Goal: Communication & Community: Answer question/provide support

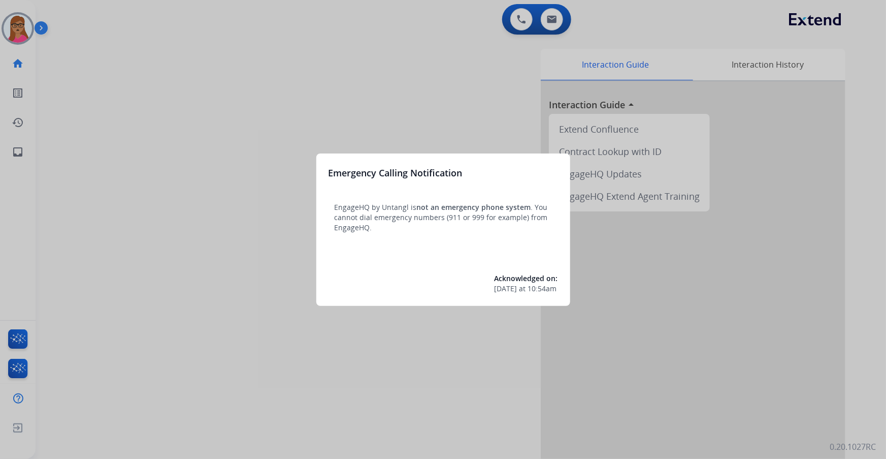
click at [379, 118] on div at bounding box center [443, 229] width 886 height 459
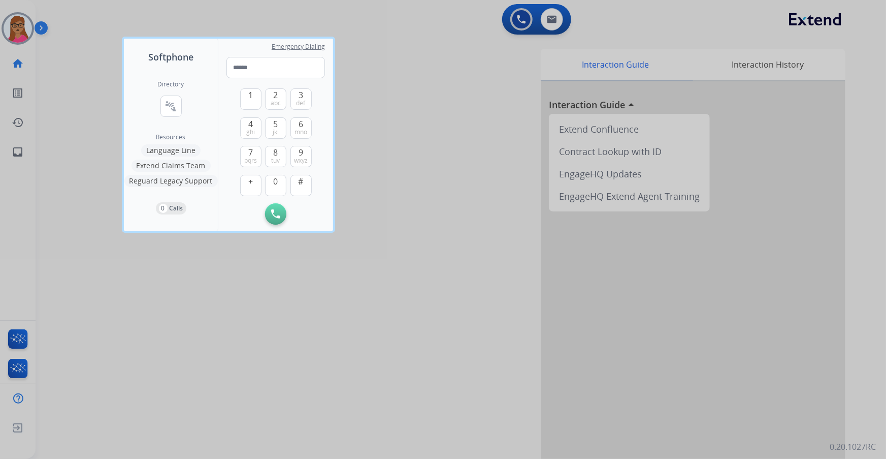
click at [361, 41] on div at bounding box center [443, 229] width 886 height 459
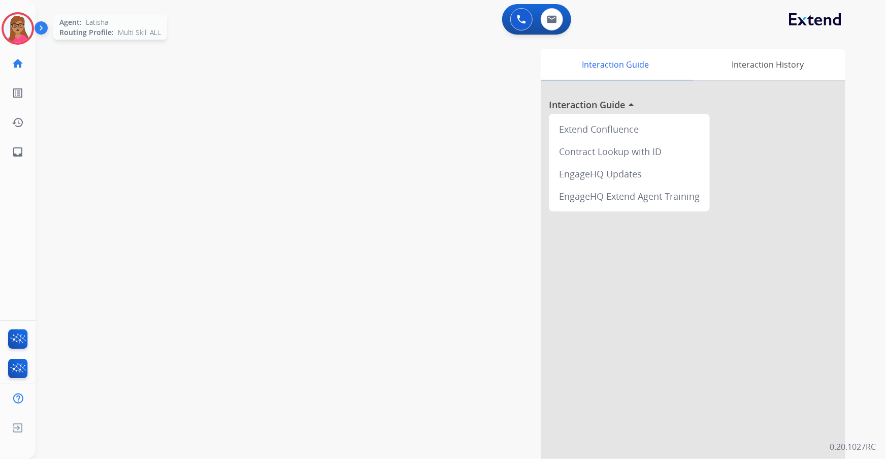
click at [18, 33] on img at bounding box center [18, 28] width 28 height 28
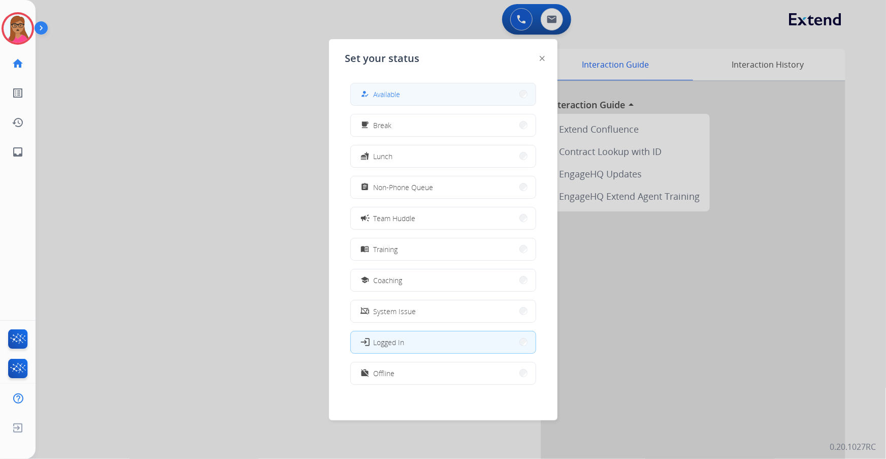
click at [467, 95] on button "how_to_reg Available" at bounding box center [443, 94] width 185 height 22
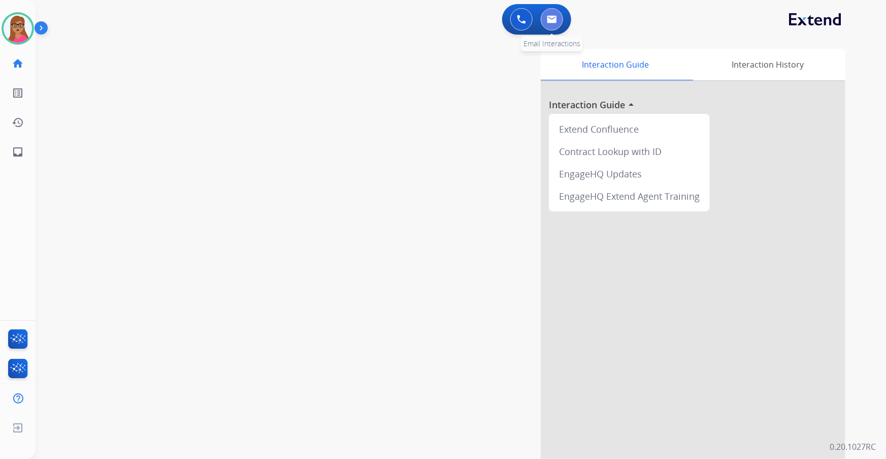
click at [551, 20] on img at bounding box center [552, 19] width 10 height 8
select select "**********"
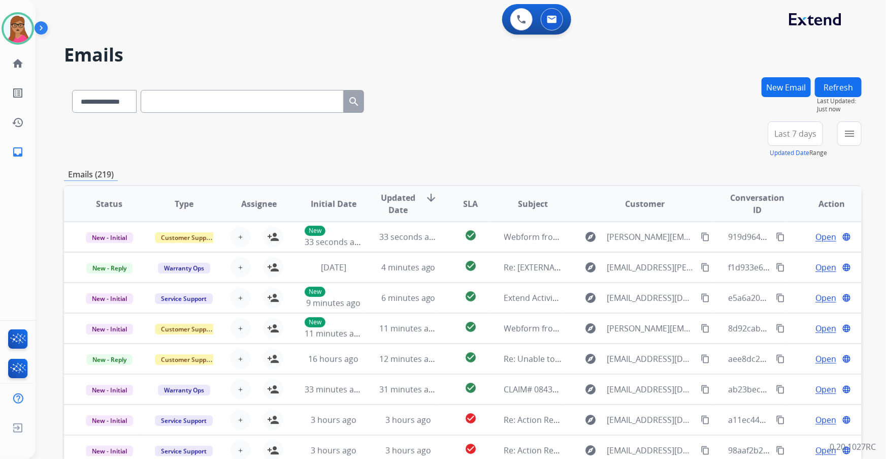
click at [801, 136] on span "Last 7 days" at bounding box center [795, 134] width 42 height 4
click at [788, 261] on div "Last 90 days" at bounding box center [792, 256] width 56 height 15
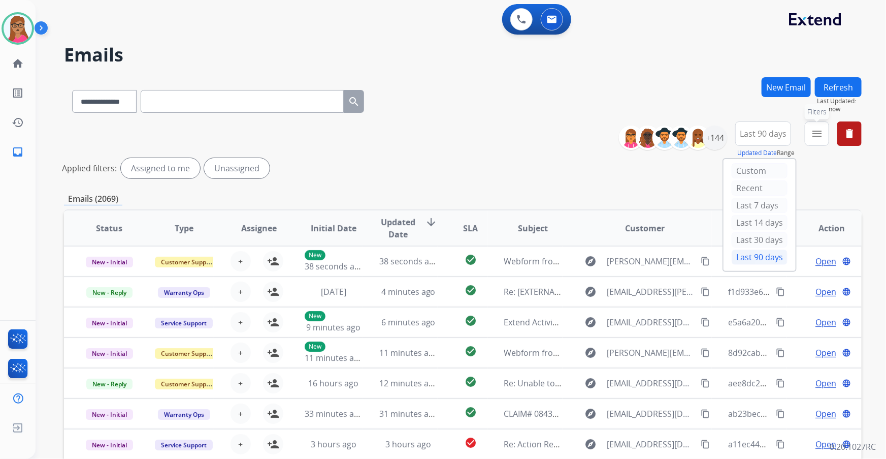
click at [818, 134] on mat-icon "menu" at bounding box center [817, 133] width 12 height 12
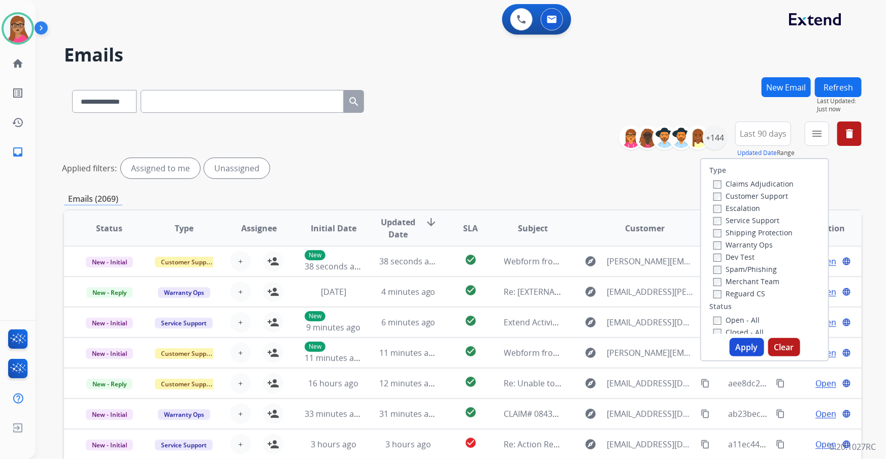
click at [762, 197] on label "Customer Support" at bounding box center [750, 196] width 75 height 10
drag, startPoint x: 747, startPoint y: 231, endPoint x: 746, endPoint y: 237, distance: 6.2
click at [747, 231] on label "Shipping Protection" at bounding box center [752, 232] width 79 height 10
drag, startPoint x: 730, startPoint y: 293, endPoint x: 726, endPoint y: 298, distance: 6.8
click at [730, 293] on label "Reguard CS" at bounding box center [739, 293] width 52 height 10
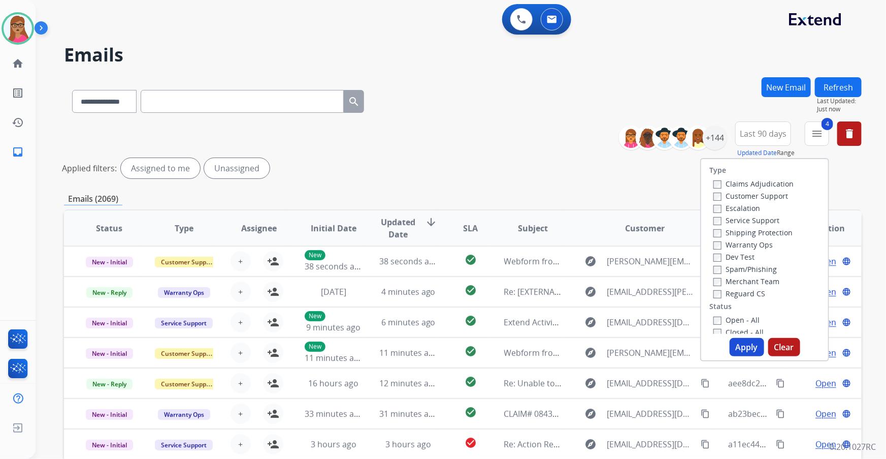
click at [746, 346] on button "Apply" at bounding box center [747, 347] width 35 height 18
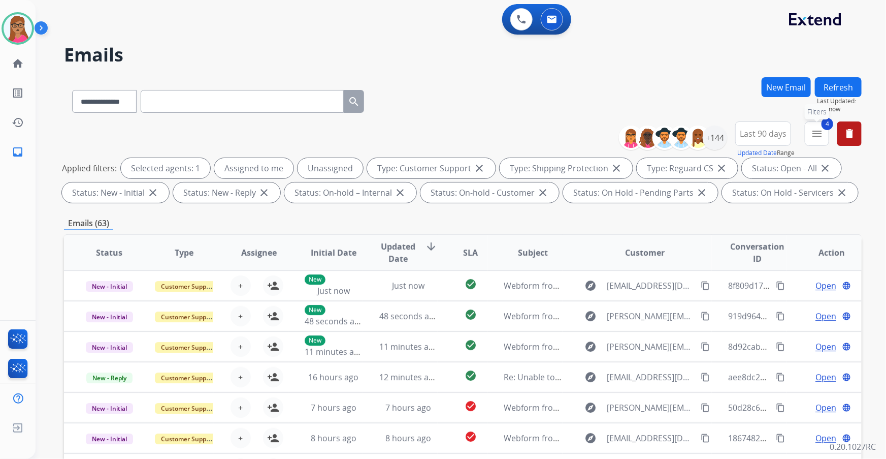
click at [816, 130] on mat-icon "menu" at bounding box center [817, 133] width 12 height 12
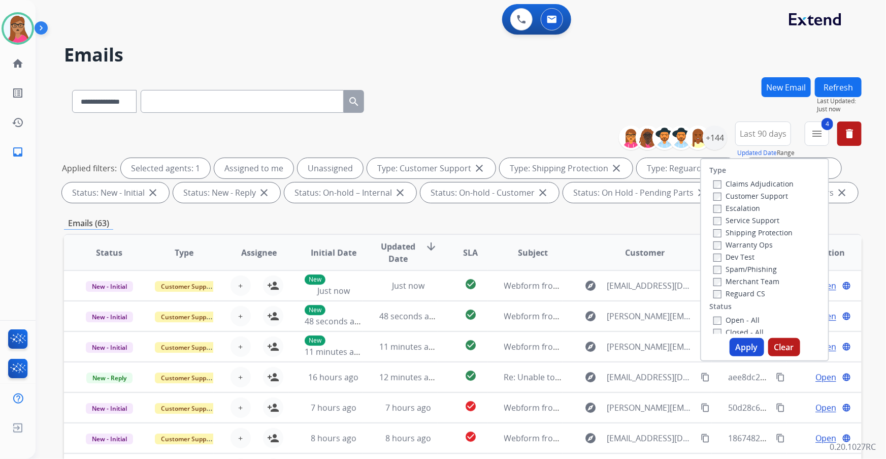
click at [711, 90] on div "**********" at bounding box center [463, 99] width 798 height 44
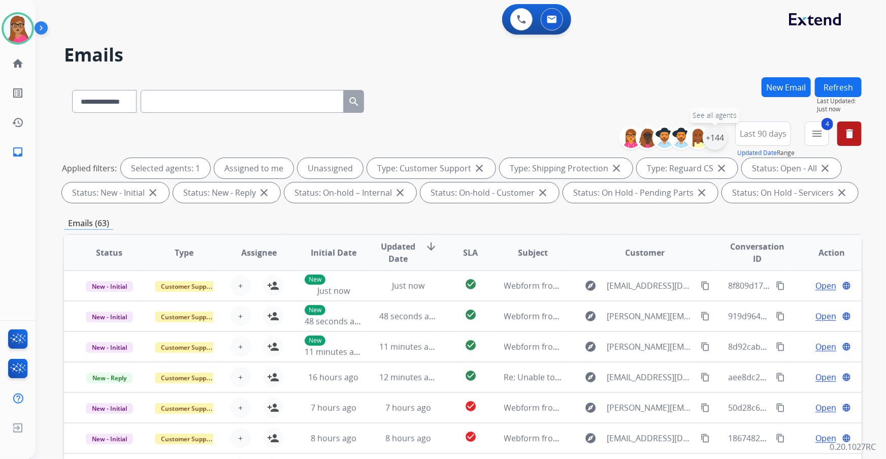
click at [721, 130] on div "+144" at bounding box center [715, 137] width 24 height 24
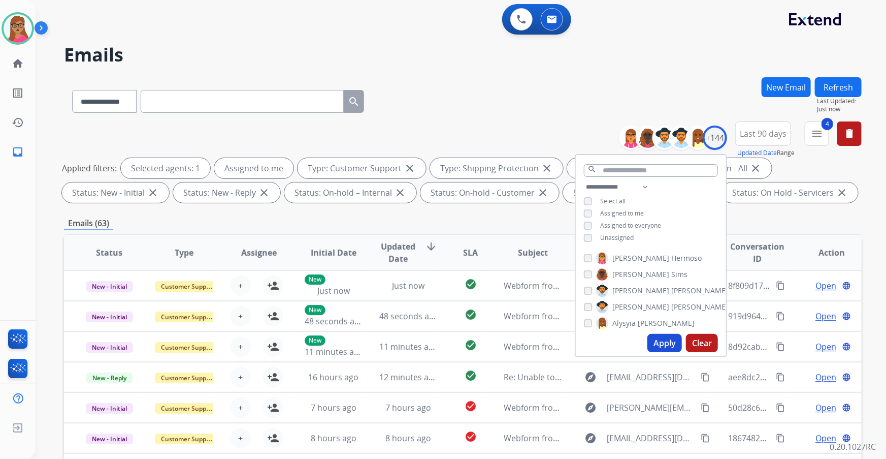
click at [656, 346] on button "Apply" at bounding box center [664, 343] width 35 height 18
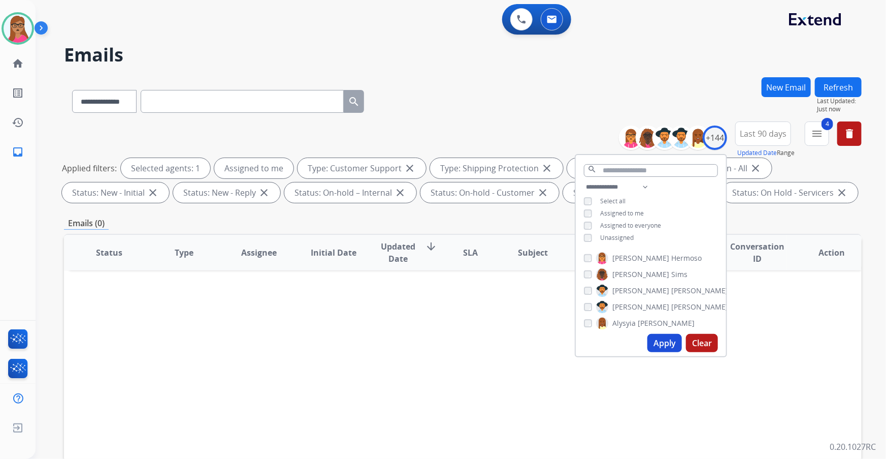
click at [482, 122] on div "**********" at bounding box center [463, 163] width 798 height 85
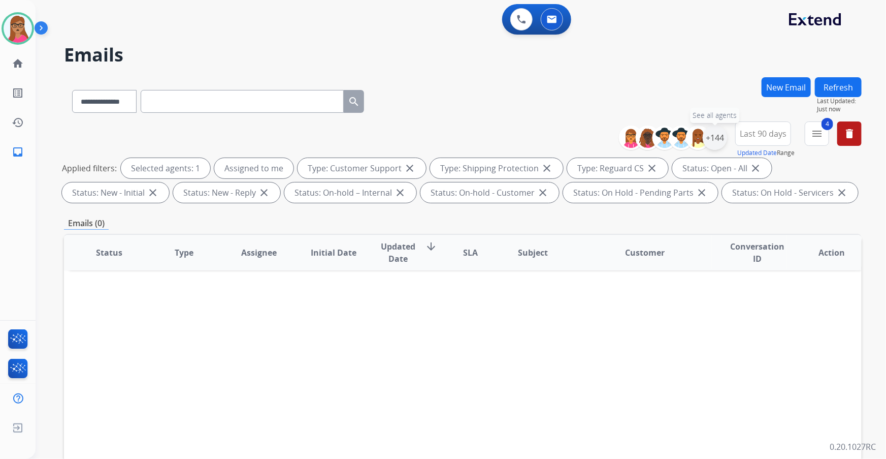
click at [715, 142] on div "+144" at bounding box center [715, 137] width 24 height 24
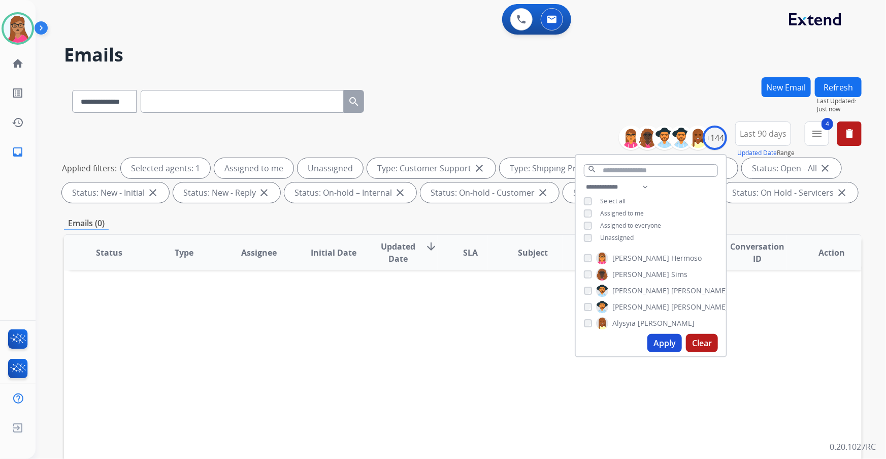
click at [659, 346] on button "Apply" at bounding box center [664, 343] width 35 height 18
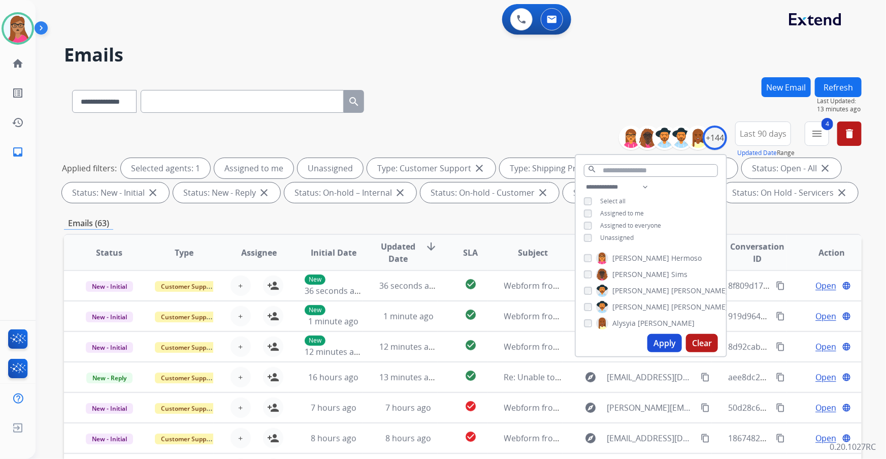
click at [508, 76] on div "**********" at bounding box center [449, 266] width 826 height 459
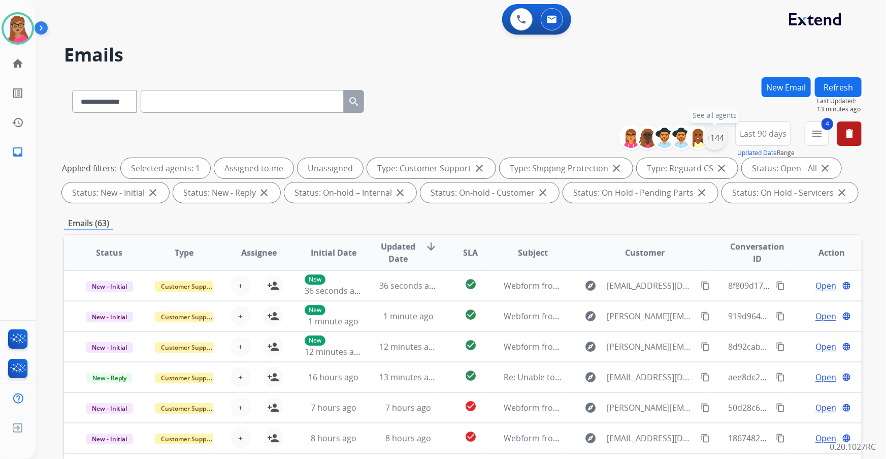
click at [716, 140] on div "+144" at bounding box center [715, 137] width 24 height 24
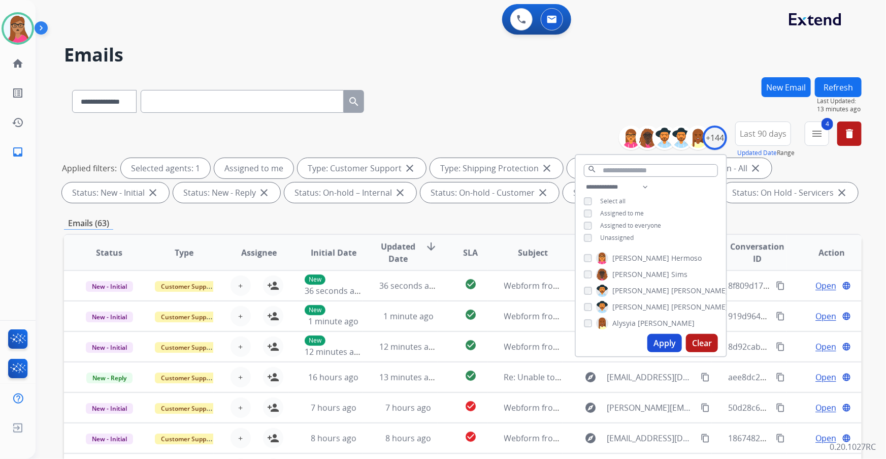
click at [660, 340] on button "Apply" at bounding box center [664, 343] width 35 height 18
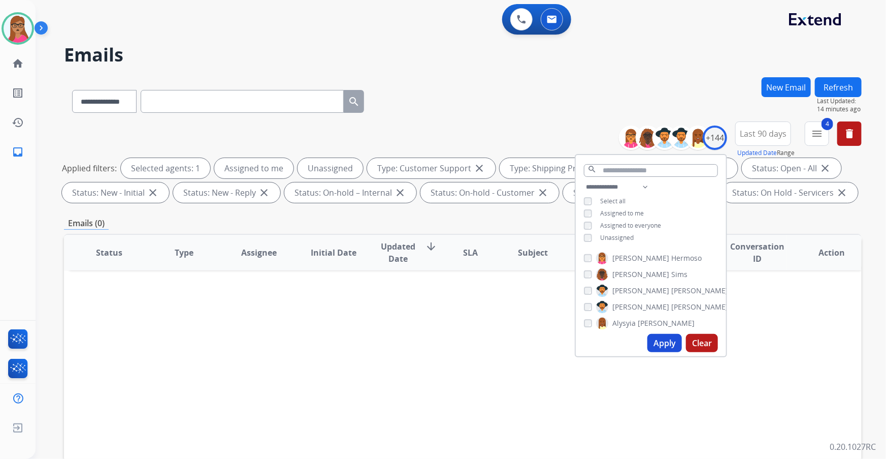
click at [652, 347] on button "Apply" at bounding box center [664, 343] width 35 height 18
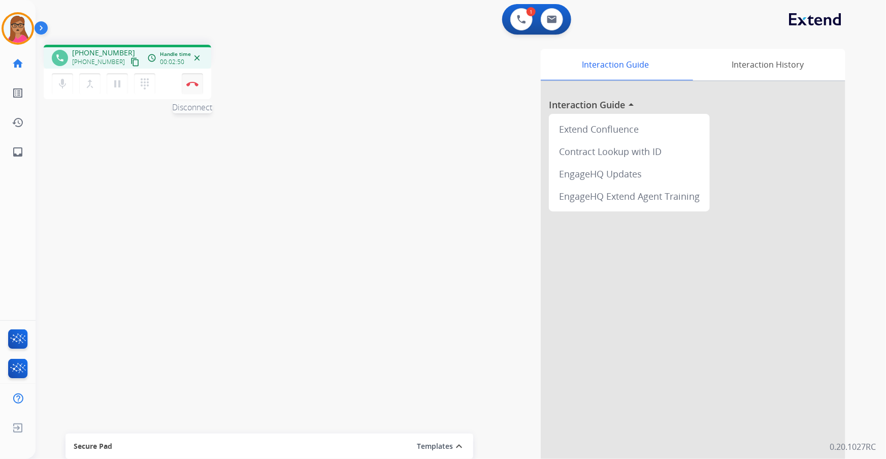
click at [201, 85] on button "Disconnect" at bounding box center [192, 83] width 21 height 21
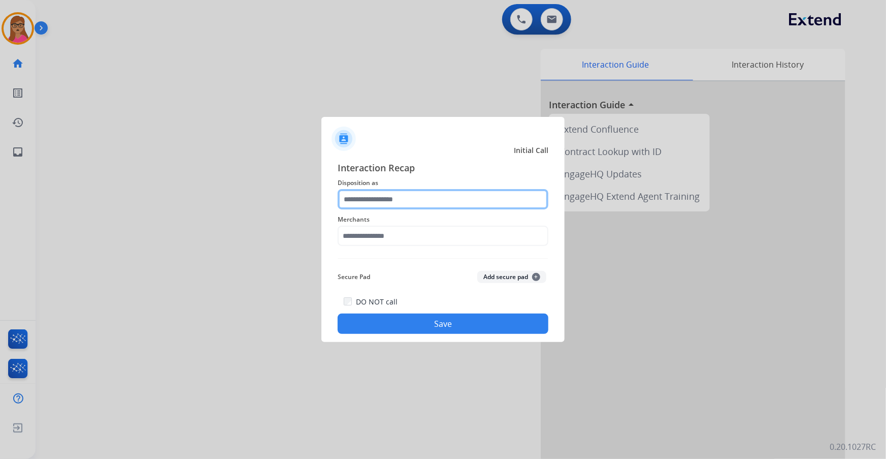
click at [400, 197] on input "text" at bounding box center [443, 199] width 211 height 20
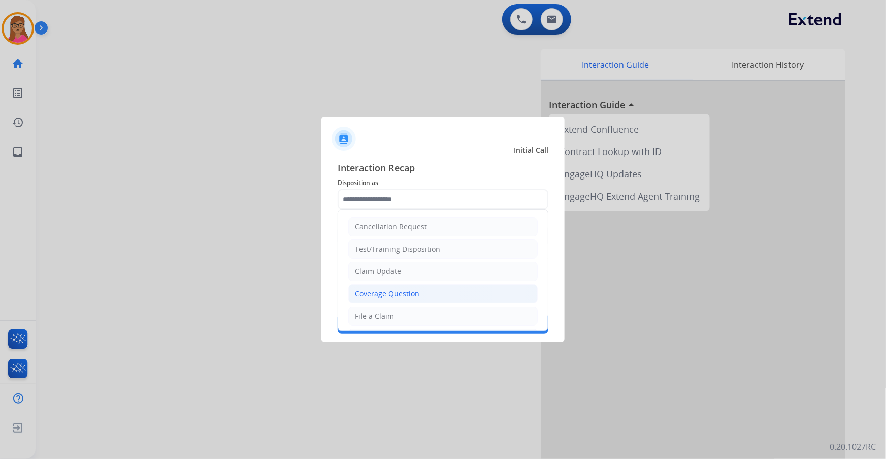
click at [406, 295] on div "Coverage Question" at bounding box center [387, 293] width 64 height 10
type input "**********"
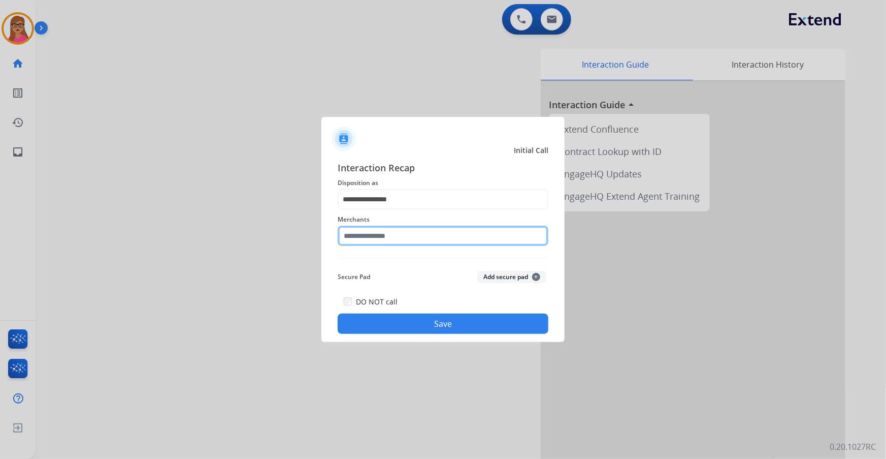
click at [396, 238] on input "text" at bounding box center [443, 235] width 211 height 20
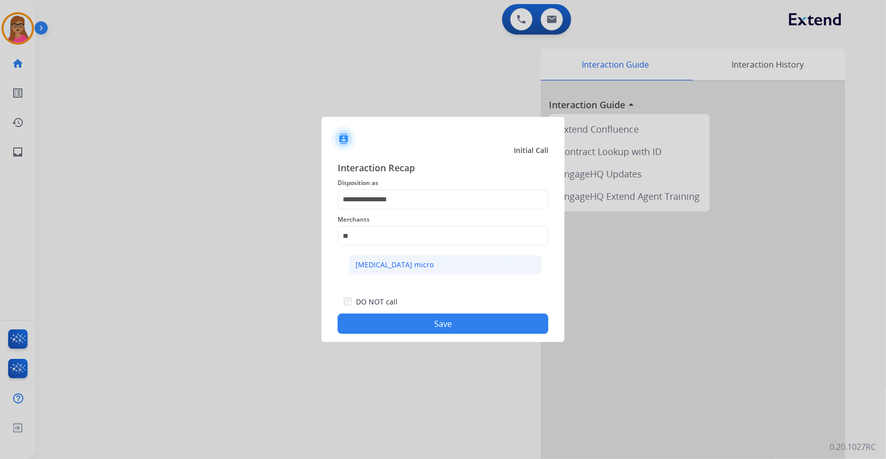
click at [374, 265] on div "[MEDICAL_DATA] micro" at bounding box center [394, 264] width 78 height 10
type input "********"
click at [446, 324] on button "Save" at bounding box center [443, 323] width 211 height 20
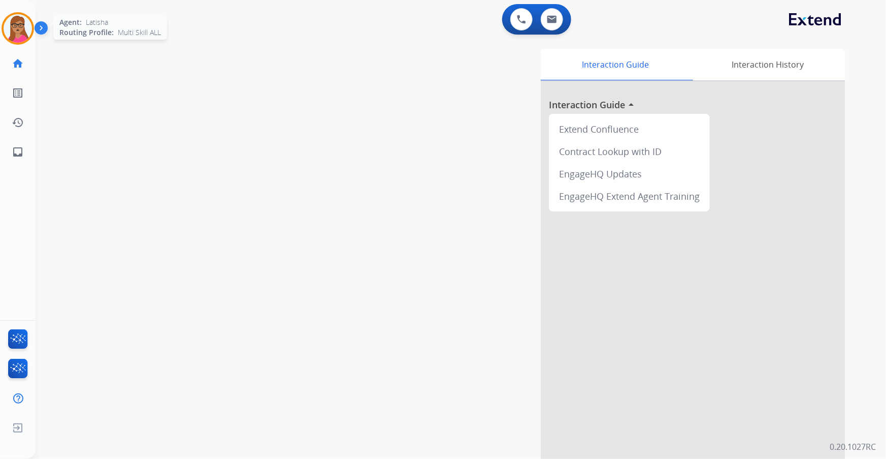
click at [26, 25] on img at bounding box center [18, 28] width 28 height 28
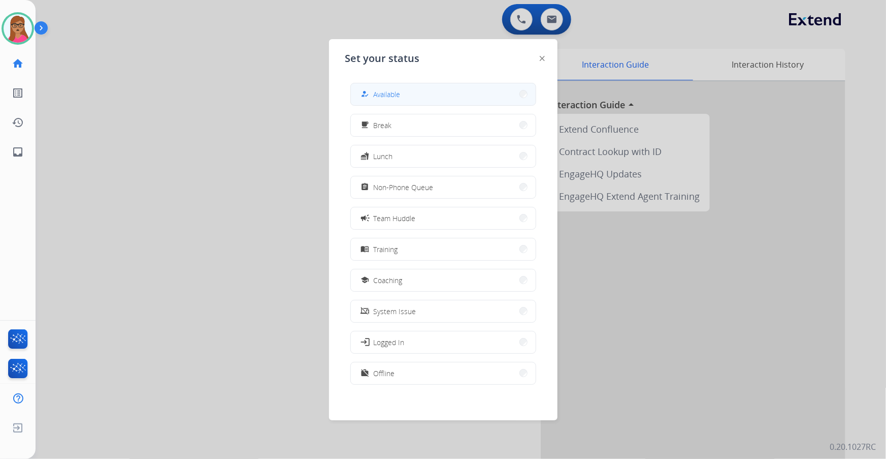
click at [412, 92] on button "how_to_reg Available" at bounding box center [443, 94] width 185 height 22
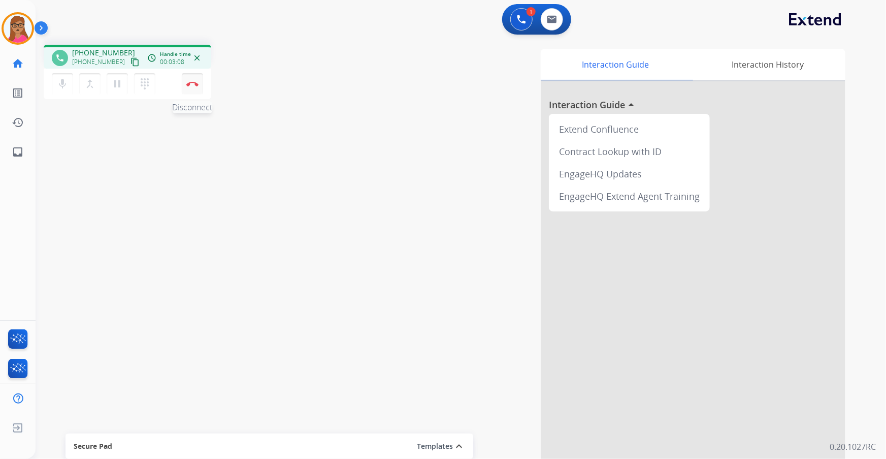
click at [193, 85] on img at bounding box center [192, 83] width 12 height 5
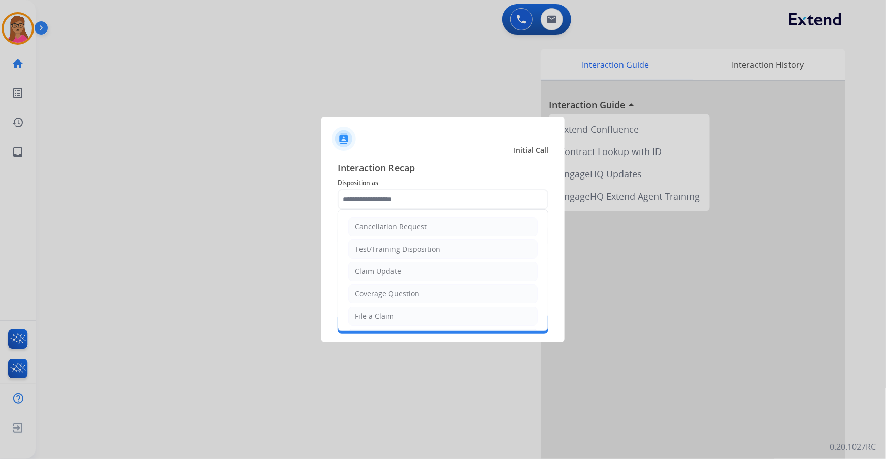
click at [394, 191] on input "text" at bounding box center [443, 199] width 211 height 20
drag, startPoint x: 389, startPoint y: 312, endPoint x: 388, endPoint y: 302, distance: 10.3
click at [388, 312] on div "File a Claim" at bounding box center [374, 316] width 39 height 10
type input "**********"
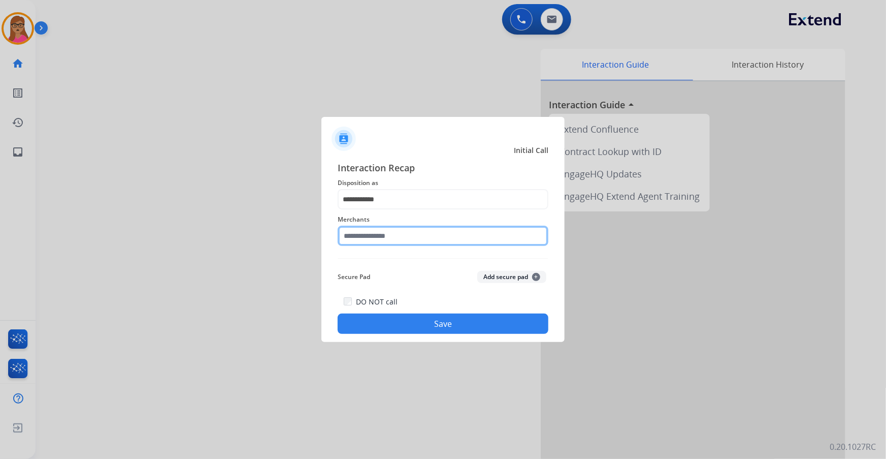
click at [407, 231] on input "text" at bounding box center [443, 235] width 211 height 20
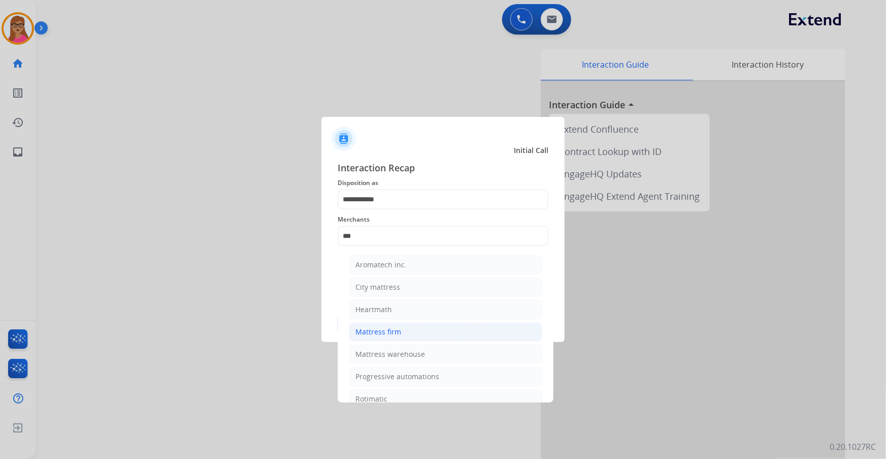
click at [396, 326] on div "Mattress firm" at bounding box center [378, 331] width 46 height 10
type input "**********"
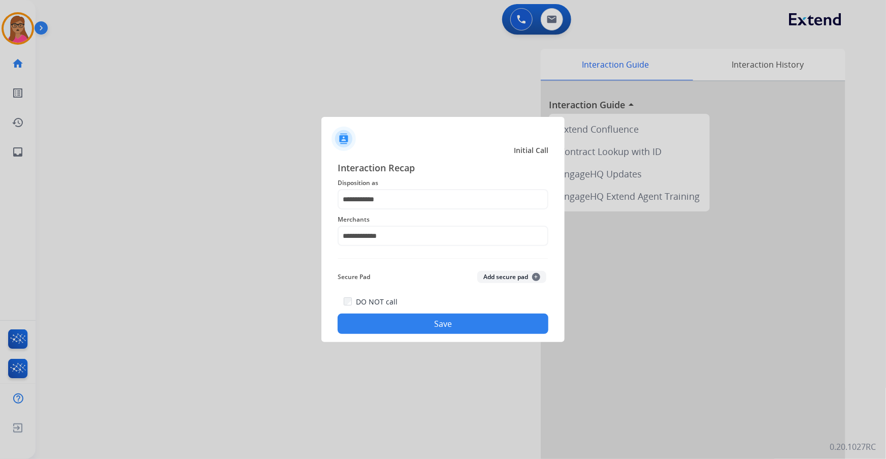
click at [407, 325] on button "Save" at bounding box center [443, 323] width 211 height 20
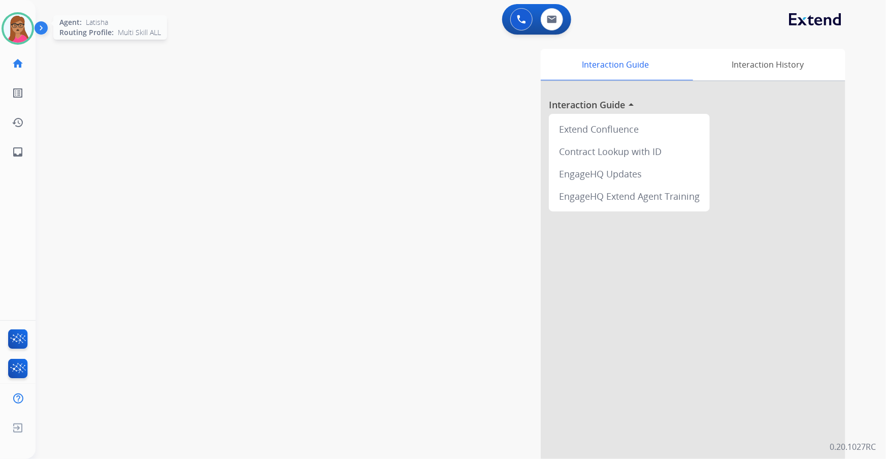
click at [12, 28] on img at bounding box center [18, 28] width 28 height 28
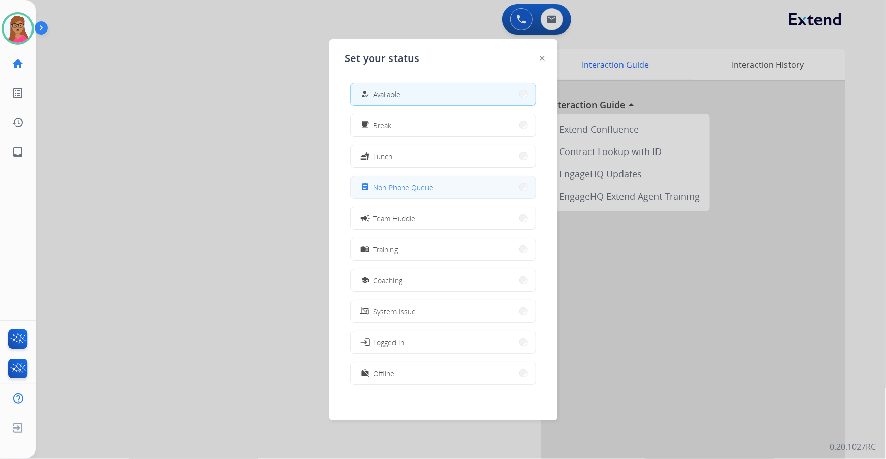
click at [405, 183] on span "Non-Phone Queue" at bounding box center [404, 187] width 60 height 11
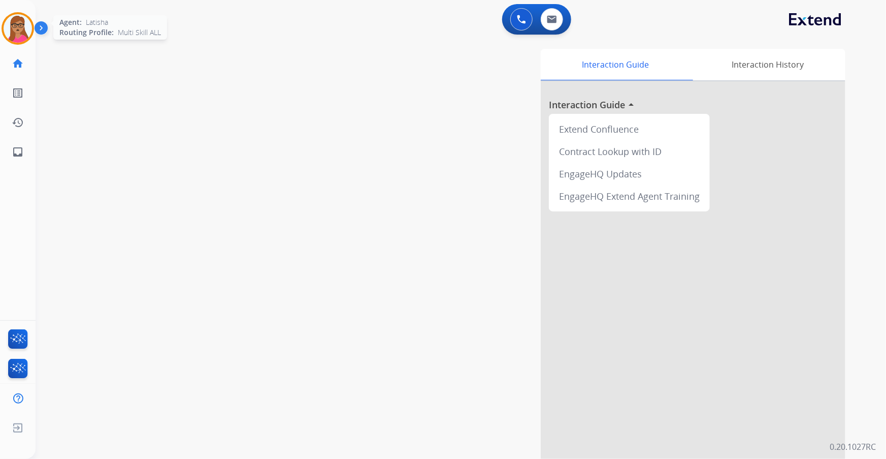
click at [24, 27] on img at bounding box center [18, 28] width 28 height 28
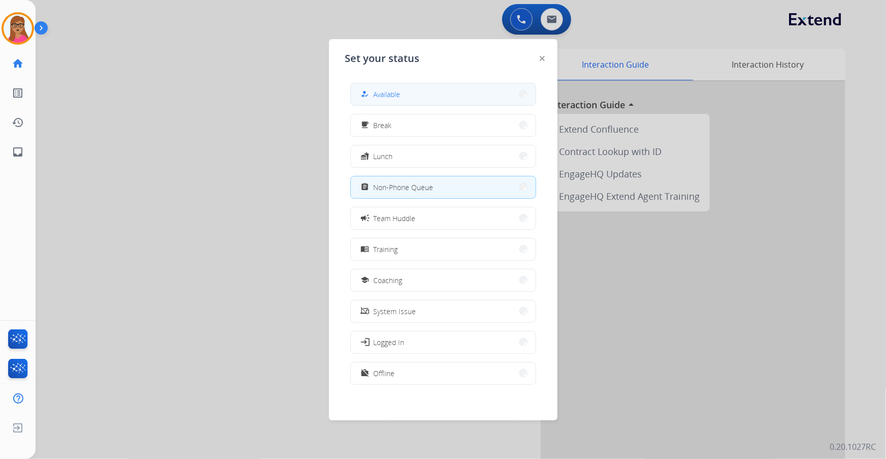
click at [464, 93] on button "how_to_reg Available" at bounding box center [443, 94] width 185 height 22
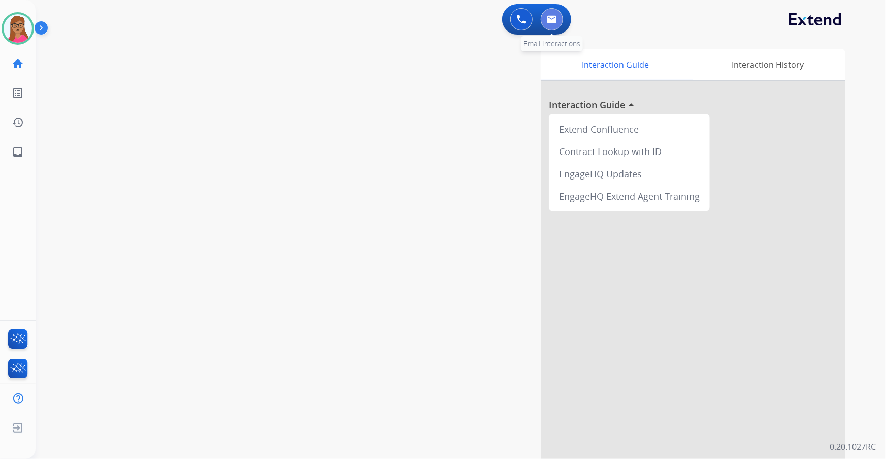
click at [559, 20] on button at bounding box center [552, 19] width 22 height 22
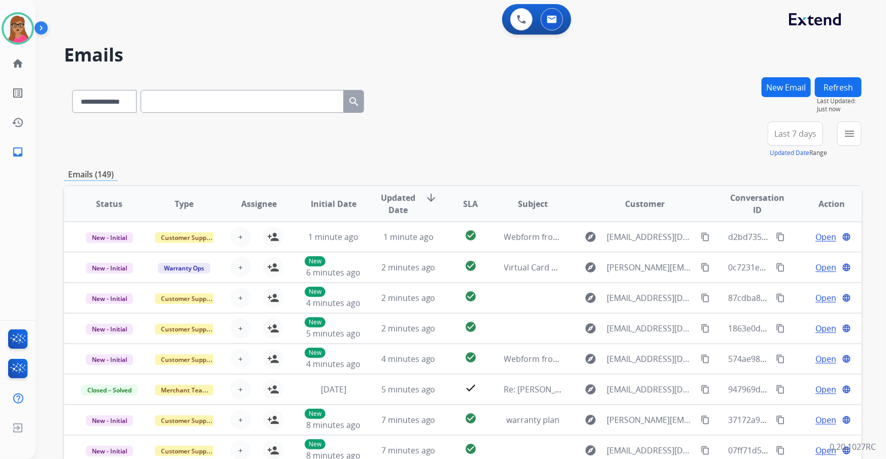
click at [788, 134] on span "Last 7 days" at bounding box center [795, 134] width 42 height 4
click at [777, 258] on div "Last 90 days" at bounding box center [792, 256] width 56 height 15
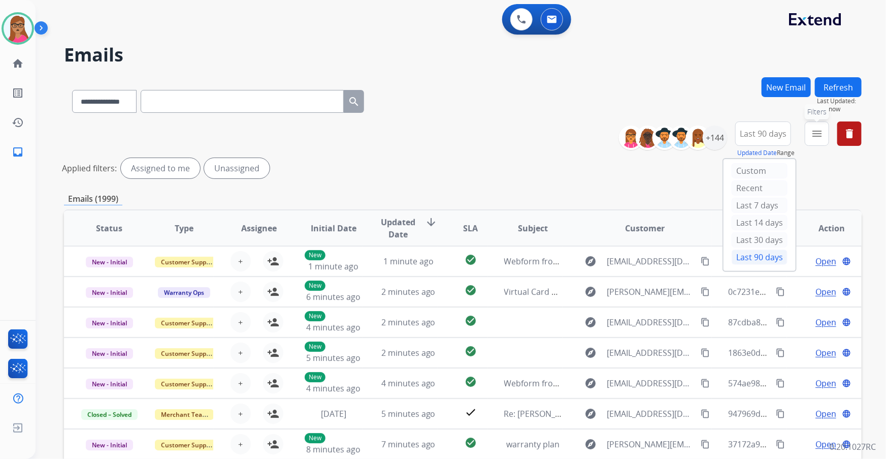
click at [812, 133] on mat-icon "menu" at bounding box center [817, 133] width 12 height 12
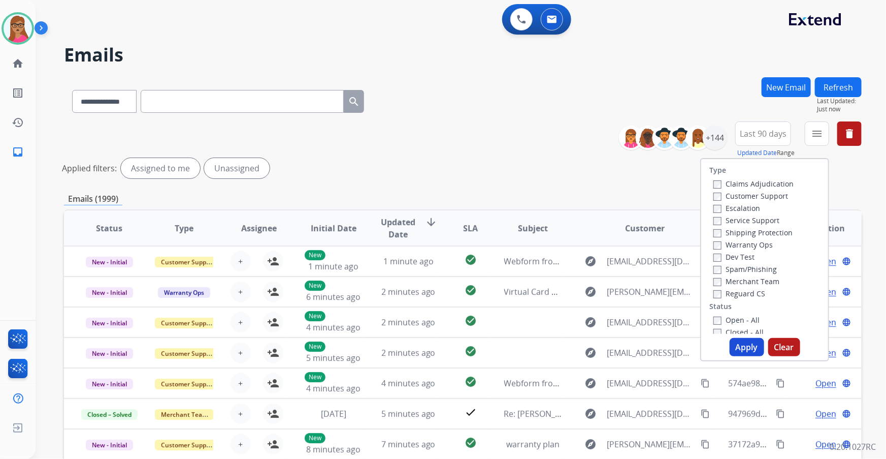
click at [762, 193] on label "Customer Support" at bounding box center [750, 196] width 75 height 10
click at [744, 230] on label "Shipping Protection" at bounding box center [752, 232] width 79 height 10
drag, startPoint x: 741, startPoint y: 291, endPoint x: 743, endPoint y: 298, distance: 6.3
click at [741, 291] on label "Reguard CS" at bounding box center [739, 293] width 52 height 10
click at [720, 316] on label "Open - All" at bounding box center [736, 320] width 46 height 10
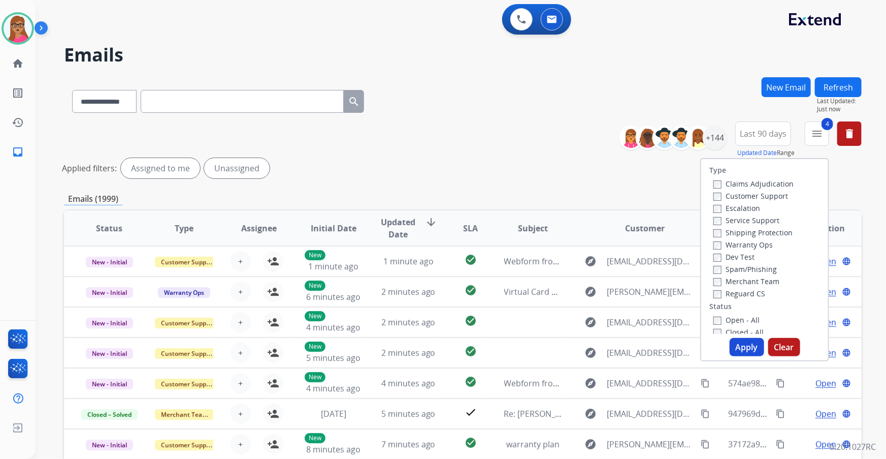
click at [731, 344] on button "Apply" at bounding box center [747, 347] width 35 height 18
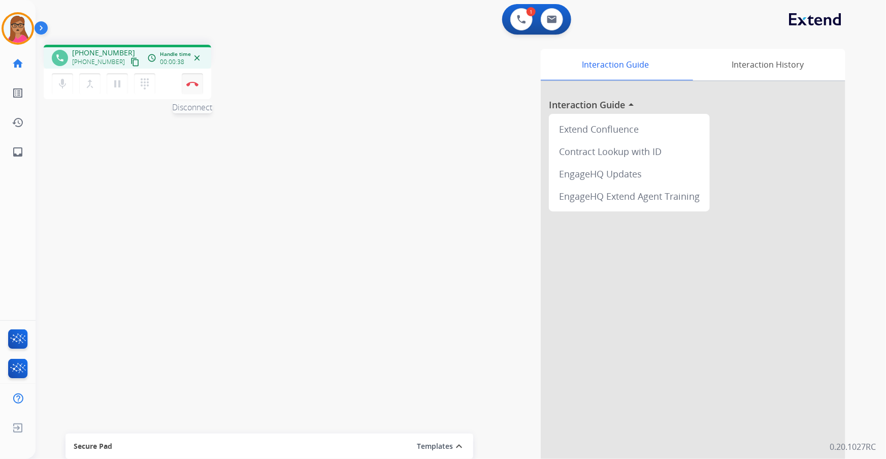
click at [193, 80] on button "Disconnect" at bounding box center [192, 83] width 21 height 21
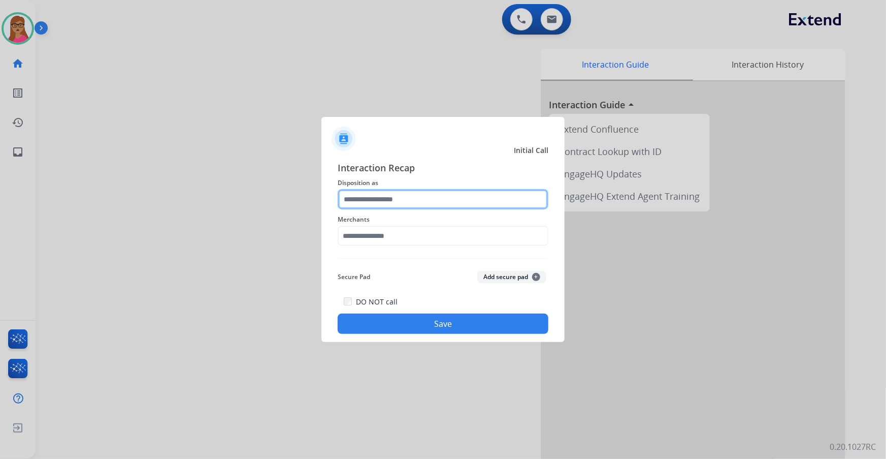
click at [388, 203] on input "text" at bounding box center [443, 199] width 211 height 20
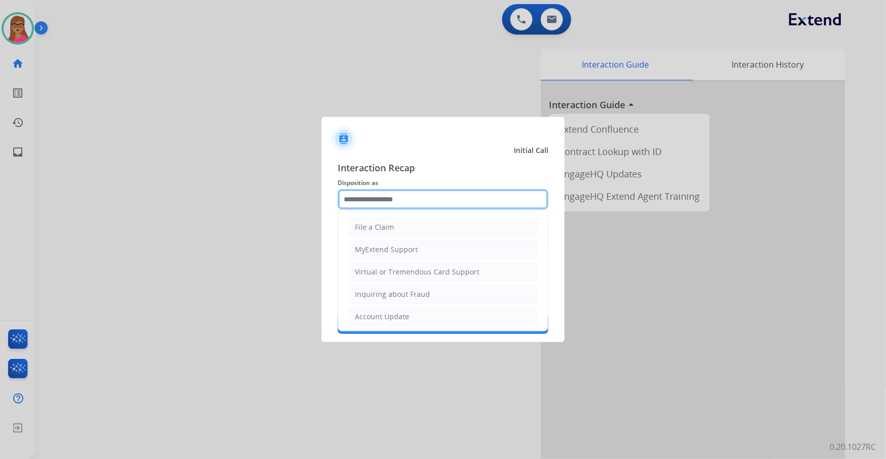
scroll to position [138, 0]
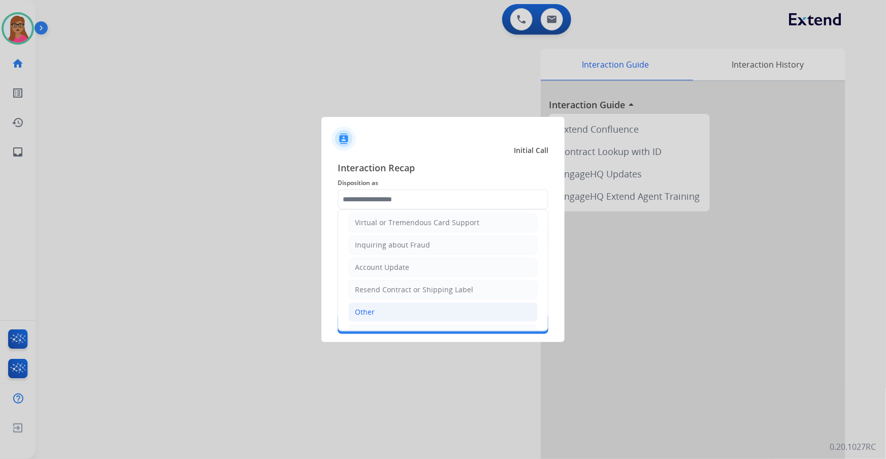
click at [380, 303] on li "Other" at bounding box center [442, 311] width 189 height 19
type input "*****"
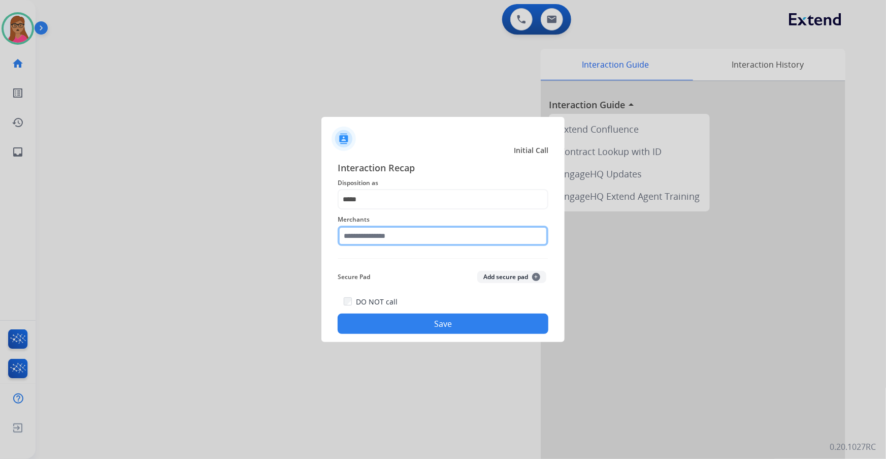
click at [389, 238] on input "text" at bounding box center [443, 235] width 211 height 20
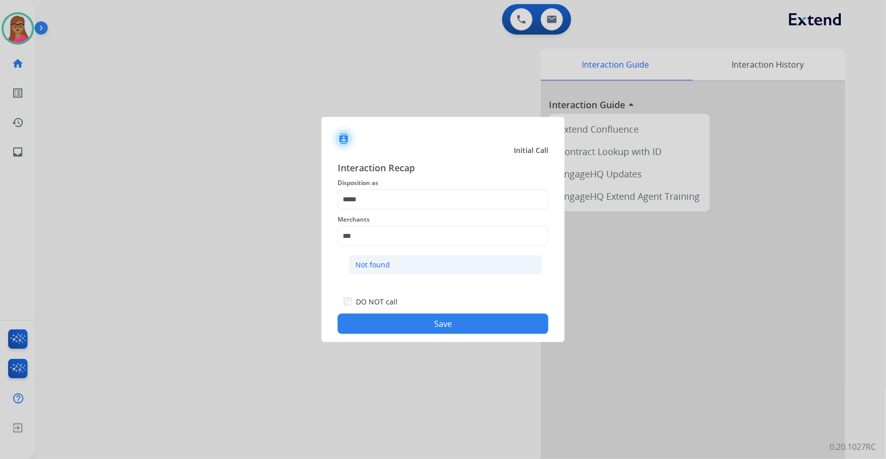
click at [377, 264] on div "Not found" at bounding box center [372, 264] width 35 height 10
type input "*********"
click at [441, 328] on button "Save" at bounding box center [443, 323] width 211 height 20
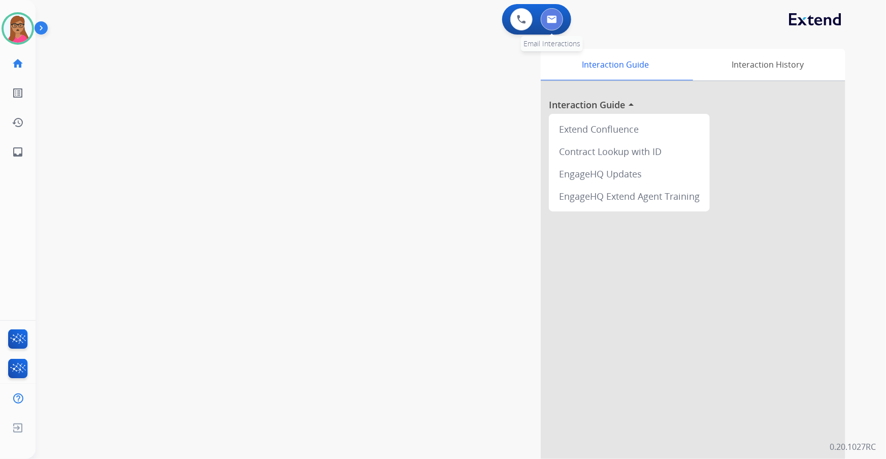
click at [553, 18] on img at bounding box center [552, 19] width 10 height 8
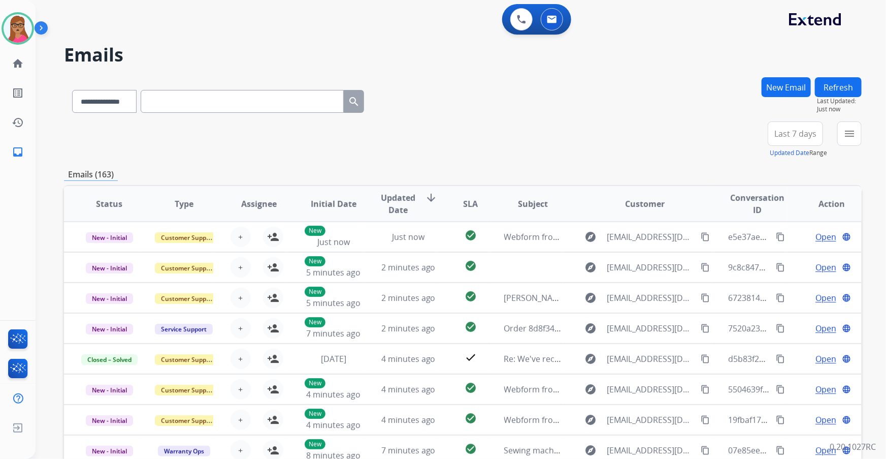
click at [790, 132] on span "Last 7 days" at bounding box center [795, 134] width 42 height 4
click at [777, 257] on div "Last 90 days" at bounding box center [792, 256] width 56 height 15
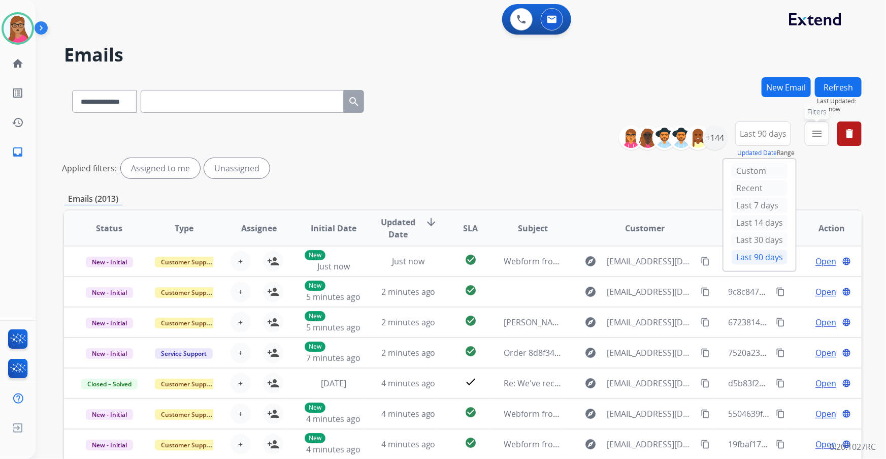
click at [817, 135] on mat-icon "menu" at bounding box center [817, 133] width 12 height 12
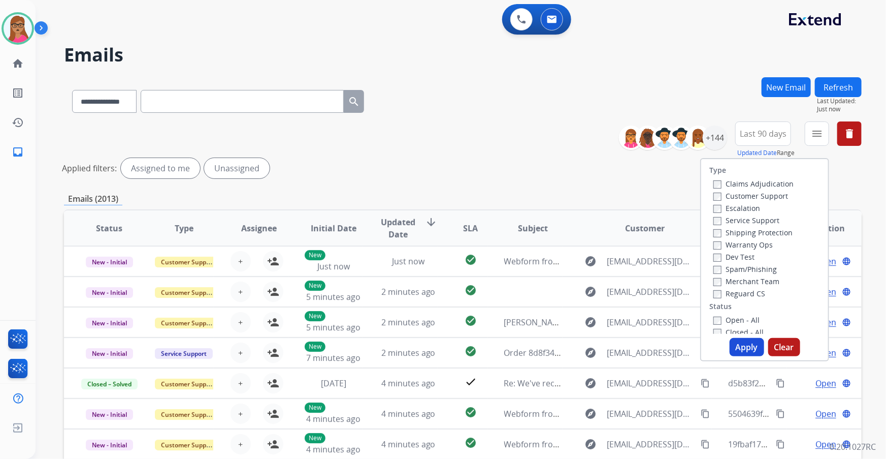
click at [749, 197] on label "Customer Support" at bounding box center [750, 196] width 75 height 10
click at [739, 235] on label "Shipping Protection" at bounding box center [752, 232] width 79 height 10
click at [735, 292] on label "Reguard CS" at bounding box center [739, 293] width 52 height 10
click at [726, 317] on label "Open - All" at bounding box center [736, 320] width 46 height 10
click at [746, 353] on button "Apply" at bounding box center [747, 347] width 35 height 18
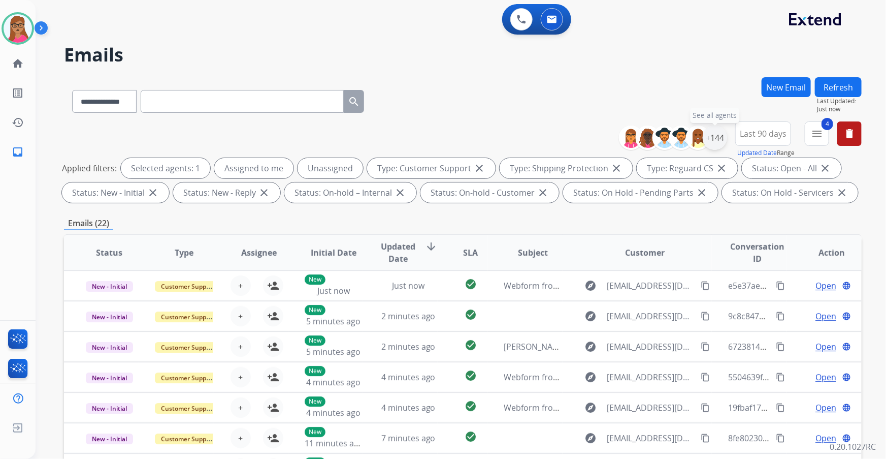
click at [715, 141] on div "+144" at bounding box center [715, 137] width 24 height 24
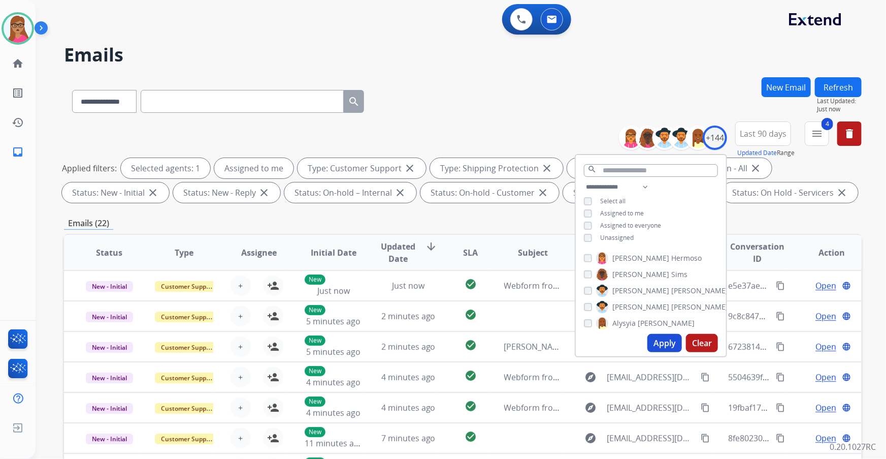
click at [658, 345] on button "Apply" at bounding box center [664, 343] width 35 height 18
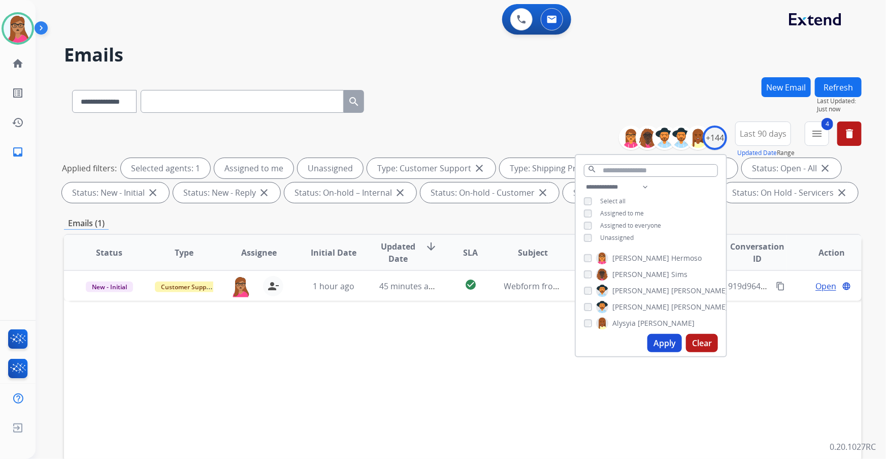
click at [665, 341] on button "Apply" at bounding box center [664, 343] width 35 height 18
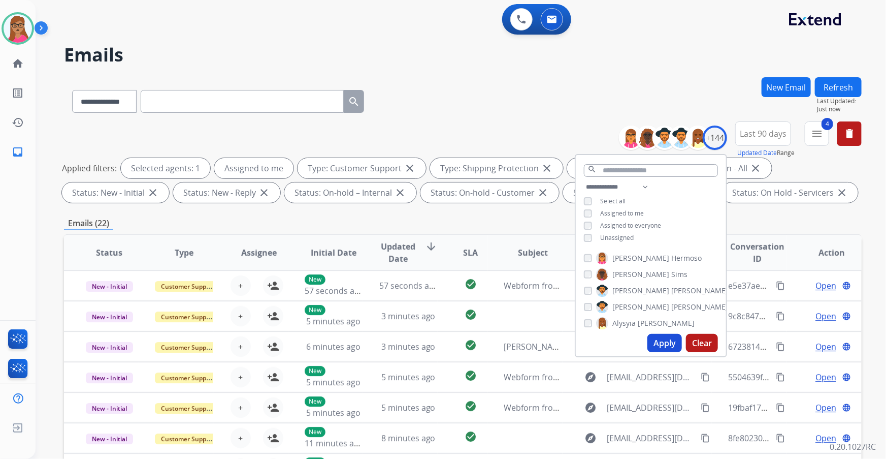
click at [660, 341] on button "Apply" at bounding box center [664, 343] width 35 height 18
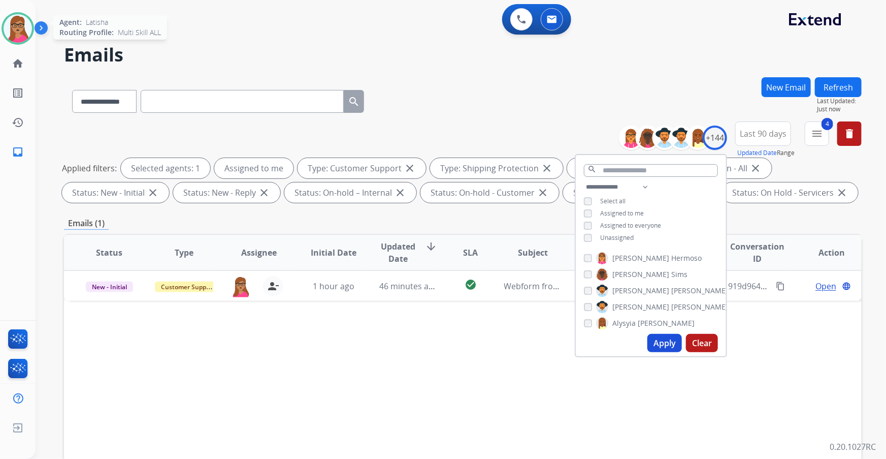
click at [10, 27] on img at bounding box center [18, 28] width 28 height 28
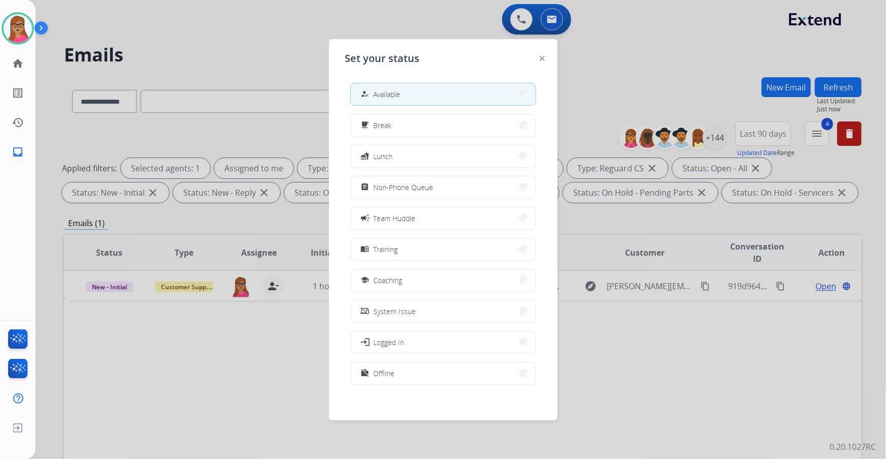
click at [273, 41] on div at bounding box center [443, 229] width 886 height 459
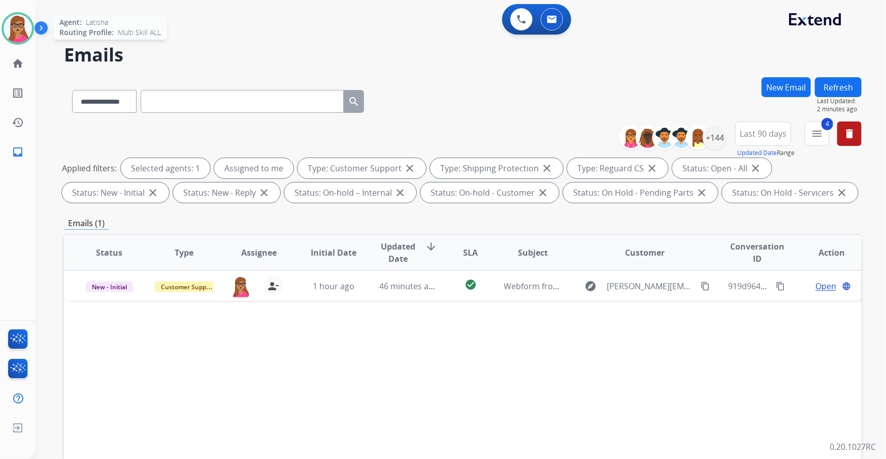
click at [2, 23] on div at bounding box center [18, 28] width 32 height 32
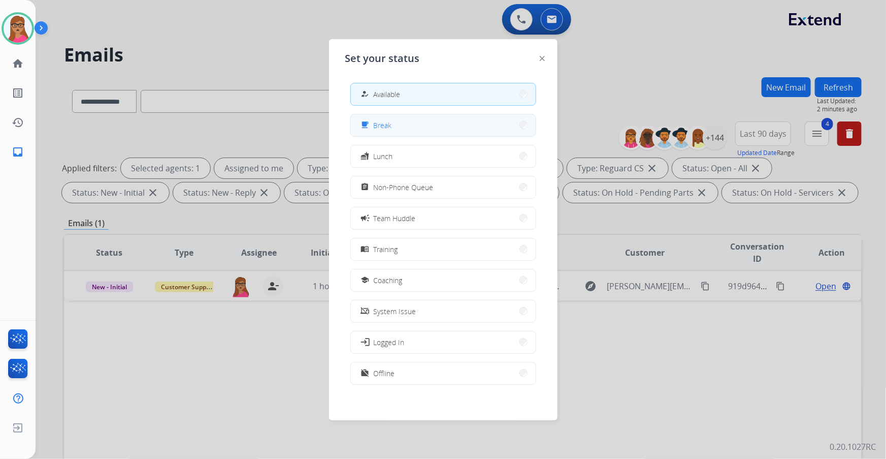
click at [412, 121] on button "free_breakfast Break" at bounding box center [443, 125] width 185 height 22
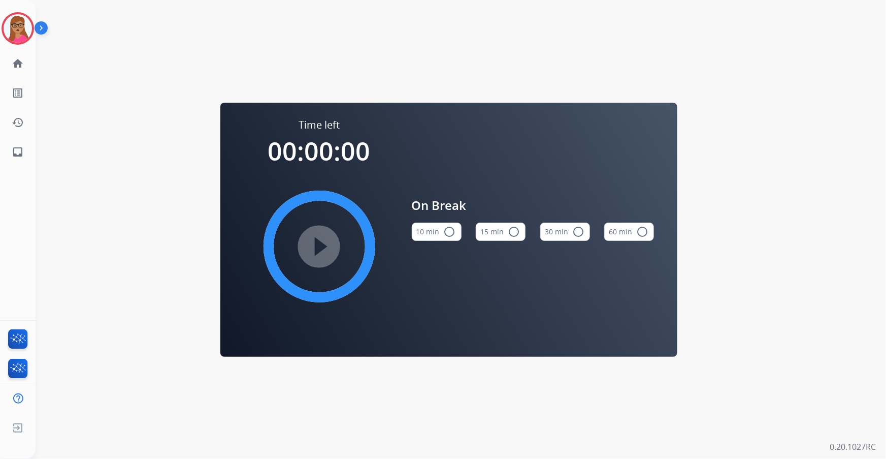
click at [499, 230] on button "15 min radio_button_unchecked" at bounding box center [501, 231] width 50 height 18
click at [325, 244] on mat-icon "play_circle_filled" at bounding box center [319, 246] width 12 height 12
click at [17, 30] on img at bounding box center [18, 28] width 28 height 28
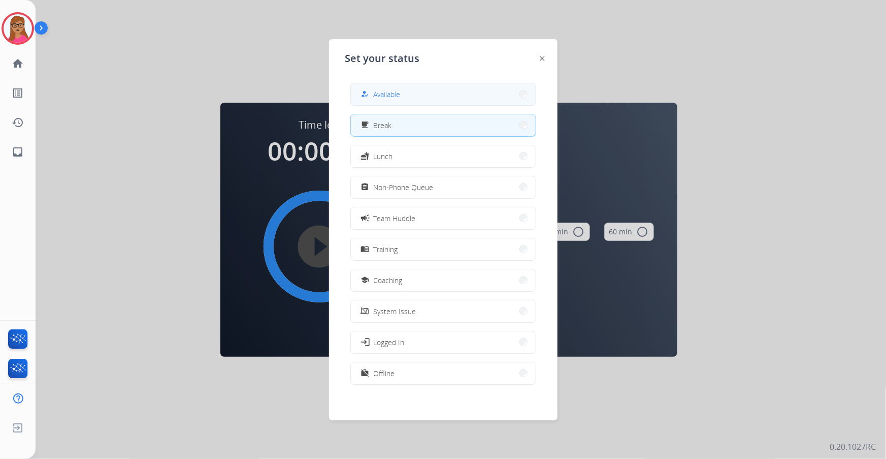
click at [400, 84] on button "how_to_reg Available" at bounding box center [443, 94] width 185 height 22
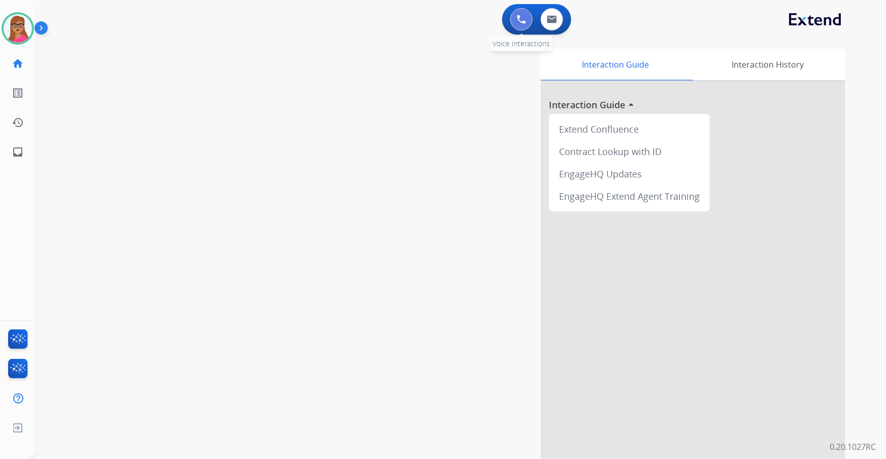
click at [516, 15] on button at bounding box center [521, 19] width 22 height 22
click at [530, 22] on button at bounding box center [521, 19] width 22 height 22
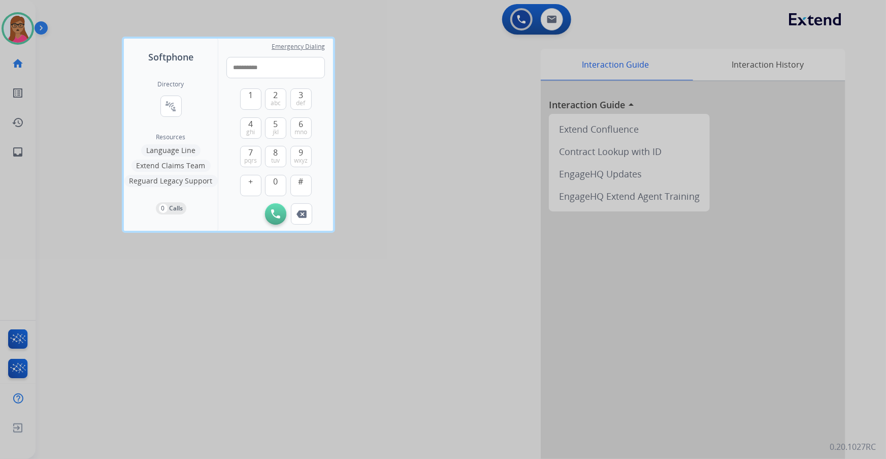
type input "**********"
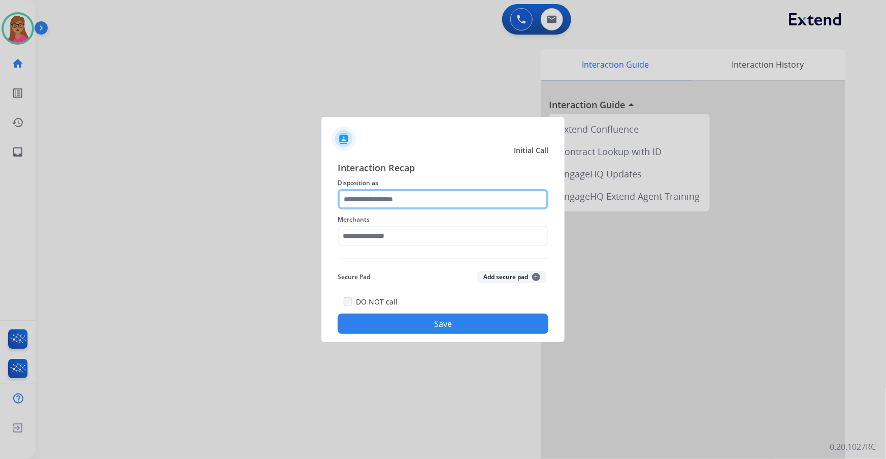
click at [380, 198] on input "text" at bounding box center [443, 199] width 211 height 20
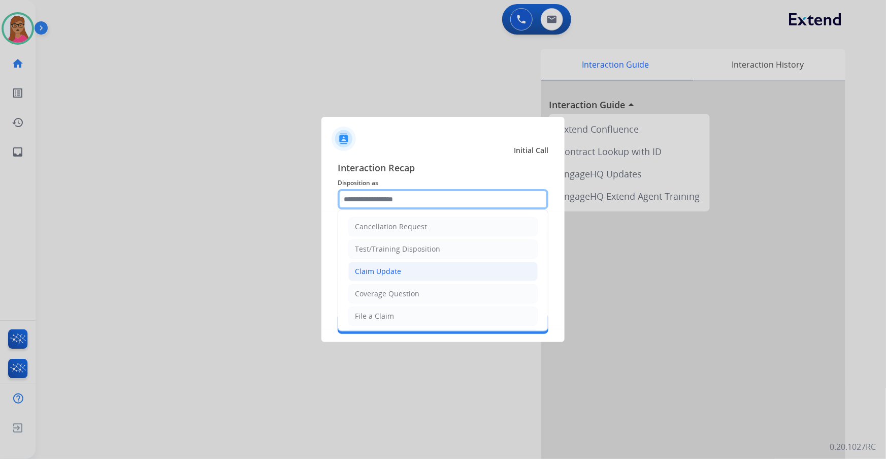
scroll to position [138, 0]
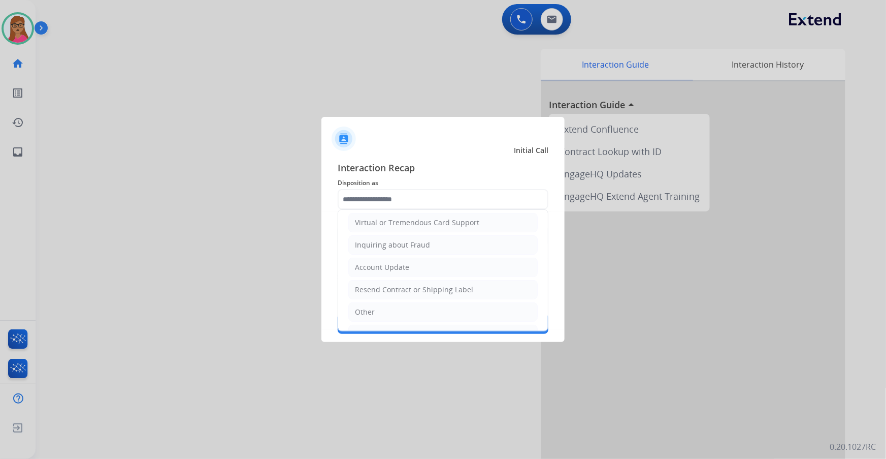
click at [361, 300] on ul "Cancellation Request Test/Training Disposition Claim Update Coverage Question F…" at bounding box center [443, 234] width 210 height 324
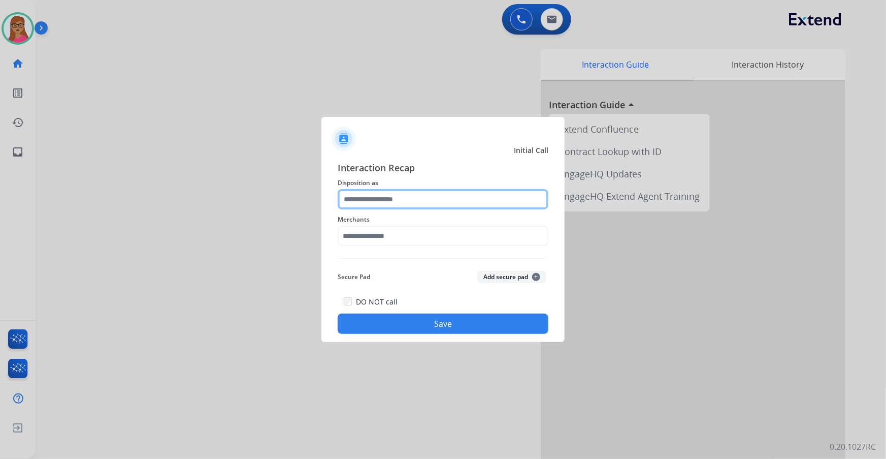
click at [414, 178] on div "Interaction Recap Disposition as Merchants Secure Pad Add secure pad + DO NOT c…" at bounding box center [443, 246] width 211 height 173
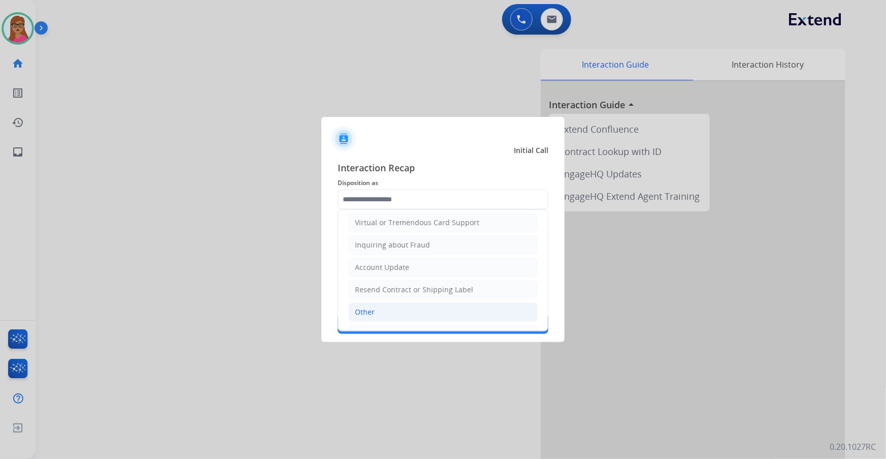
click at [370, 309] on div "Other" at bounding box center [365, 312] width 20 height 10
type input "*****"
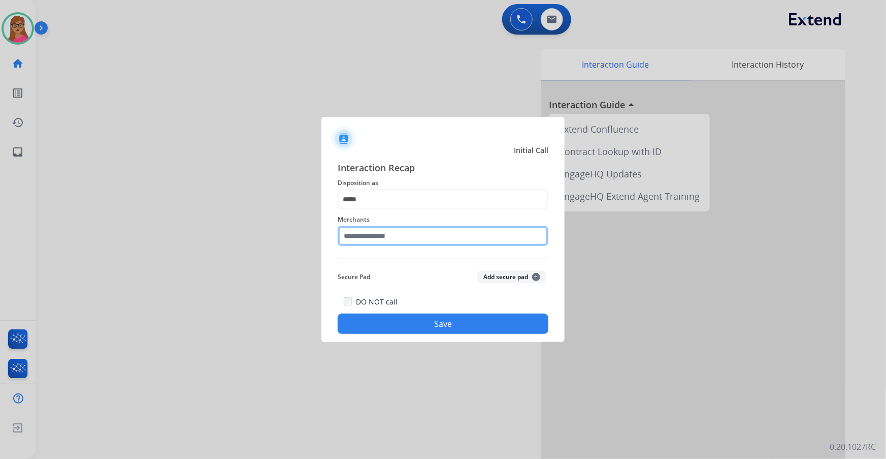
click at [399, 235] on input "text" at bounding box center [443, 235] width 211 height 20
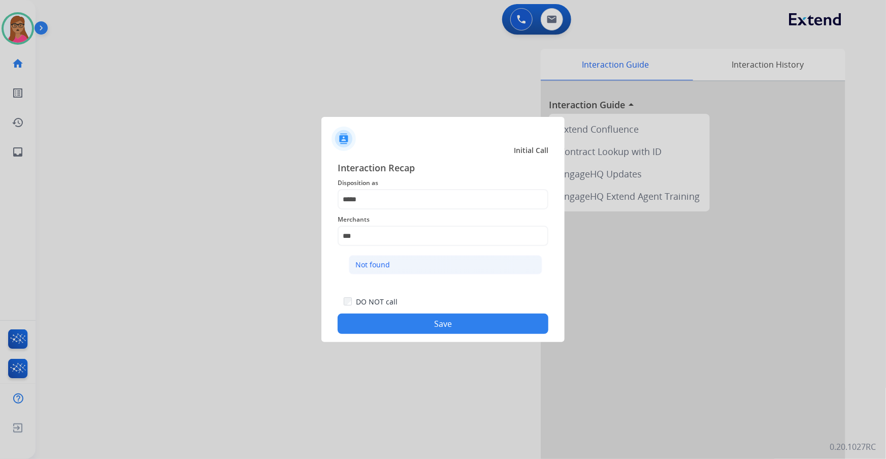
click at [401, 269] on li "Not found" at bounding box center [445, 264] width 193 height 19
type input "*********"
click at [464, 329] on button "Save" at bounding box center [443, 323] width 211 height 20
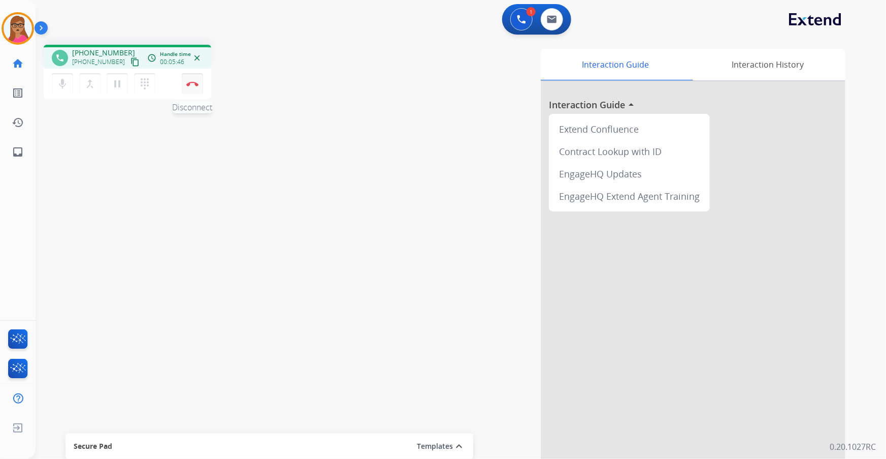
click at [199, 82] on button "Disconnect" at bounding box center [192, 83] width 21 height 21
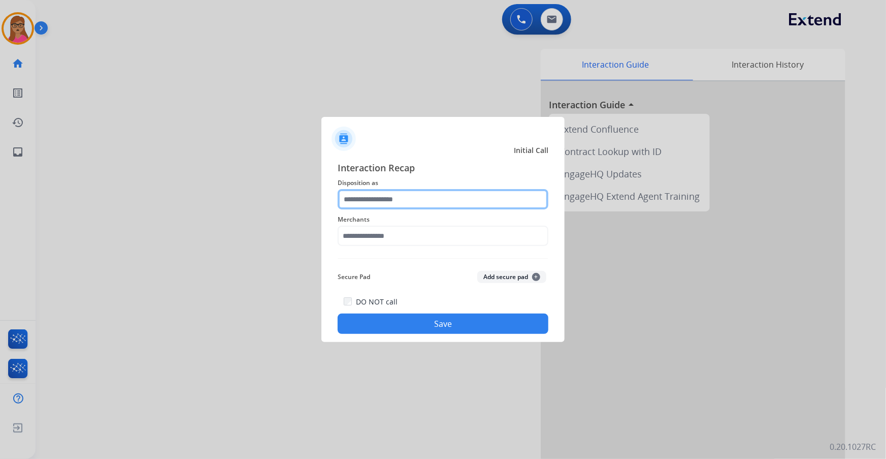
click at [404, 199] on input "text" at bounding box center [443, 199] width 211 height 20
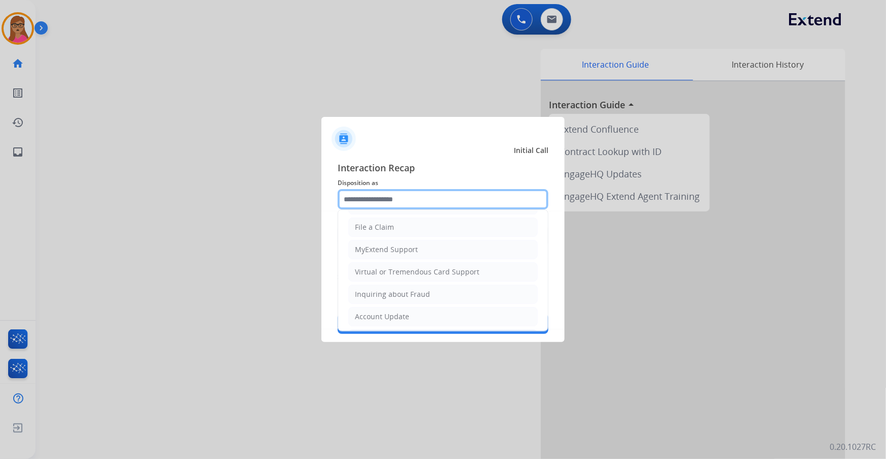
scroll to position [157, 0]
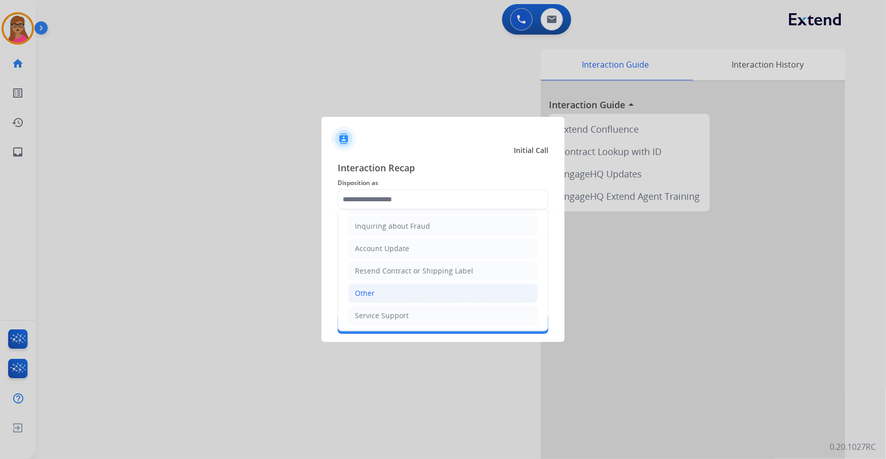
click at [395, 289] on li "Other" at bounding box center [442, 292] width 189 height 19
type input "*****"
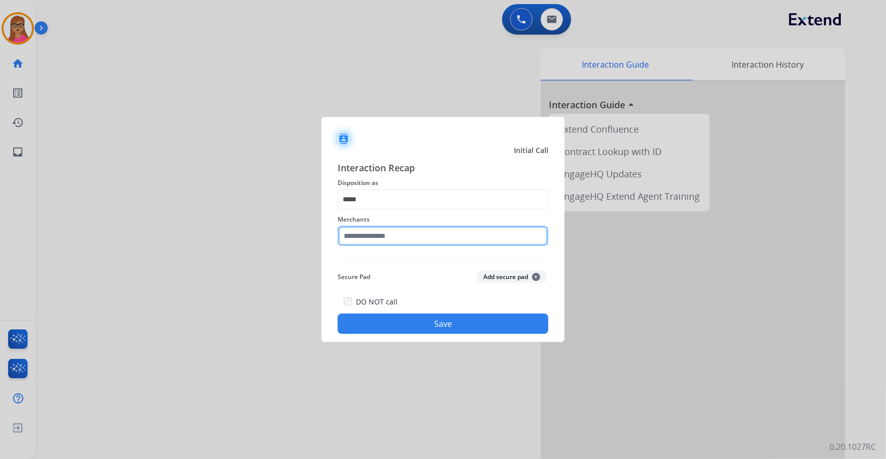
click at [378, 237] on input "text" at bounding box center [443, 235] width 211 height 20
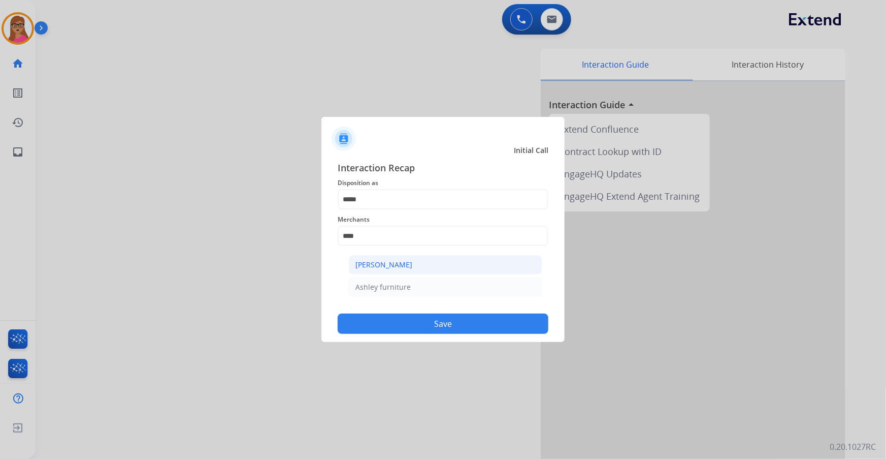
click at [392, 270] on li "[PERSON_NAME]" at bounding box center [445, 264] width 193 height 19
type input "**********"
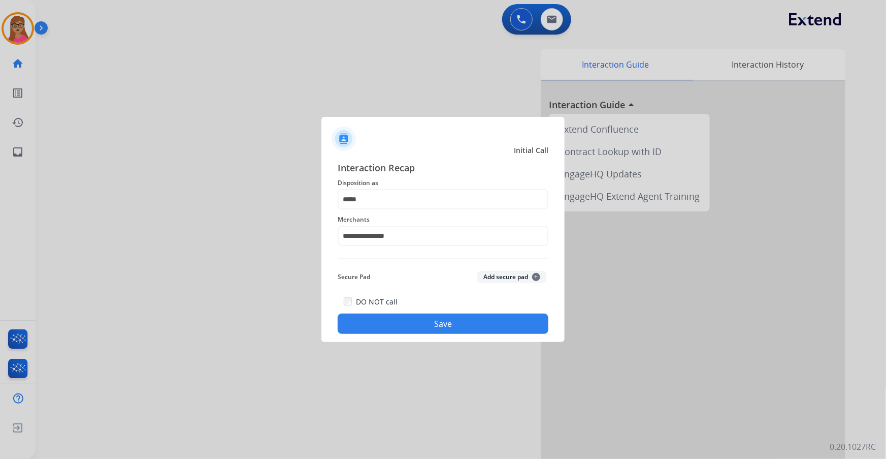
click at [437, 337] on div "**********" at bounding box center [442, 246] width 243 height 189
click at [441, 319] on button "Save" at bounding box center [443, 323] width 211 height 20
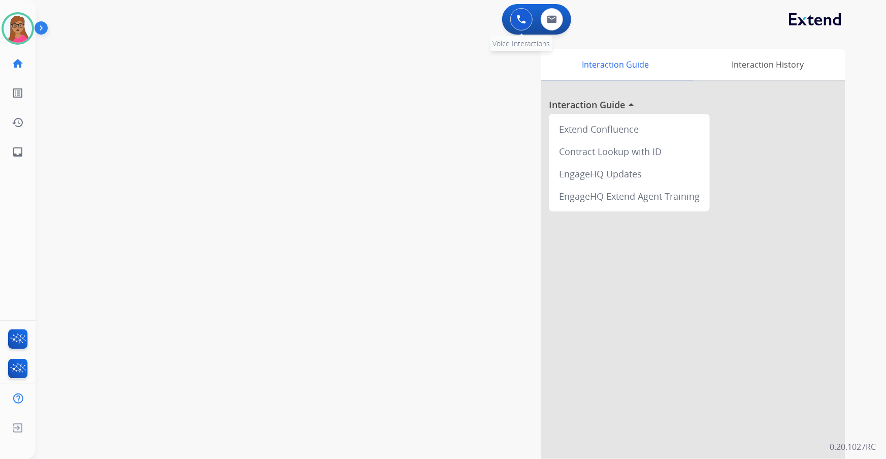
click at [526, 24] on button at bounding box center [521, 19] width 22 height 22
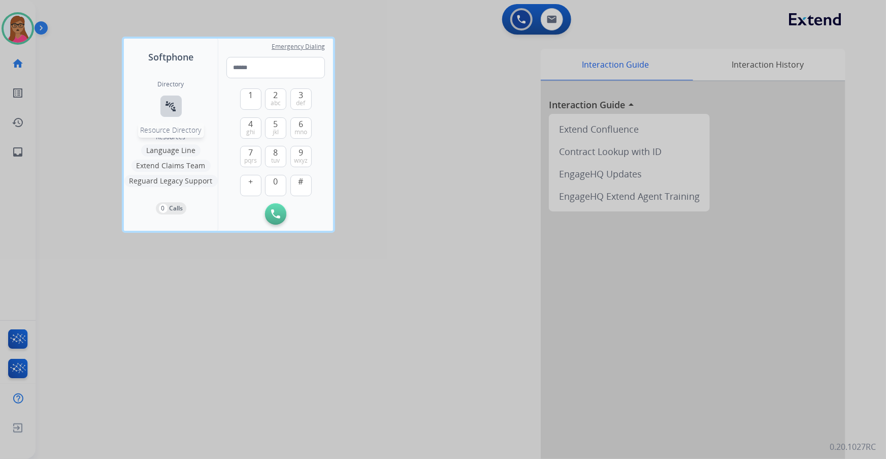
click at [166, 100] on mat-icon "connect_without_contact" at bounding box center [171, 106] width 12 height 12
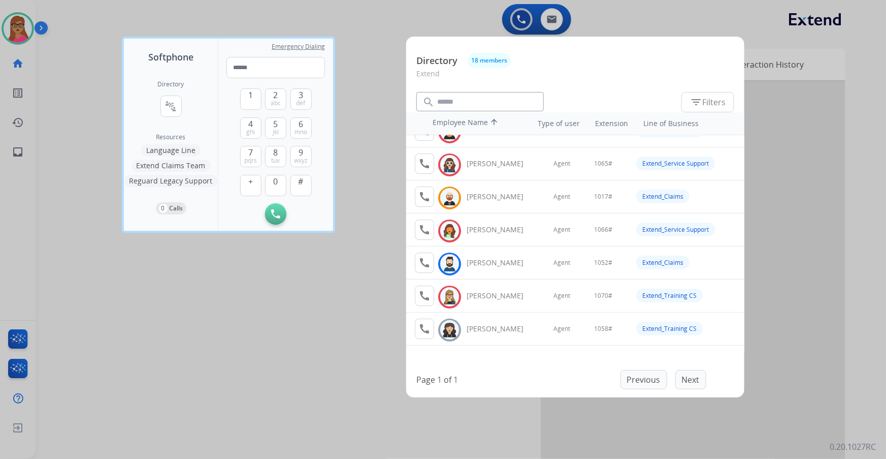
scroll to position [92, 0]
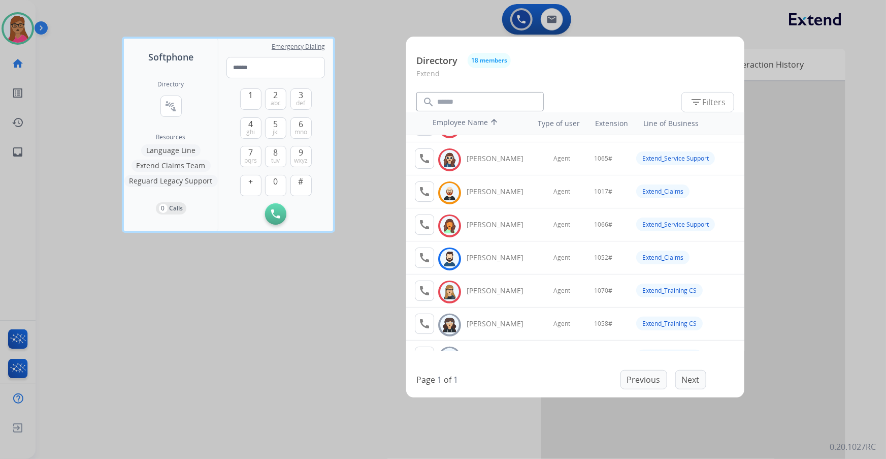
drag, startPoint x: 276, startPoint y: 439, endPoint x: 279, endPoint y: 411, distance: 28.6
click at [276, 438] on div at bounding box center [443, 229] width 886 height 459
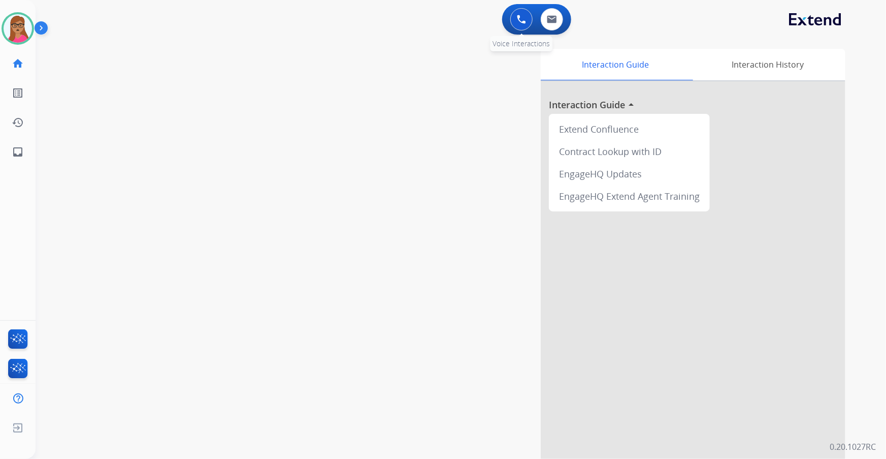
click at [514, 20] on button at bounding box center [521, 19] width 22 height 22
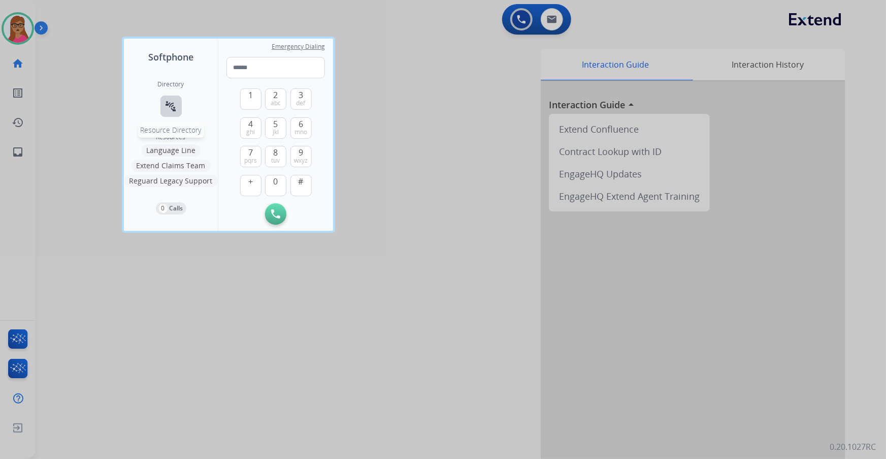
click at [170, 111] on mat-icon "connect_without_contact" at bounding box center [171, 106] width 12 height 12
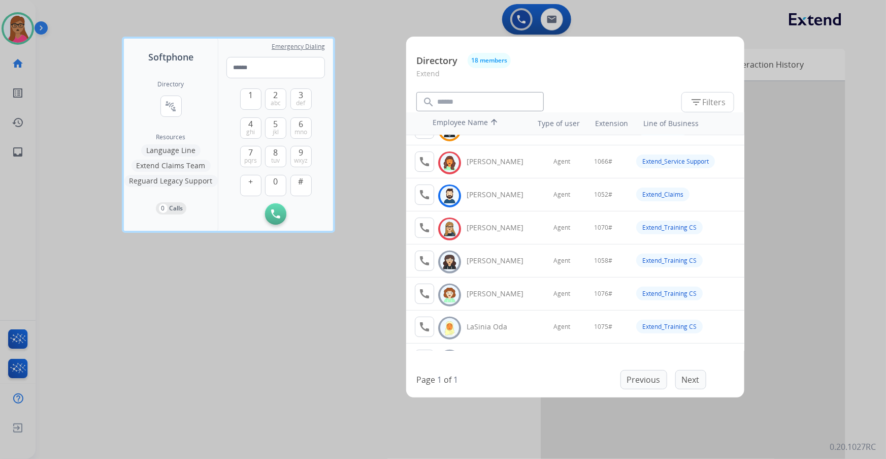
scroll to position [0, 0]
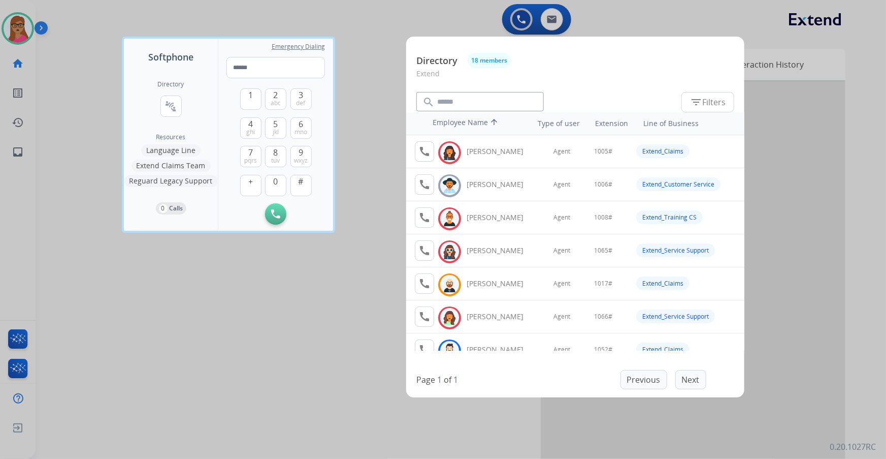
click at [168, 300] on div at bounding box center [443, 229] width 886 height 459
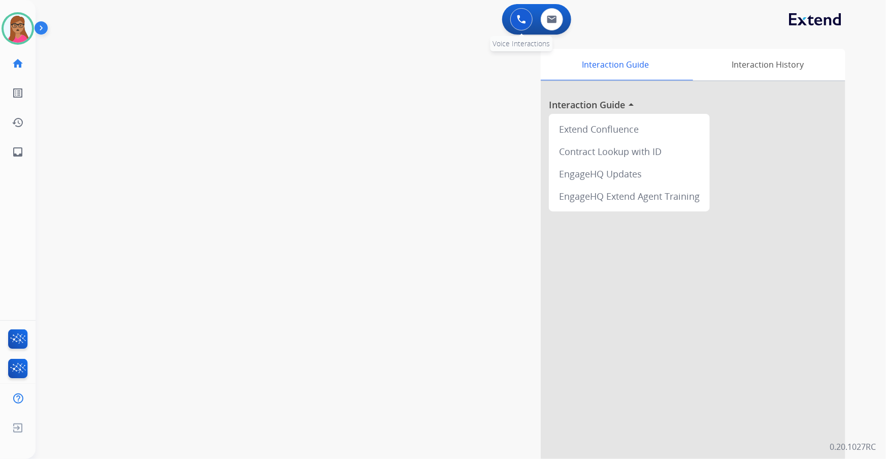
click at [523, 21] on img at bounding box center [521, 19] width 9 height 9
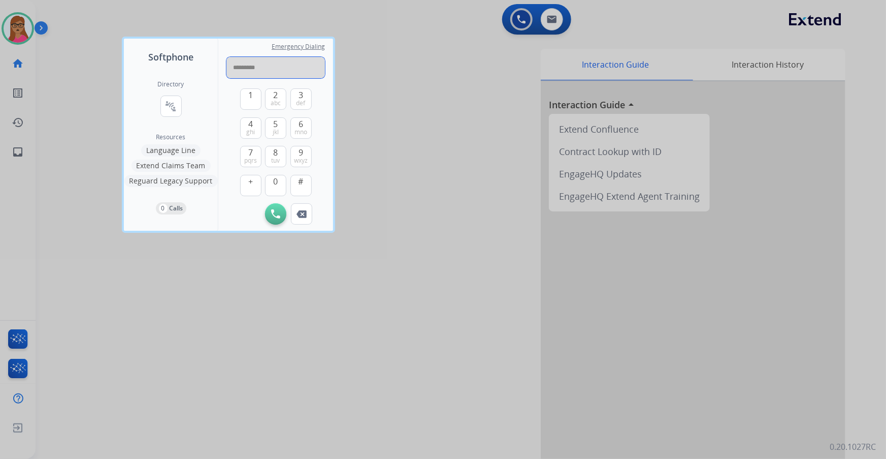
type input "**********"
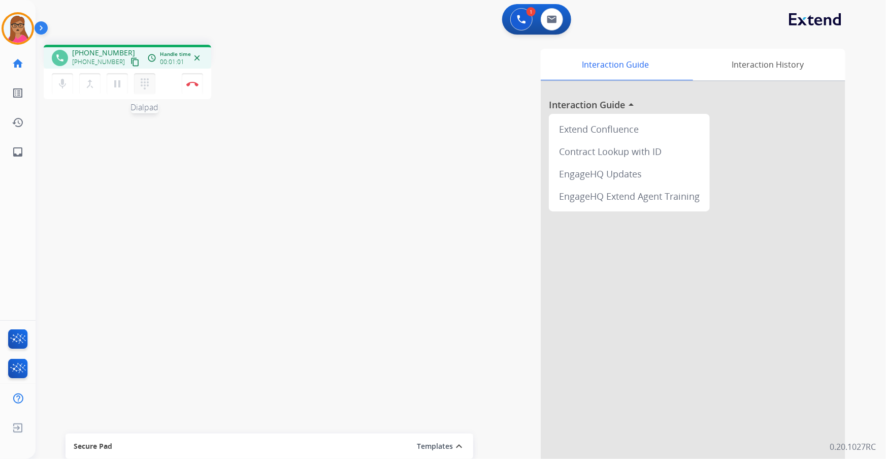
click at [142, 86] on mat-icon "dialpad" at bounding box center [145, 84] width 12 height 12
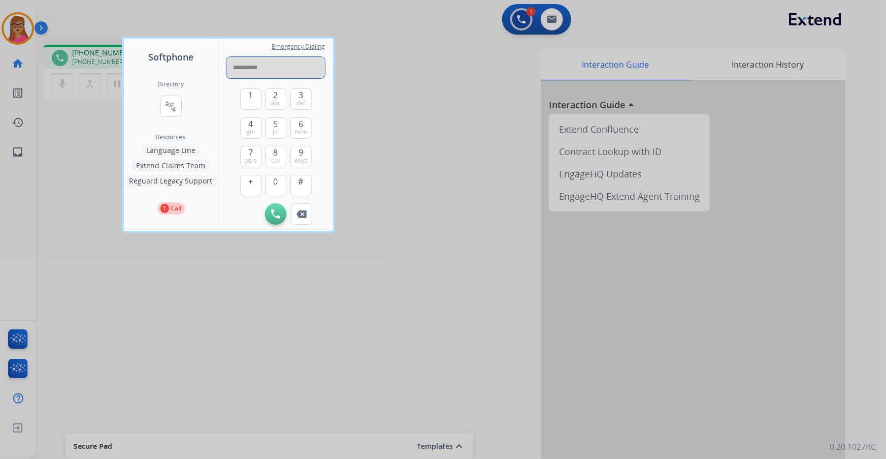
type input "**********"
click at [385, 148] on div at bounding box center [443, 229] width 886 height 459
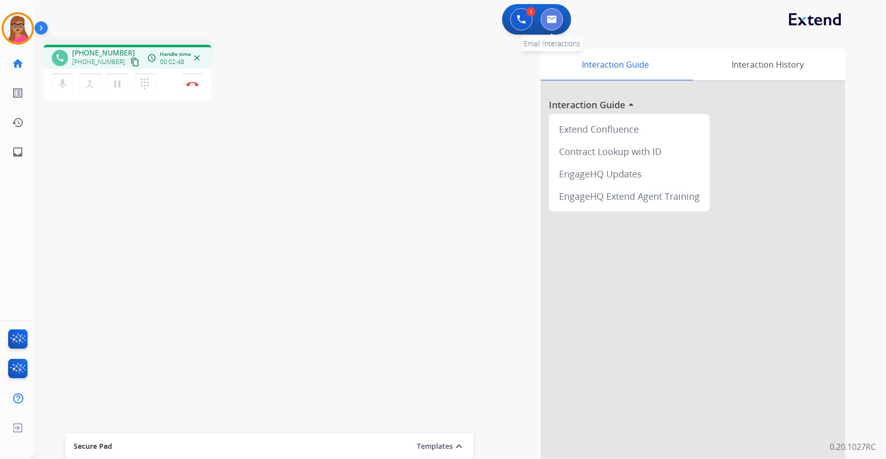
click at [554, 17] on img at bounding box center [552, 19] width 10 height 8
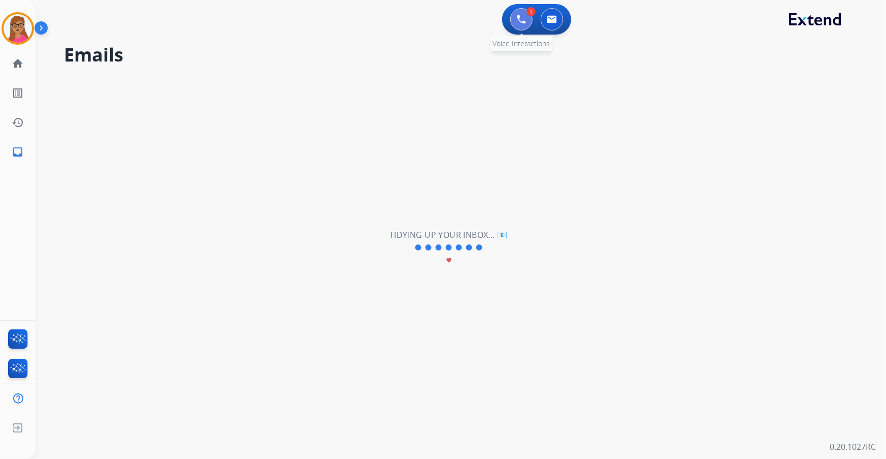
click at [515, 22] on button at bounding box center [521, 19] width 22 height 22
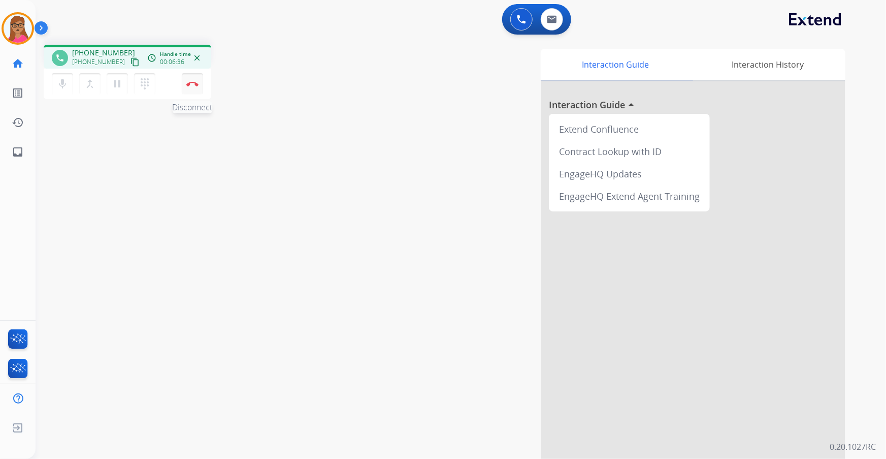
click at [190, 83] on img at bounding box center [192, 83] width 12 height 5
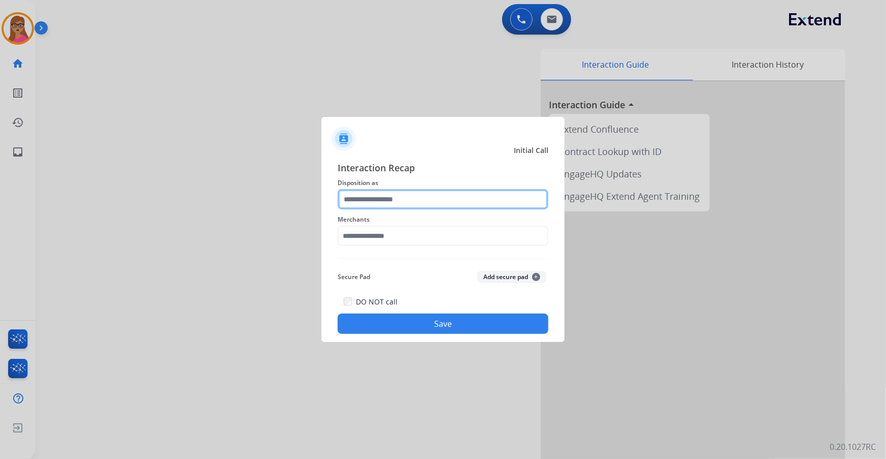
click at [396, 195] on input "text" at bounding box center [443, 199] width 211 height 20
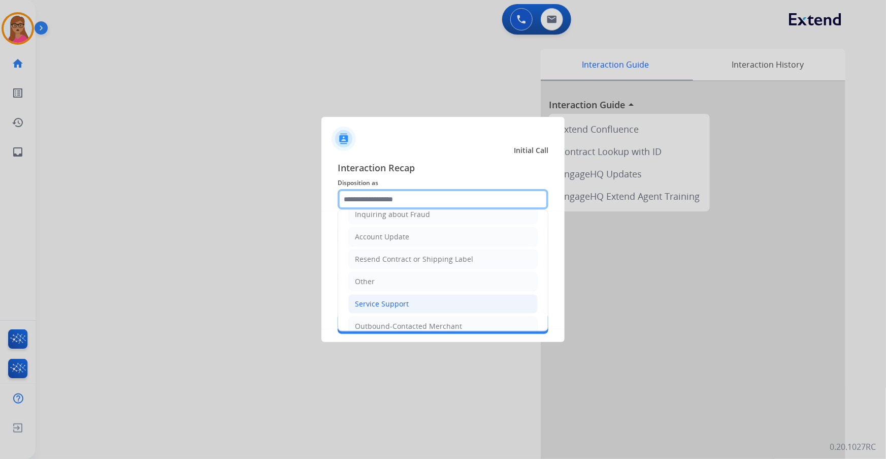
scroll to position [202, 0]
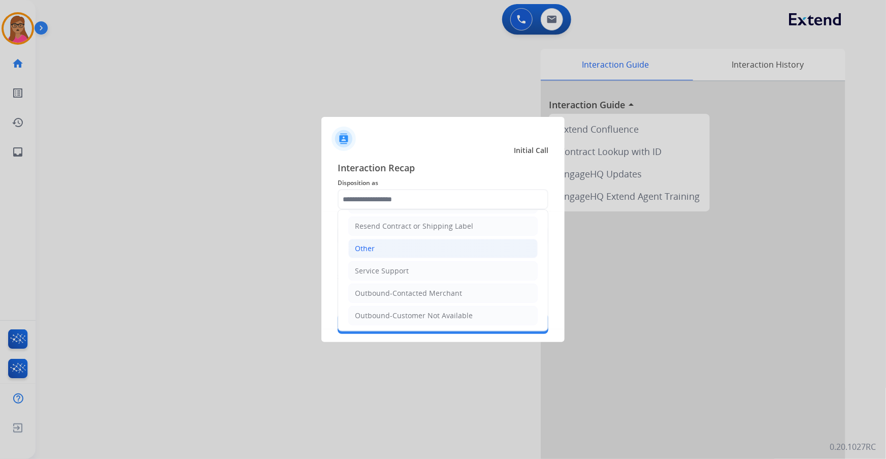
click at [381, 243] on li "Other" at bounding box center [442, 248] width 189 height 19
type input "*****"
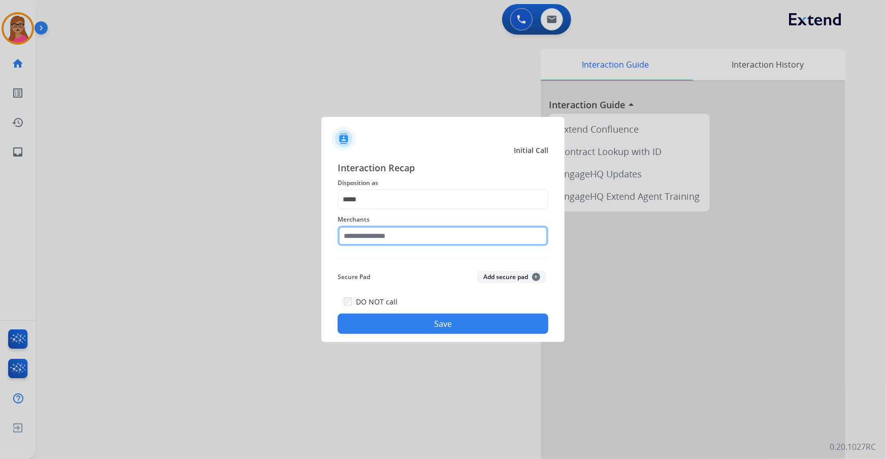
click at [386, 233] on input "text" at bounding box center [443, 235] width 211 height 20
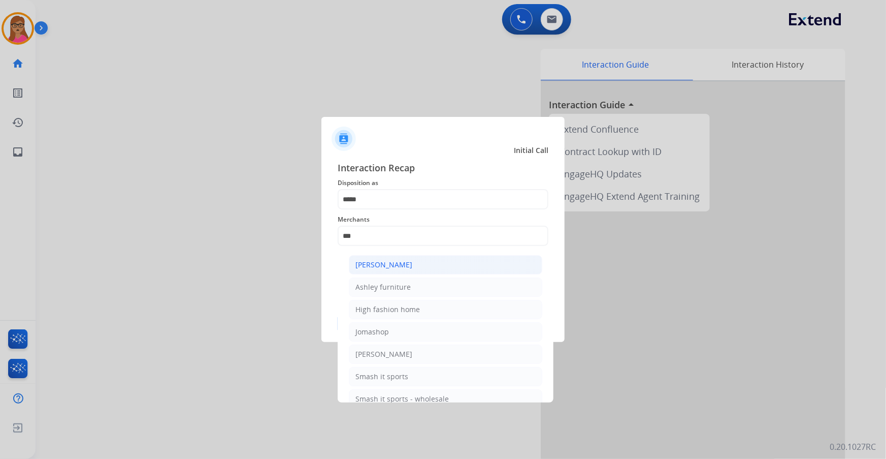
click at [392, 264] on div "[PERSON_NAME]" at bounding box center [383, 264] width 57 height 10
type input "**********"
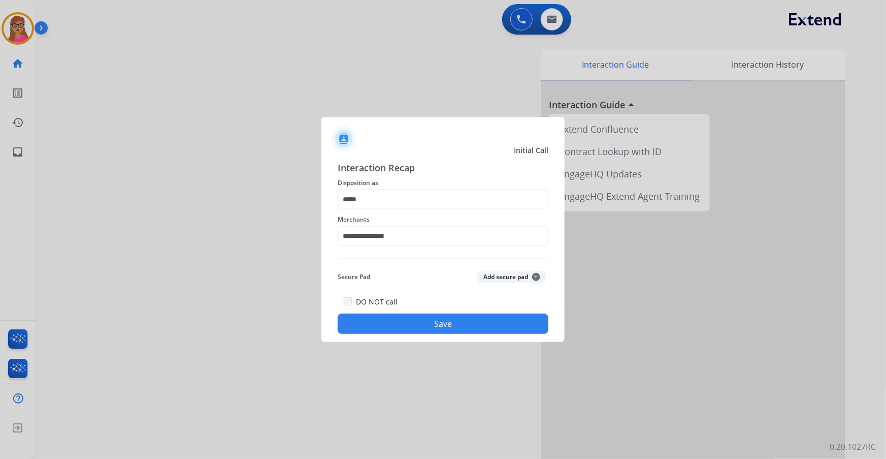
click at [434, 314] on button "Save" at bounding box center [443, 323] width 211 height 20
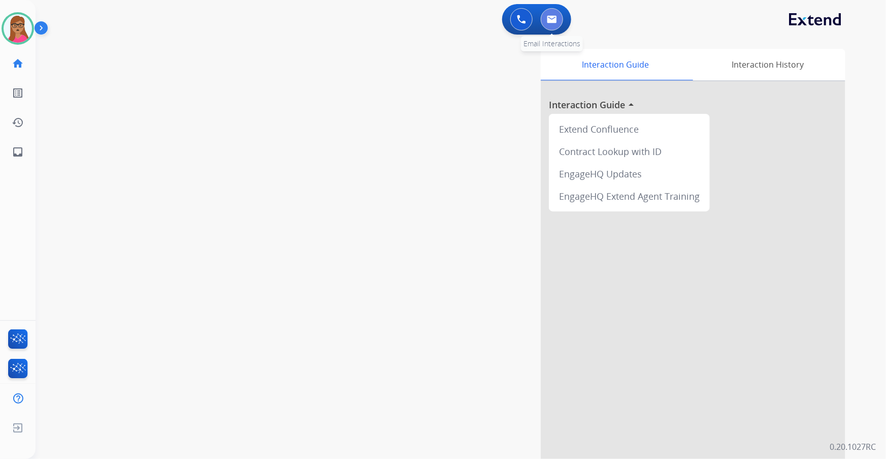
click at [560, 25] on button at bounding box center [552, 19] width 22 height 22
select select "**********"
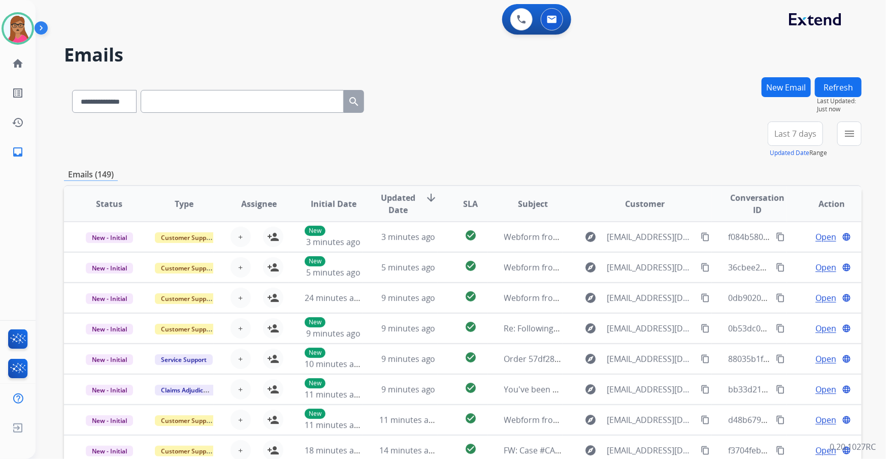
click at [803, 133] on span "Last 7 days" at bounding box center [795, 134] width 42 height 4
click at [781, 258] on div "Last 90 days" at bounding box center [792, 256] width 56 height 15
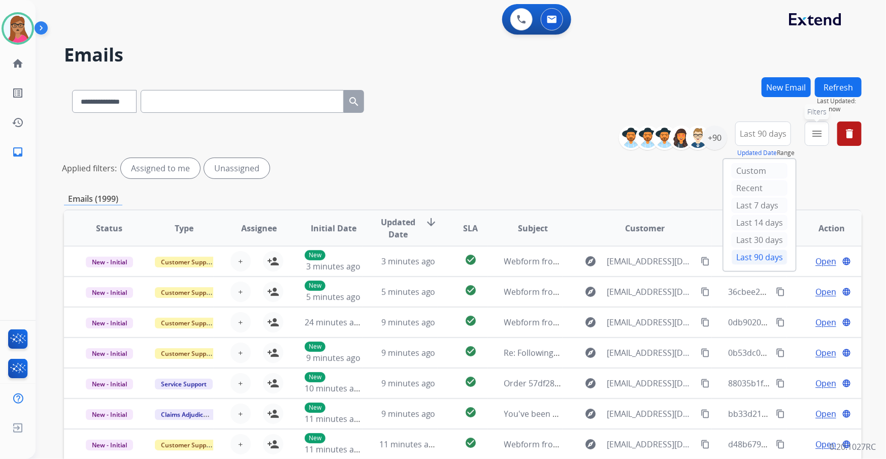
click at [818, 132] on mat-icon "menu" at bounding box center [817, 133] width 12 height 12
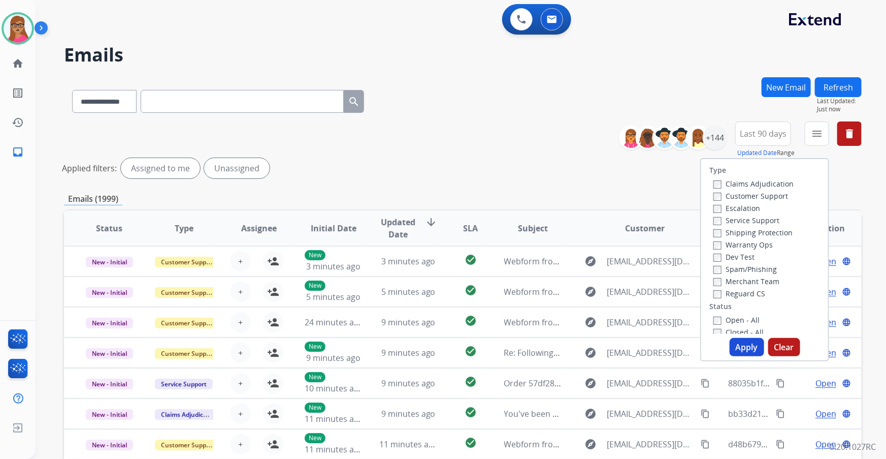
click at [745, 195] on label "Customer Support" at bounding box center [750, 196] width 75 height 10
click at [750, 233] on label "Shipping Protection" at bounding box center [752, 232] width 79 height 10
click at [738, 289] on label "Reguard CS" at bounding box center [739, 293] width 52 height 10
click at [721, 320] on label "Open - All" at bounding box center [736, 320] width 46 height 10
click at [737, 345] on button "Apply" at bounding box center [747, 347] width 35 height 18
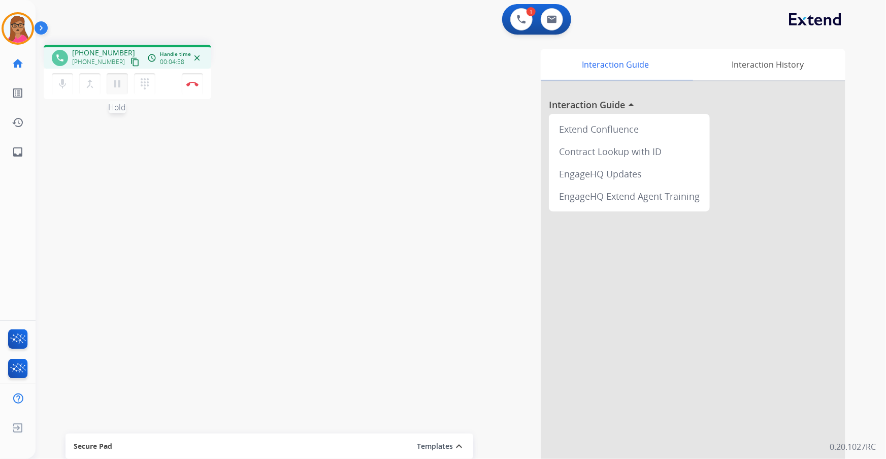
click at [118, 87] on mat-icon "pause" at bounding box center [117, 84] width 12 height 12
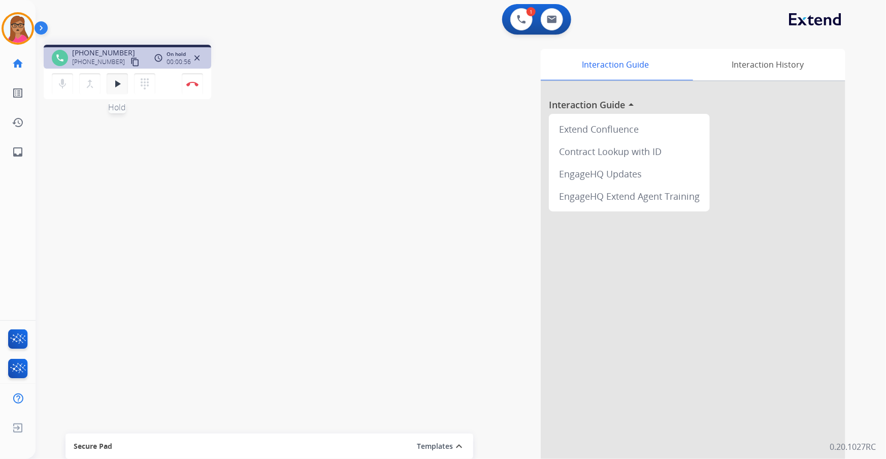
click at [116, 84] on mat-icon "play_arrow" at bounding box center [117, 84] width 12 height 12
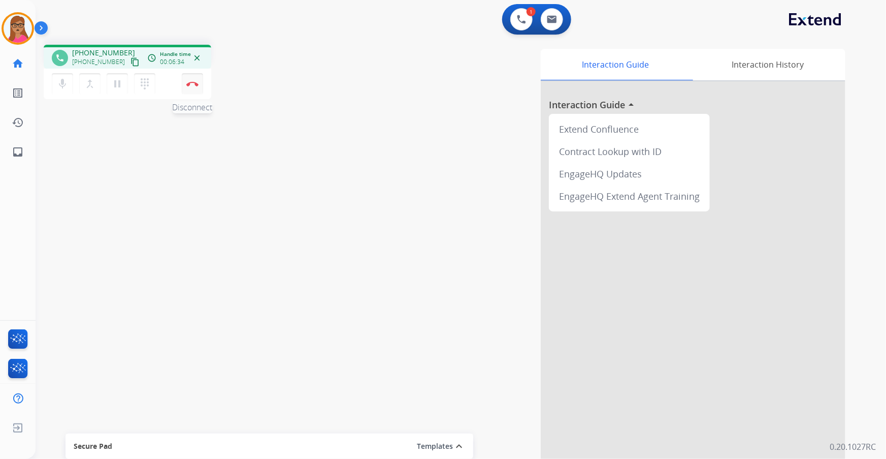
click at [194, 86] on button "Disconnect" at bounding box center [192, 83] width 21 height 21
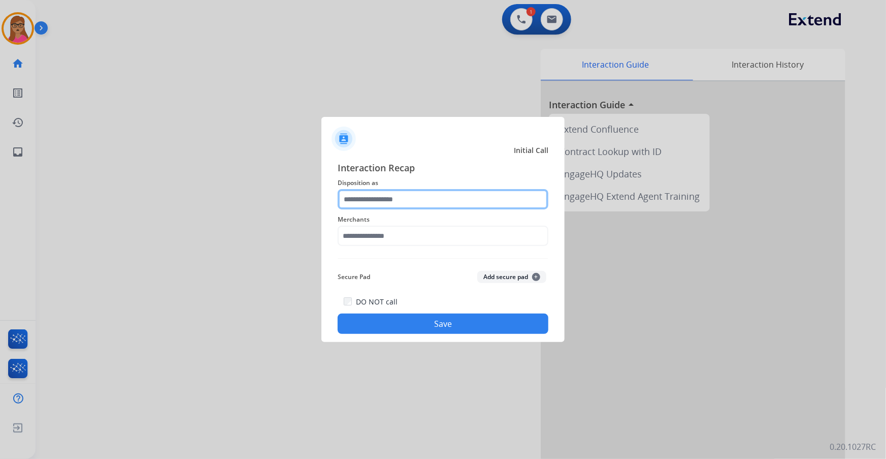
click at [372, 201] on input "text" at bounding box center [443, 199] width 211 height 20
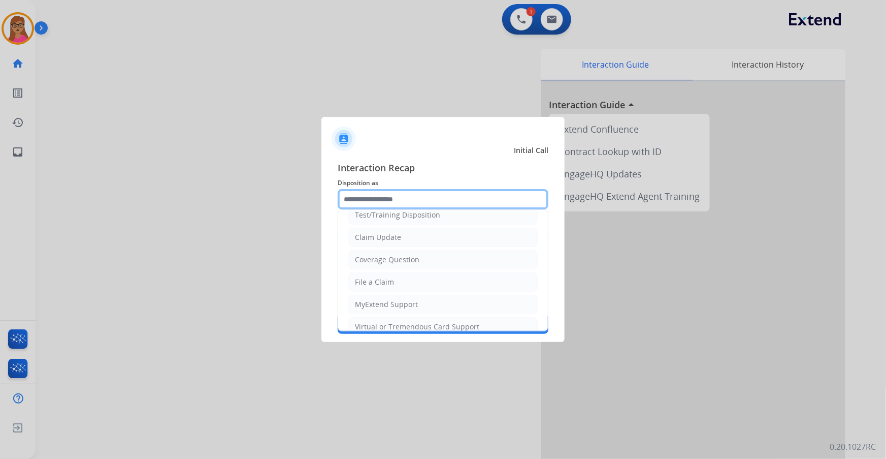
scroll to position [92, 0]
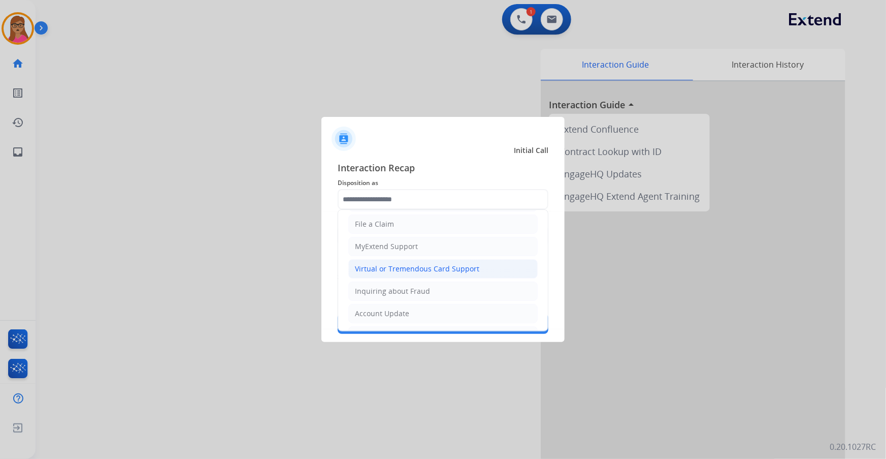
click at [430, 270] on div "Virtual or Tremendous Card Support" at bounding box center [417, 269] width 124 height 10
type input "**********"
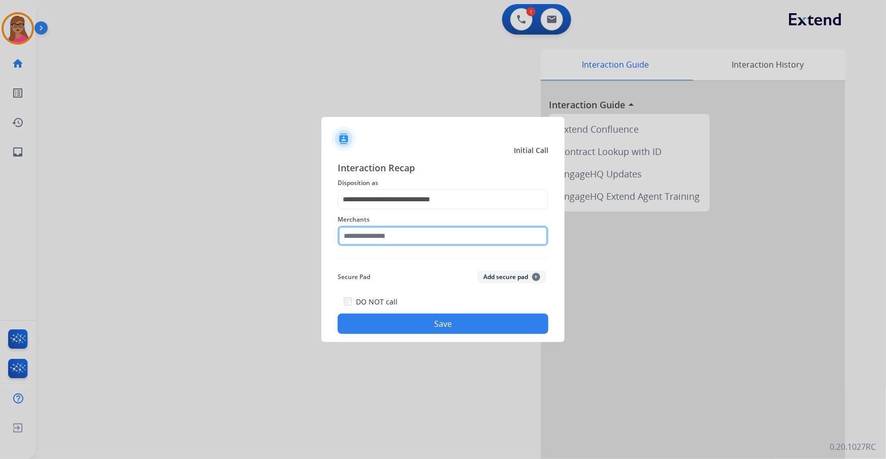
click at [367, 243] on input "text" at bounding box center [443, 235] width 211 height 20
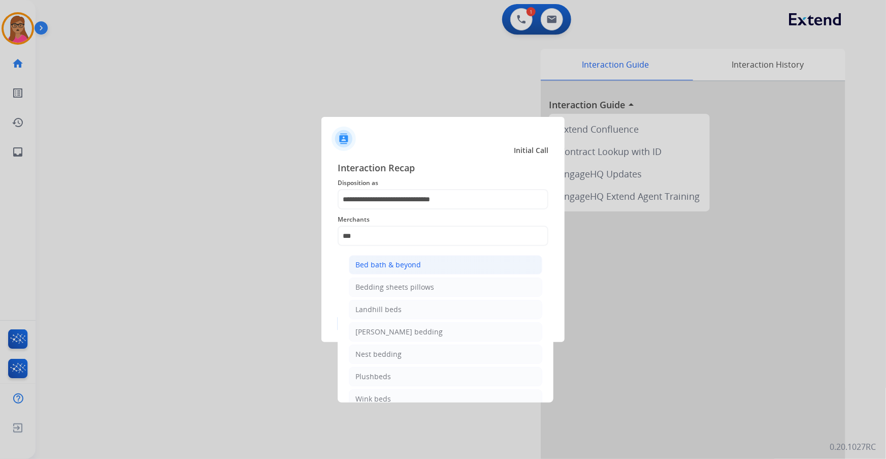
click at [386, 270] on li "Bed bath & beyond" at bounding box center [445, 264] width 193 height 19
type input "**********"
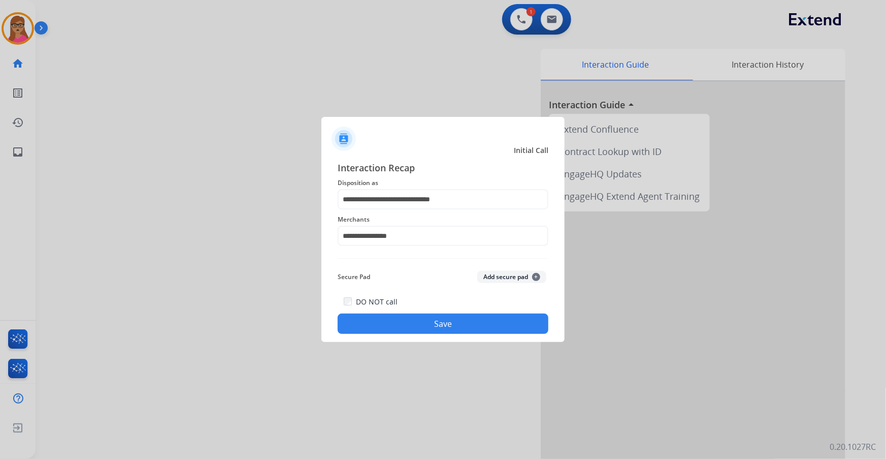
click at [454, 319] on button "Save" at bounding box center [443, 323] width 211 height 20
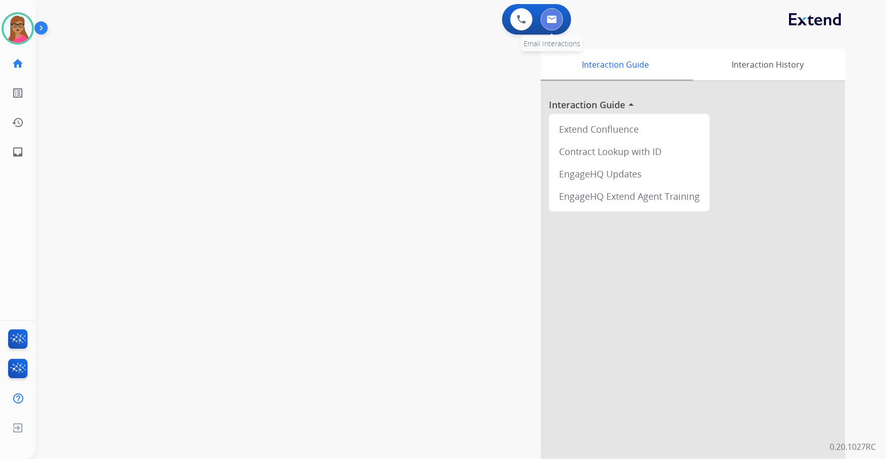
click at [559, 22] on button at bounding box center [552, 19] width 22 height 22
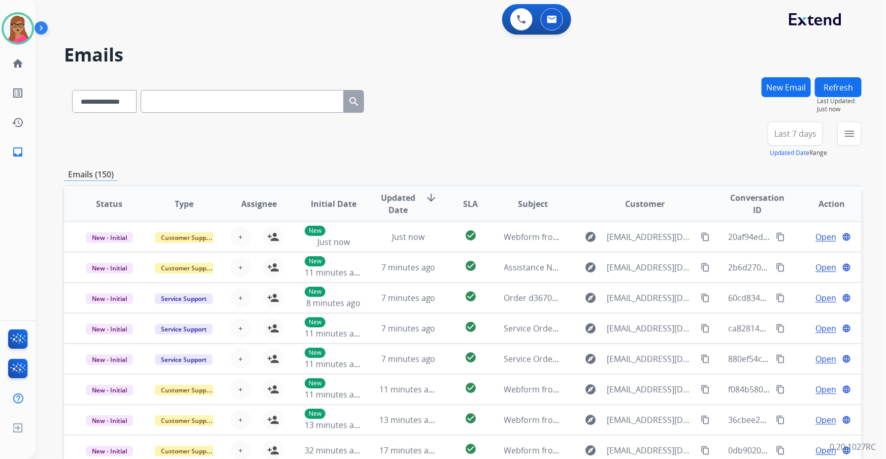
click at [797, 132] on span "Last 7 days" at bounding box center [795, 134] width 42 height 4
click at [779, 254] on div "Last 90 days" at bounding box center [792, 256] width 56 height 15
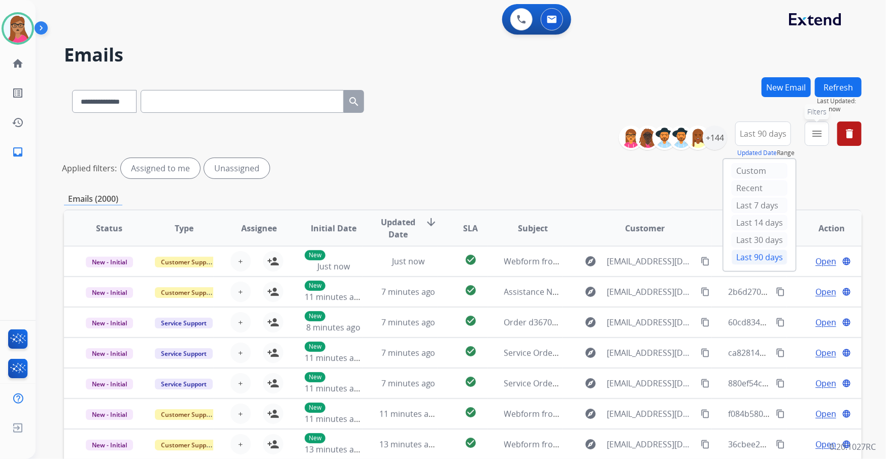
click at [812, 137] on mat-icon "menu" at bounding box center [817, 133] width 12 height 12
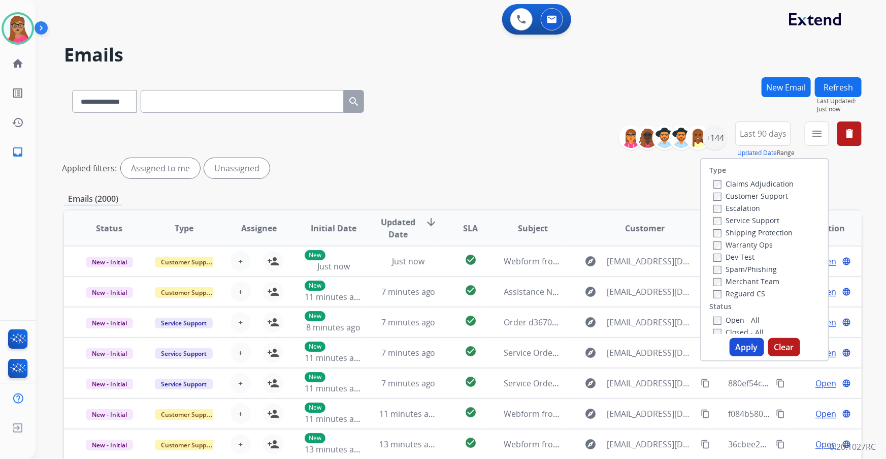
click at [757, 193] on label "Customer Support" at bounding box center [750, 196] width 75 height 10
click at [769, 235] on label "Shipping Protection" at bounding box center [752, 232] width 79 height 10
click at [728, 292] on label "Reguard CS" at bounding box center [739, 293] width 52 height 10
drag, startPoint x: 732, startPoint y: 319, endPoint x: 741, endPoint y: 332, distance: 15.2
click at [731, 319] on label "Open - All" at bounding box center [736, 320] width 46 height 10
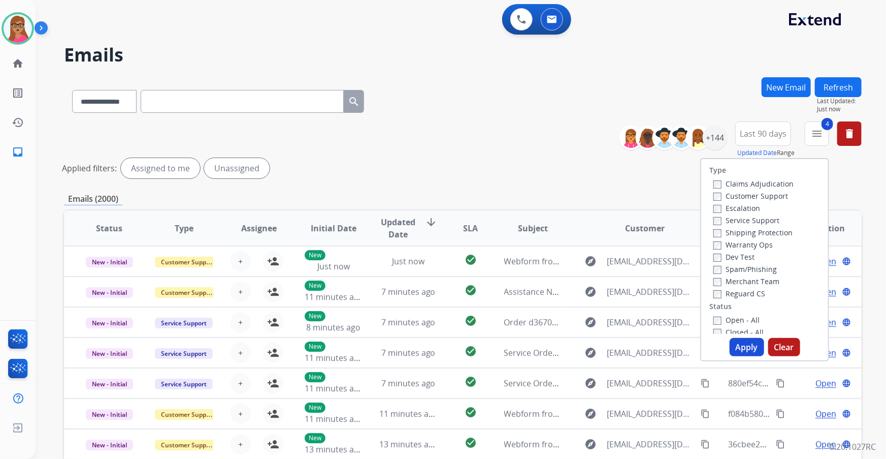
click at [742, 351] on button "Apply" at bounding box center [747, 347] width 35 height 18
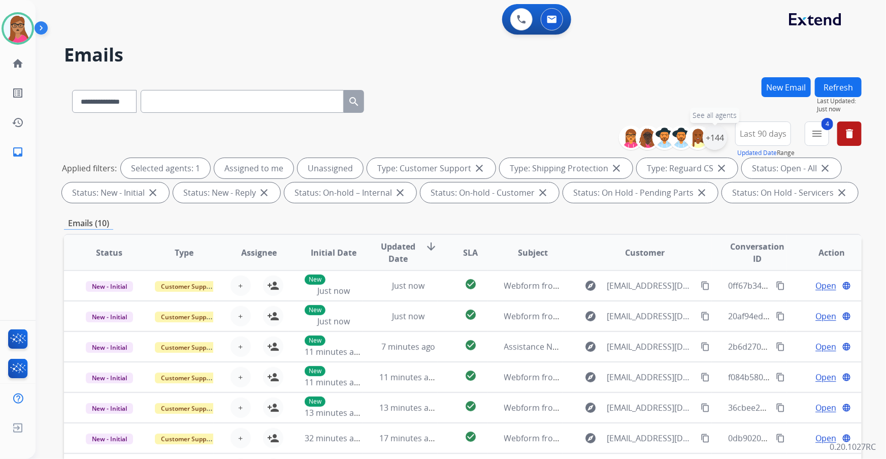
click at [721, 142] on div "+144" at bounding box center [715, 137] width 24 height 24
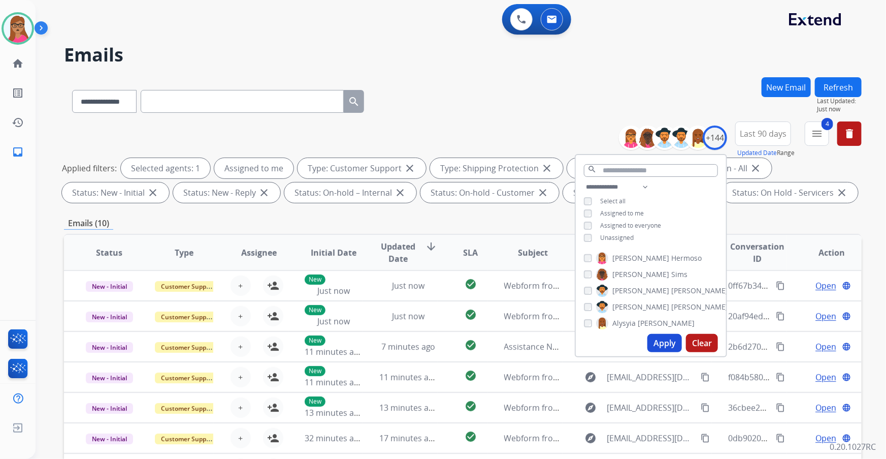
click at [669, 343] on button "Apply" at bounding box center [664, 343] width 35 height 18
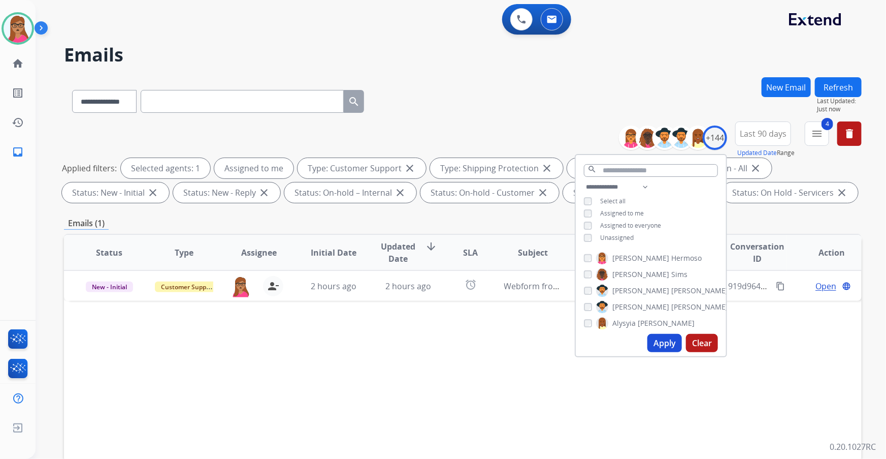
click at [440, 366] on div "Status Type Assignee Initial Date Updated Date arrow_downward SLA Subject Custo…" at bounding box center [463, 404] width 798 height 340
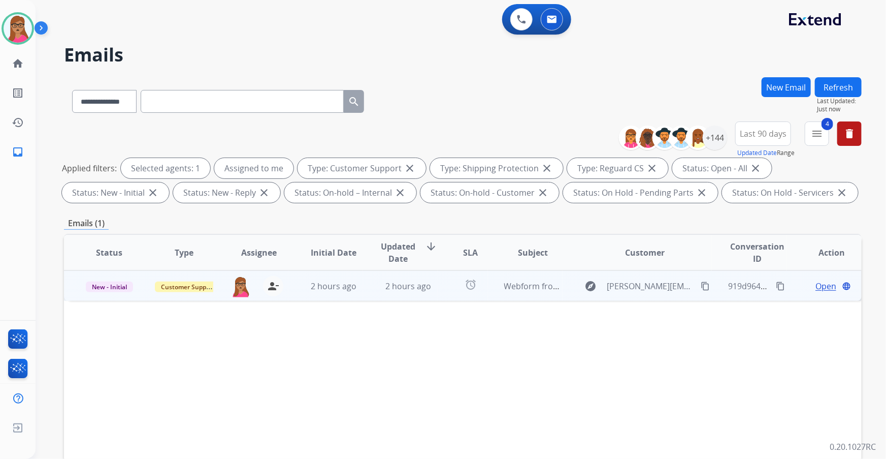
click at [821, 284] on span "Open" at bounding box center [825, 286] width 21 height 12
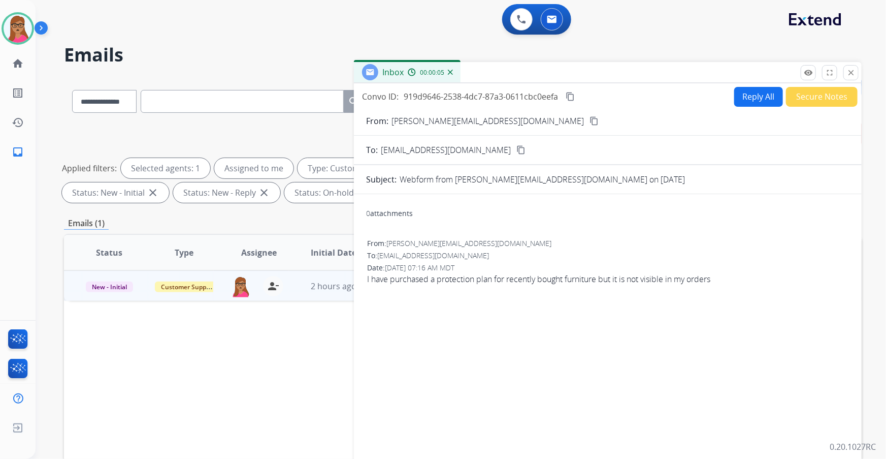
click at [590, 120] on mat-icon "content_copy" at bounding box center [594, 120] width 9 height 9
click at [747, 91] on button "Reply All" at bounding box center [758, 97] width 49 height 20
select select "**********"
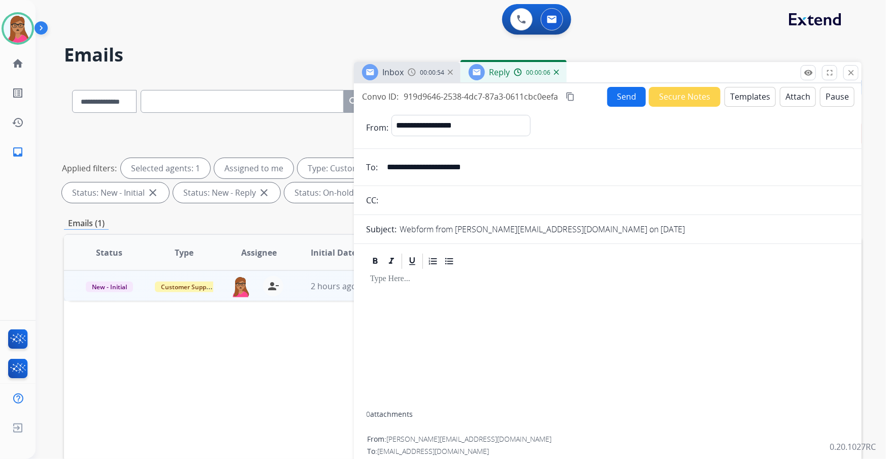
click at [738, 92] on button "Templates" at bounding box center [750, 97] width 51 height 20
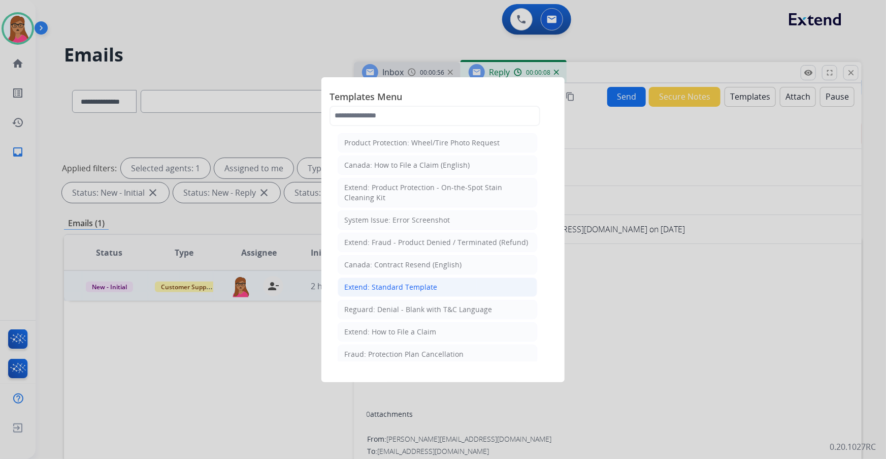
click at [400, 282] on div "Extend: Standard Template" at bounding box center [390, 287] width 93 height 10
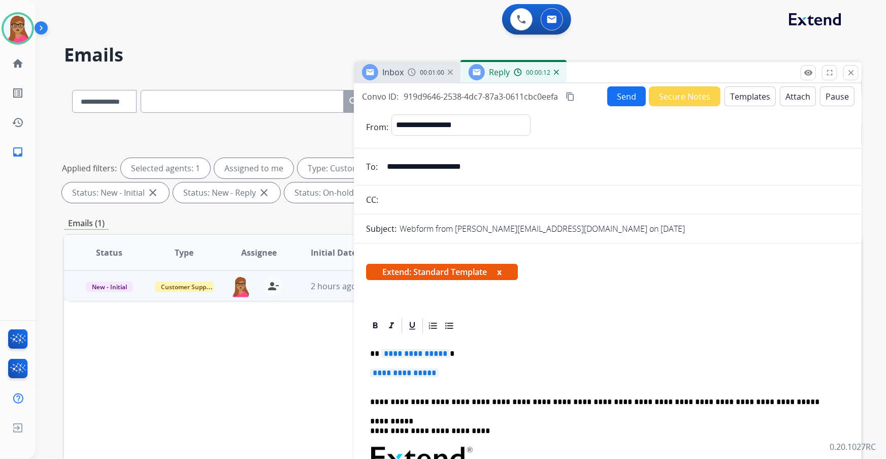
click at [408, 355] on span "**********" at bounding box center [415, 353] width 69 height 9
click at [414, 374] on span "**********" at bounding box center [404, 372] width 69 height 9
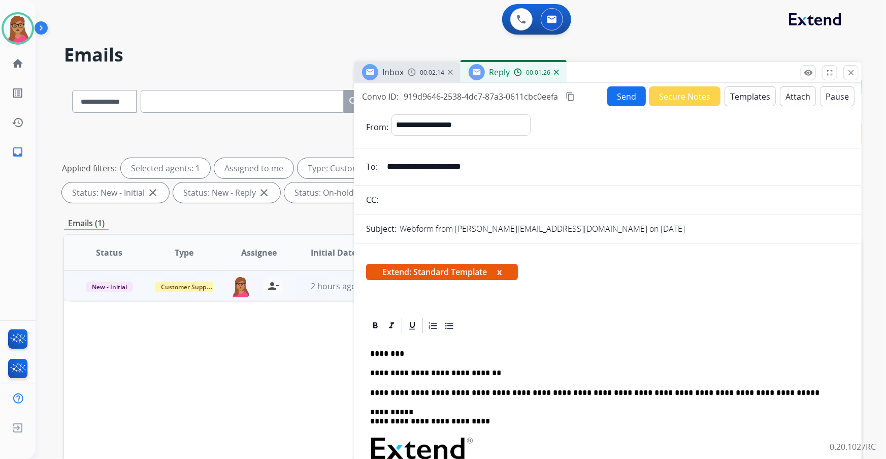
click at [398, 72] on span "Inbox" at bounding box center [392, 72] width 21 height 11
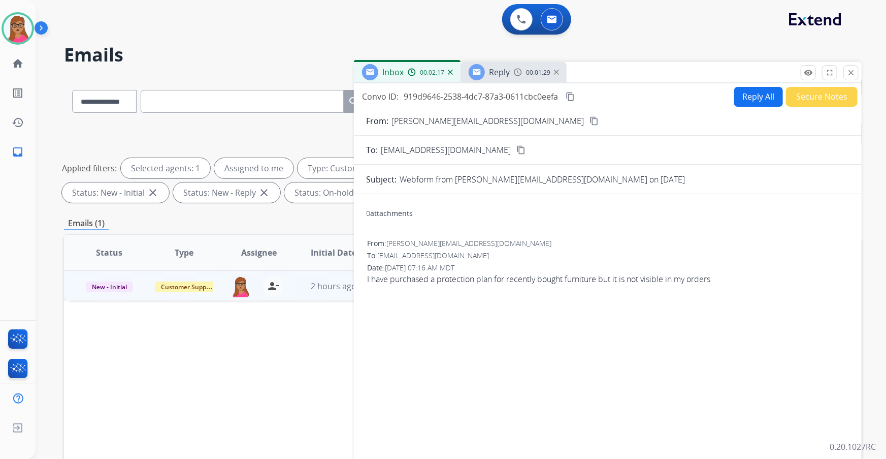
click at [492, 73] on span "Reply" at bounding box center [499, 72] width 21 height 11
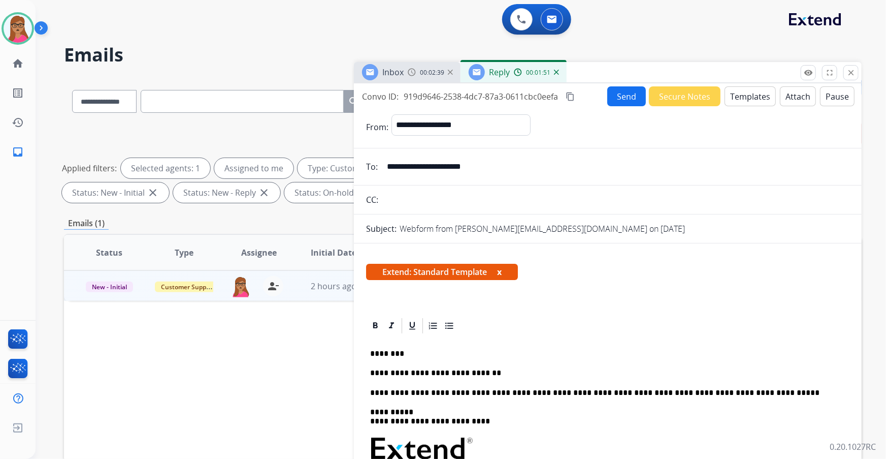
click at [392, 74] on span "Inbox" at bounding box center [392, 72] width 21 height 11
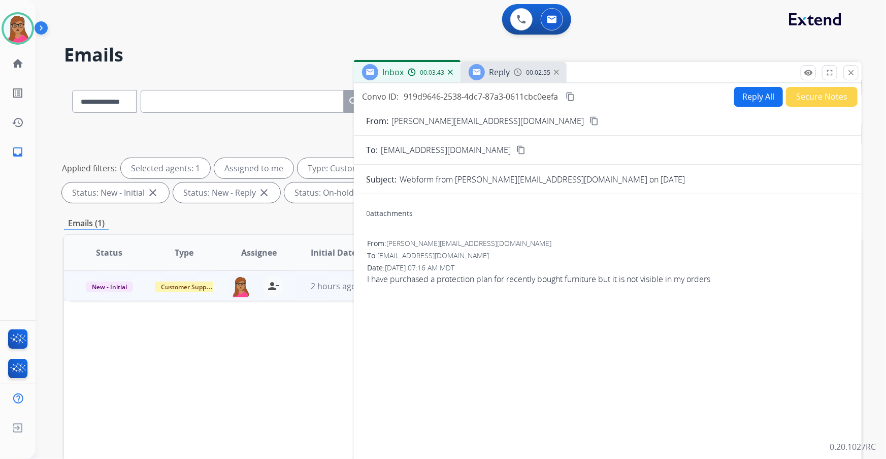
click at [571, 96] on mat-icon "content_copy" at bounding box center [570, 96] width 9 height 9
click at [507, 76] on span "Reply" at bounding box center [499, 72] width 21 height 11
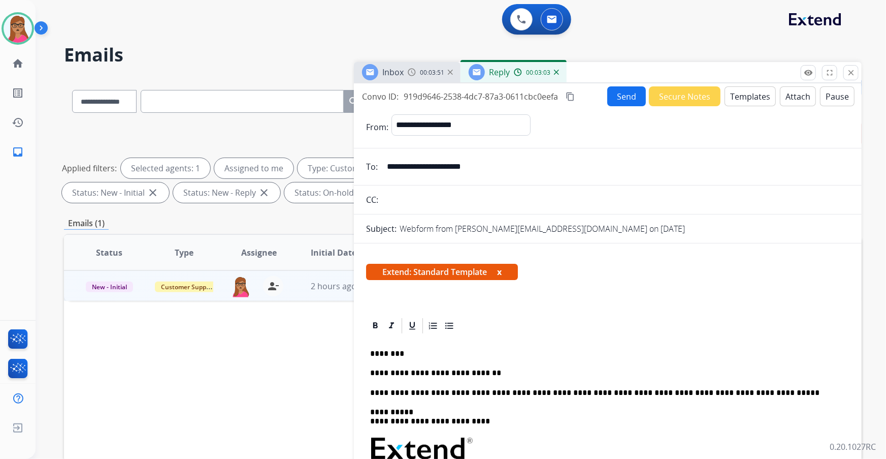
click at [500, 374] on p "**********" at bounding box center [604, 372] width 468 height 9
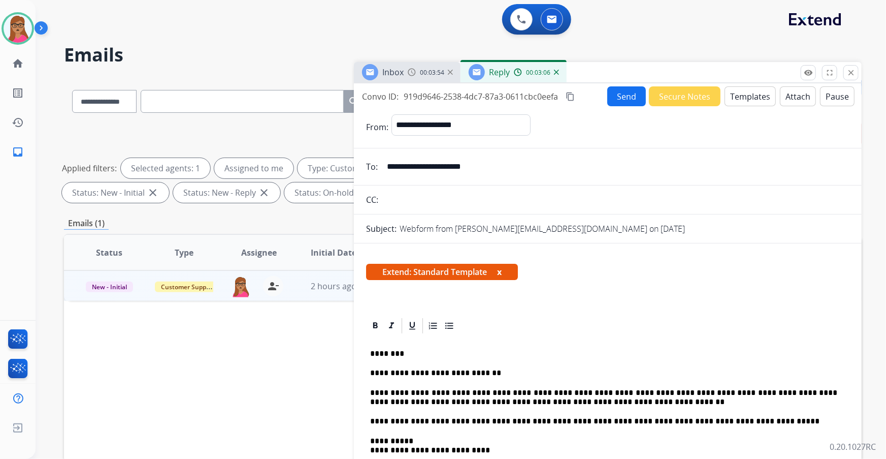
click at [621, 91] on button "Send" at bounding box center [626, 96] width 39 height 20
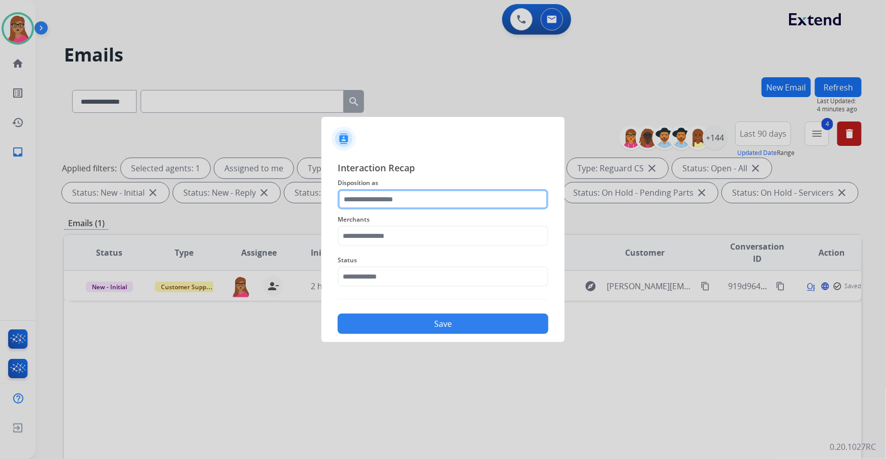
click at [392, 195] on input "text" at bounding box center [443, 199] width 211 height 20
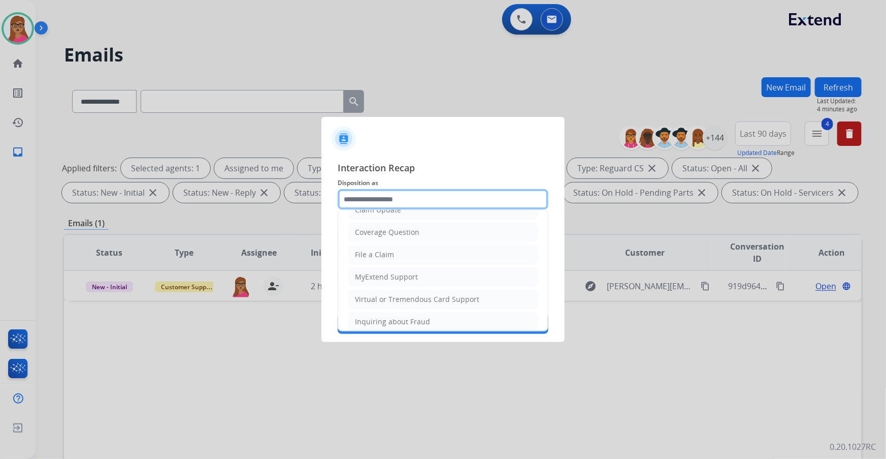
scroll to position [157, 0]
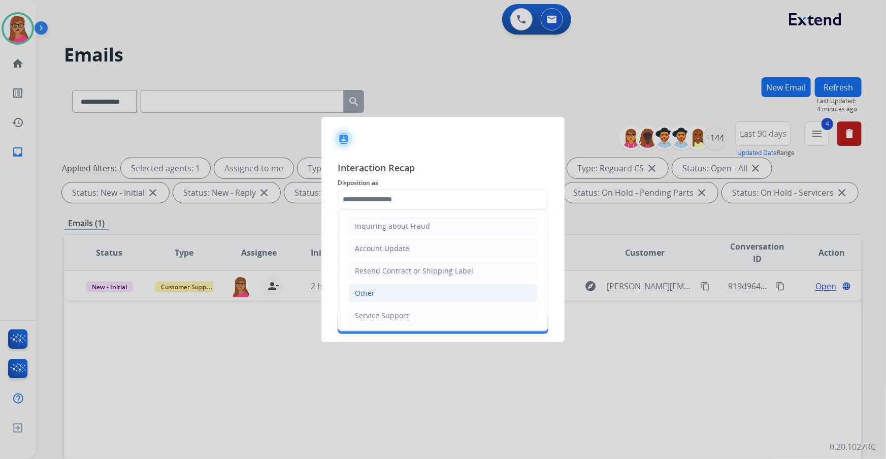
click at [372, 294] on div "Other" at bounding box center [365, 293] width 20 height 10
type input "*****"
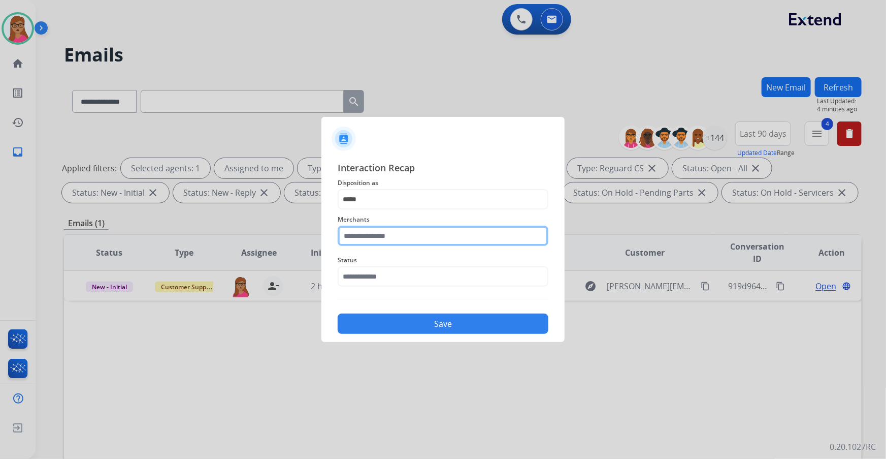
click at [397, 228] on input "text" at bounding box center [443, 235] width 211 height 20
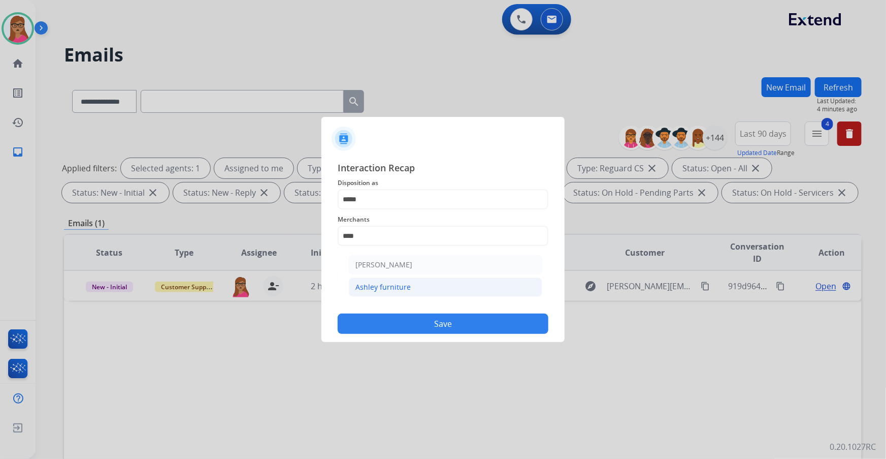
click at [392, 293] on li "Ashley furniture" at bounding box center [445, 286] width 193 height 19
type input "**********"
click at [385, 273] on input "text" at bounding box center [443, 276] width 211 height 20
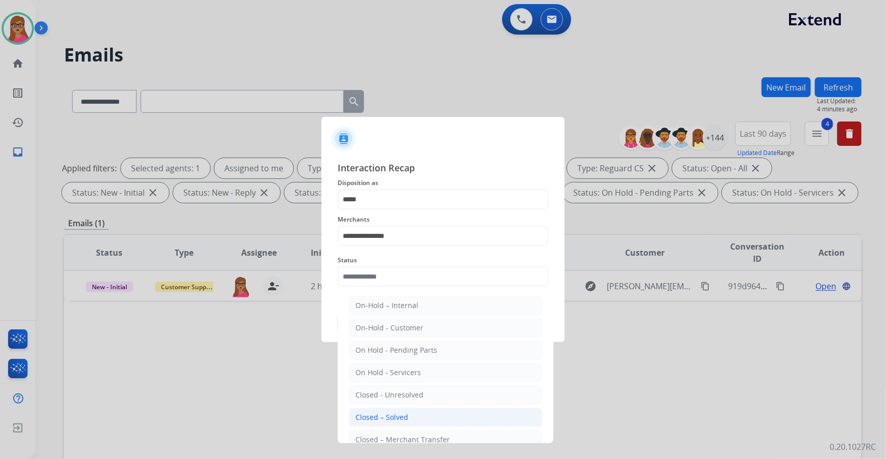
click at [390, 414] on div "Closed – Solved" at bounding box center [381, 417] width 53 height 10
type input "**********"
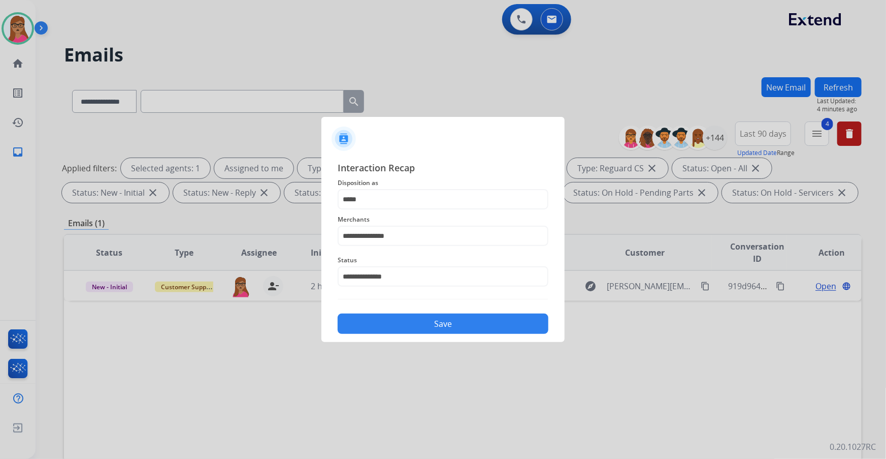
click at [407, 331] on button "Save" at bounding box center [443, 323] width 211 height 20
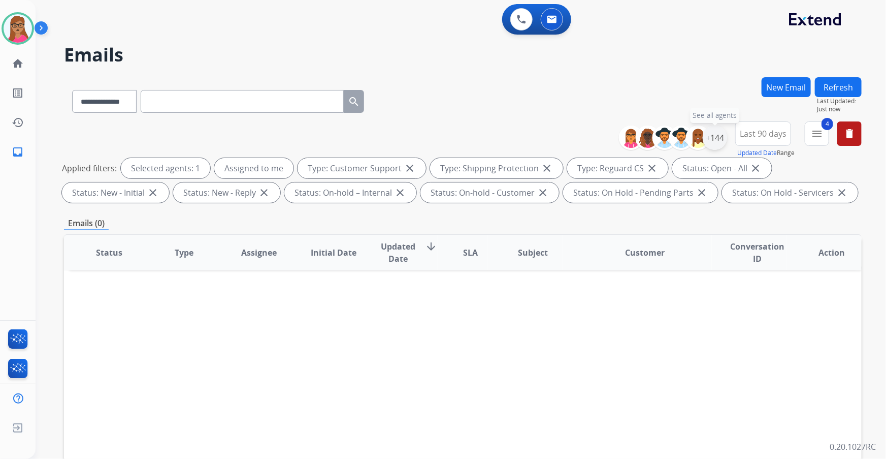
click at [722, 143] on div "+144" at bounding box center [715, 137] width 24 height 24
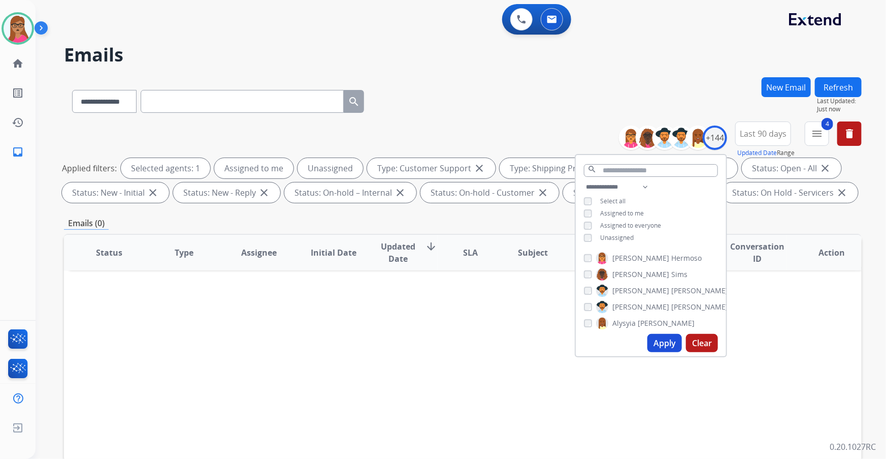
click at [664, 346] on button "Apply" at bounding box center [664, 343] width 35 height 18
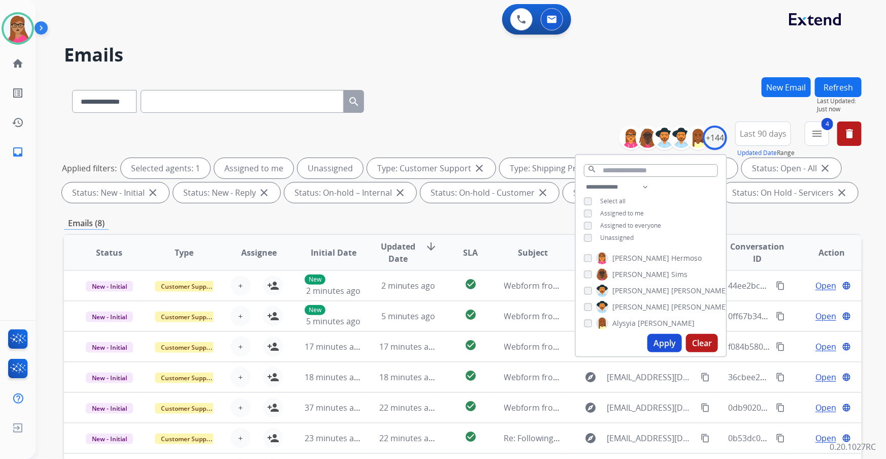
click at [482, 213] on div "**********" at bounding box center [463, 351] width 798 height 549
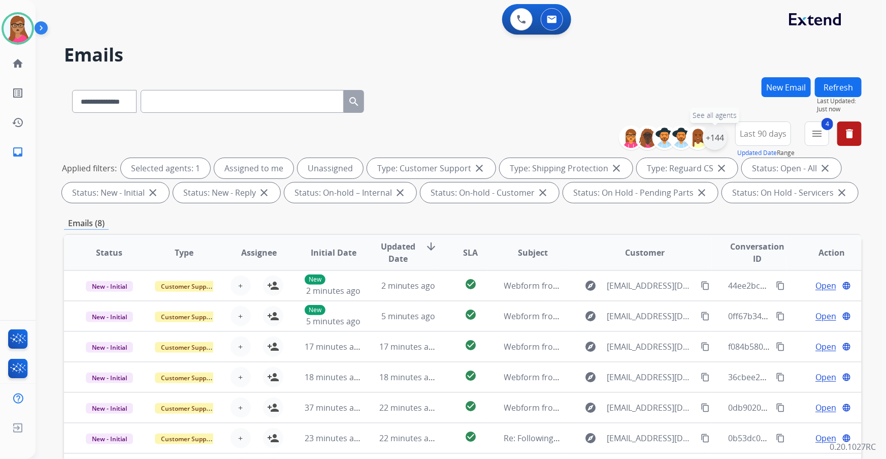
click at [722, 142] on div "+144" at bounding box center [715, 137] width 24 height 24
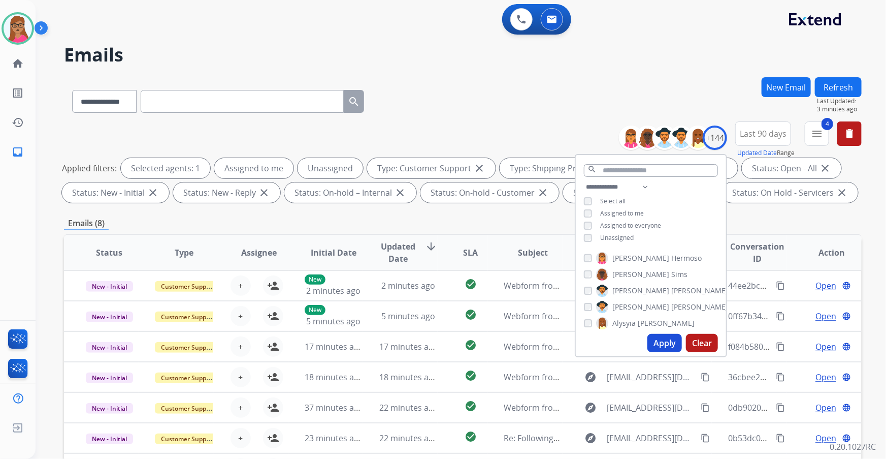
click at [479, 219] on div "Emails (8)" at bounding box center [463, 223] width 798 height 13
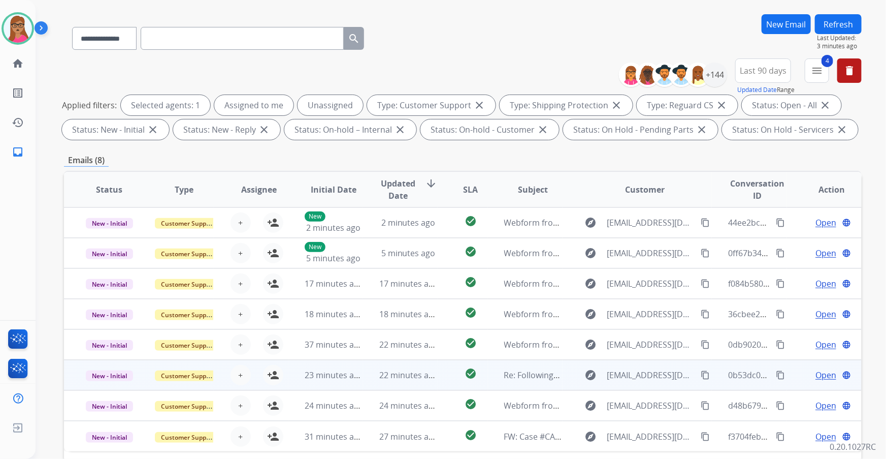
scroll to position [29, 0]
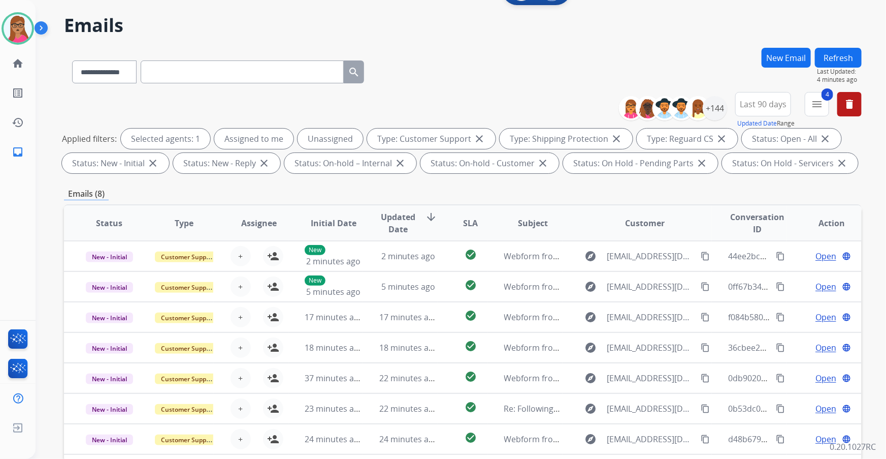
click at [521, 73] on div "**********" at bounding box center [463, 70] width 798 height 44
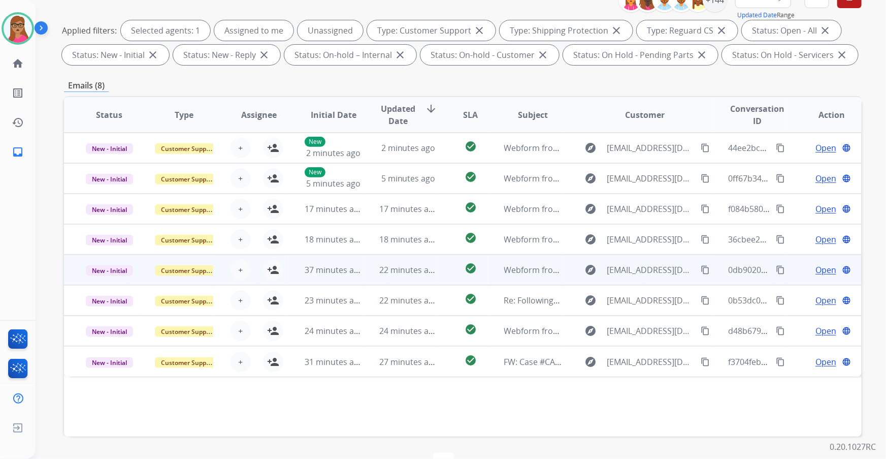
scroll to position [122, 0]
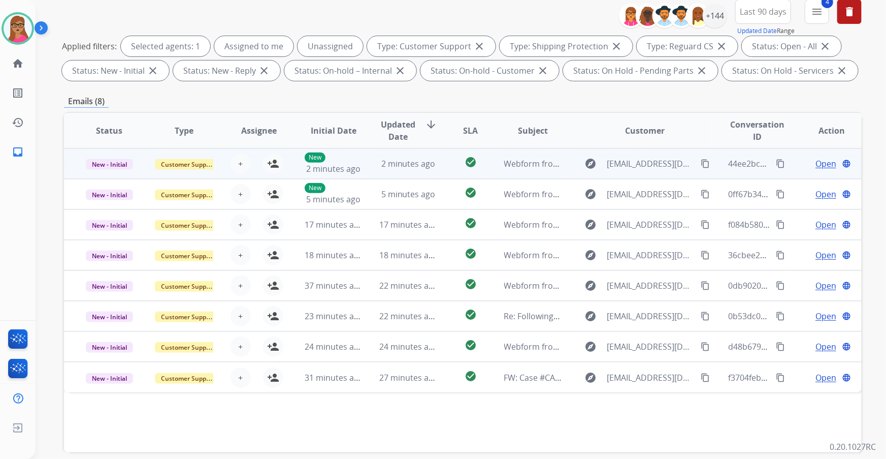
click at [116, 177] on td "New - Initial" at bounding box center [101, 163] width 75 height 30
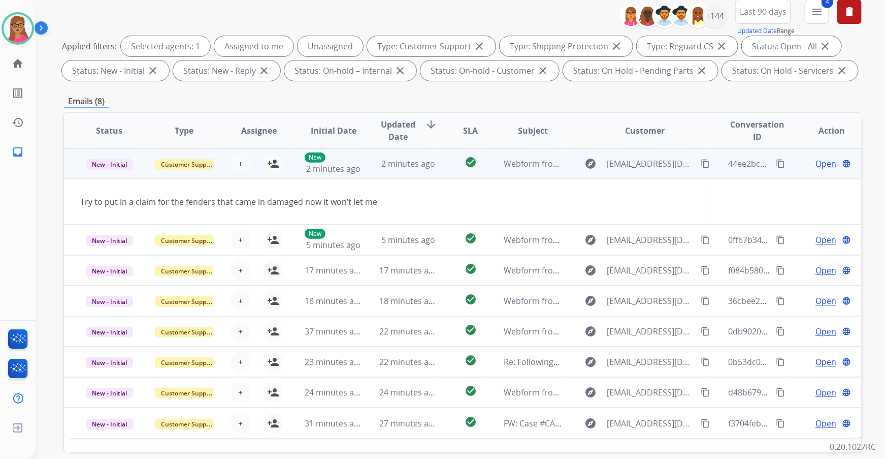
click at [116, 177] on td "New - Initial" at bounding box center [101, 163] width 75 height 30
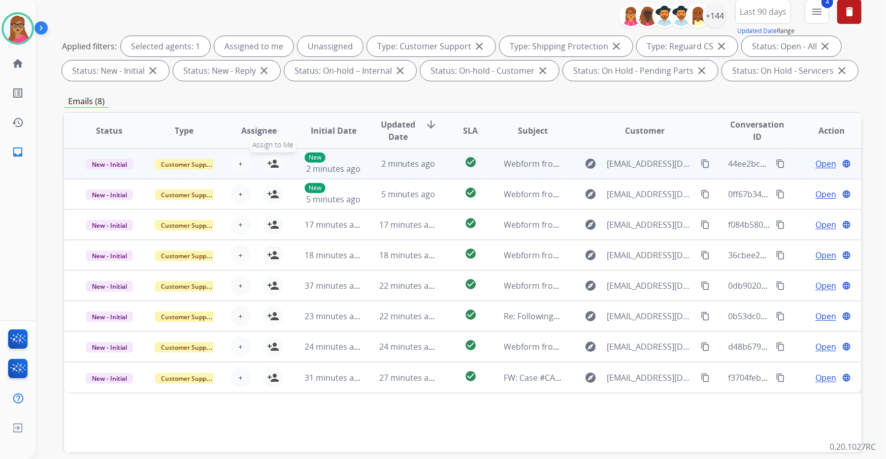
click at [268, 163] on mat-icon "person_add" at bounding box center [273, 163] width 12 height 12
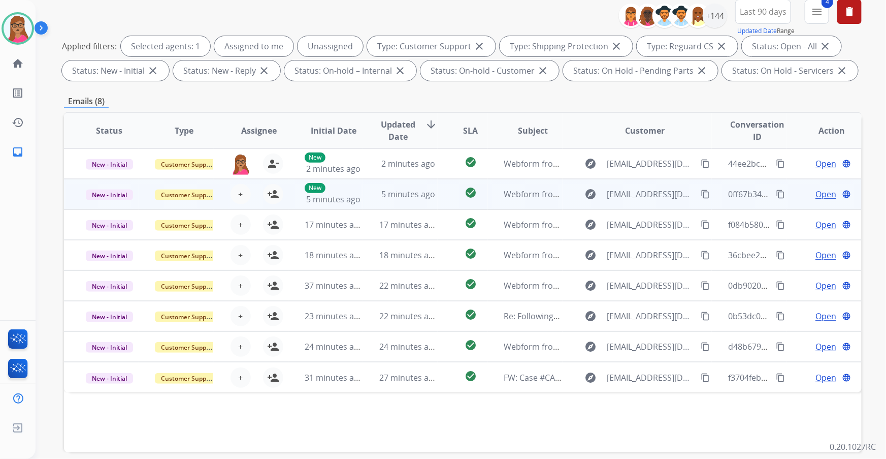
click at [120, 204] on td "New - Initial" at bounding box center [101, 194] width 75 height 30
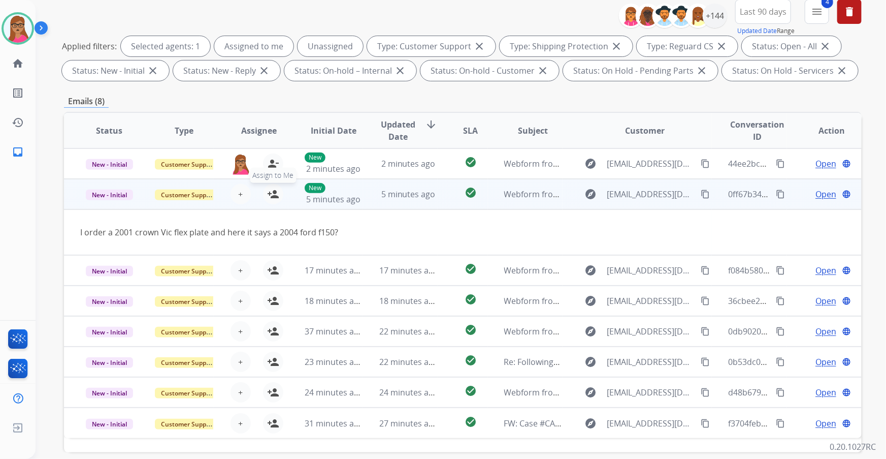
click at [267, 194] on mat-icon "person_add" at bounding box center [273, 194] width 12 height 12
click at [107, 204] on td "New - Initial" at bounding box center [101, 194] width 75 height 30
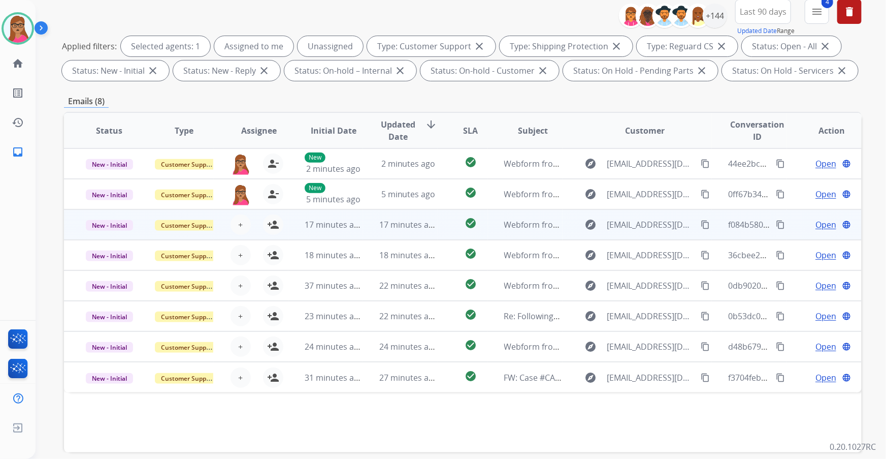
click at [103, 238] on td "New - Initial" at bounding box center [101, 224] width 75 height 30
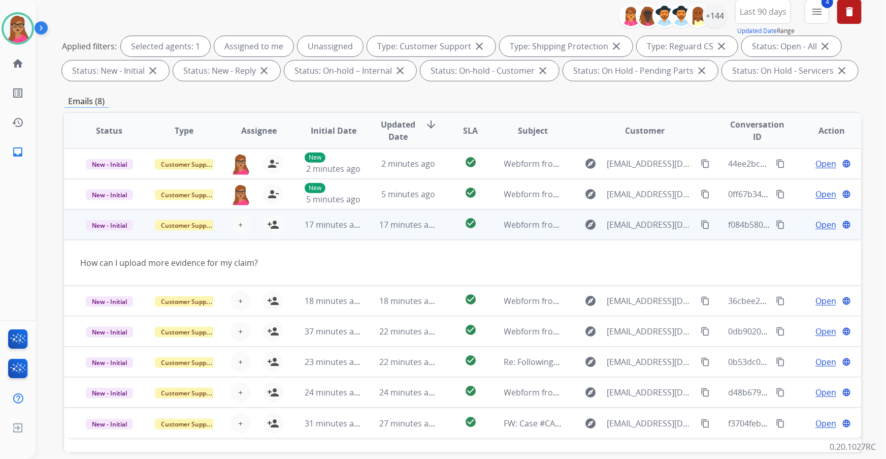
click at [106, 235] on td "New - Initial" at bounding box center [101, 224] width 75 height 30
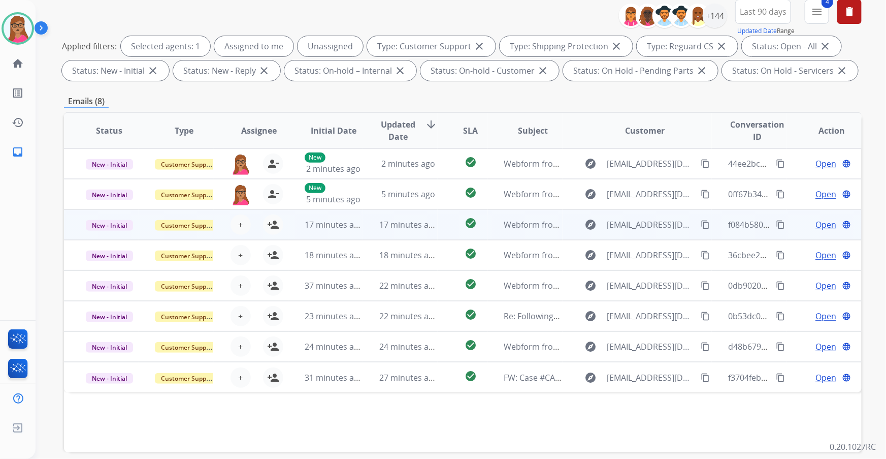
scroll to position [168, 0]
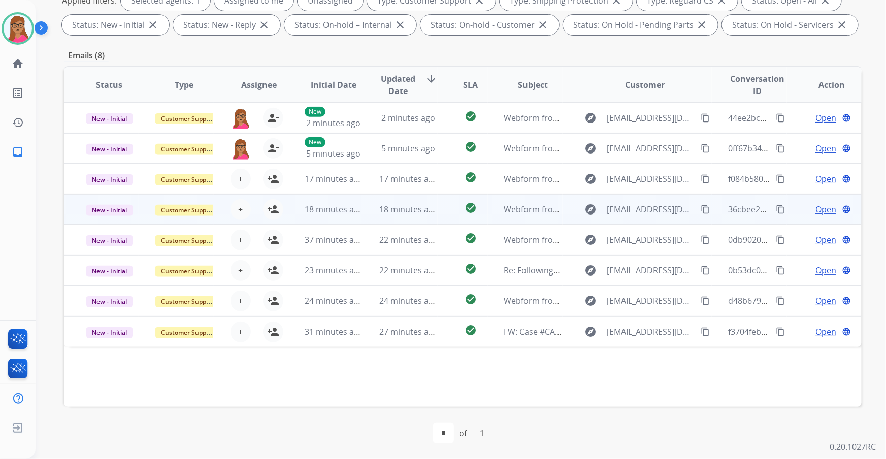
click at [100, 220] on td "New - Initial" at bounding box center [101, 209] width 75 height 30
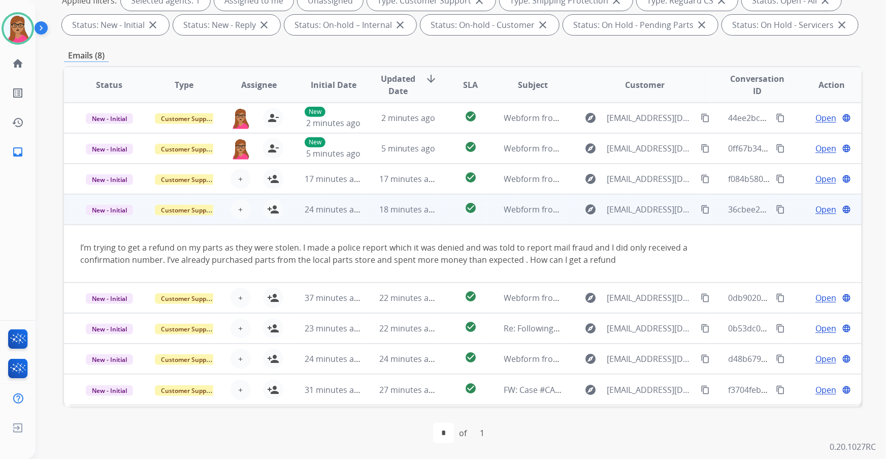
click at [111, 219] on td "New - Initial" at bounding box center [101, 209] width 75 height 30
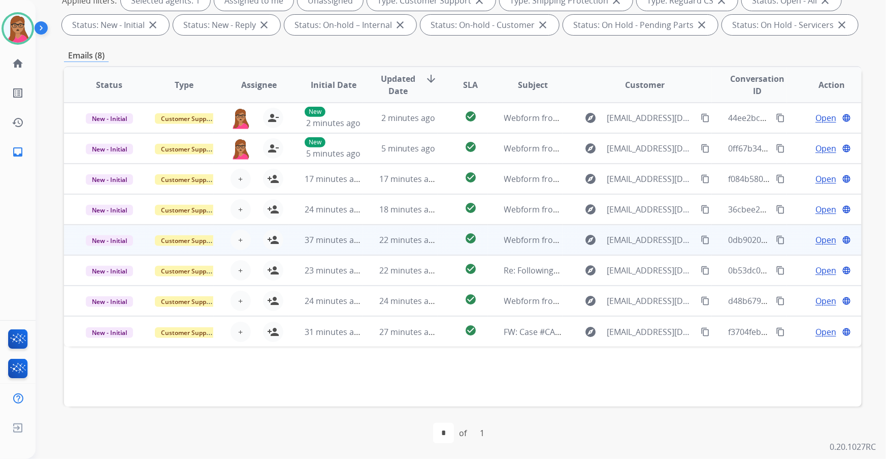
click at [123, 250] on td "New - Initial" at bounding box center [101, 239] width 75 height 30
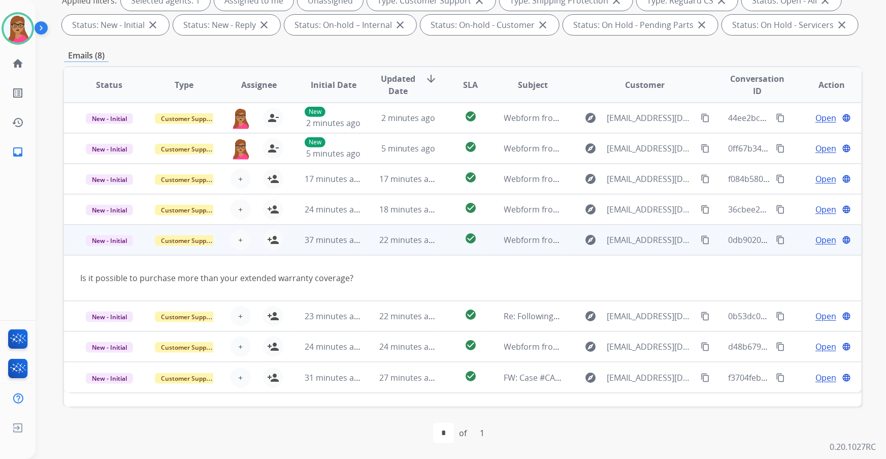
click at [123, 249] on td "New - Initial" at bounding box center [101, 239] width 75 height 30
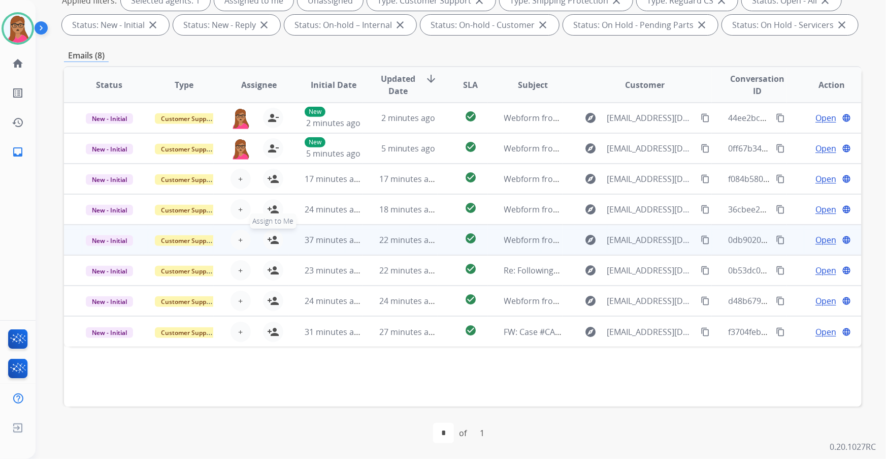
click at [276, 245] on button "person_add Assign to Me" at bounding box center [273, 240] width 20 height 20
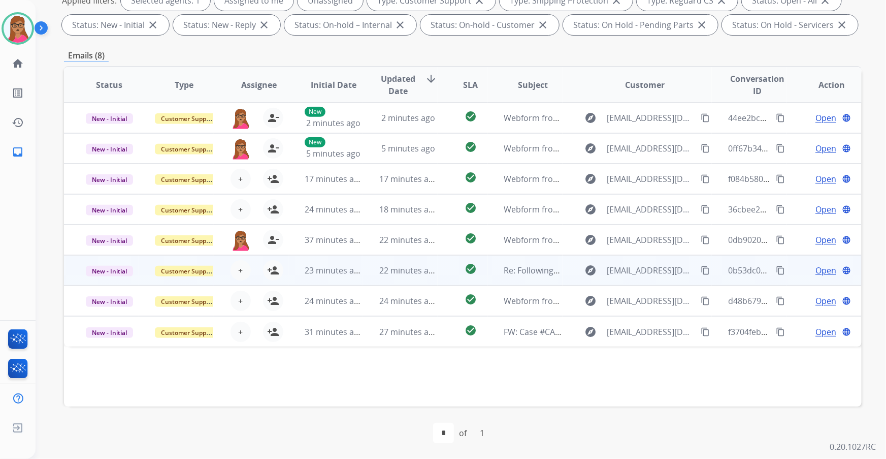
click at [114, 280] on td "New - Initial" at bounding box center [101, 270] width 75 height 30
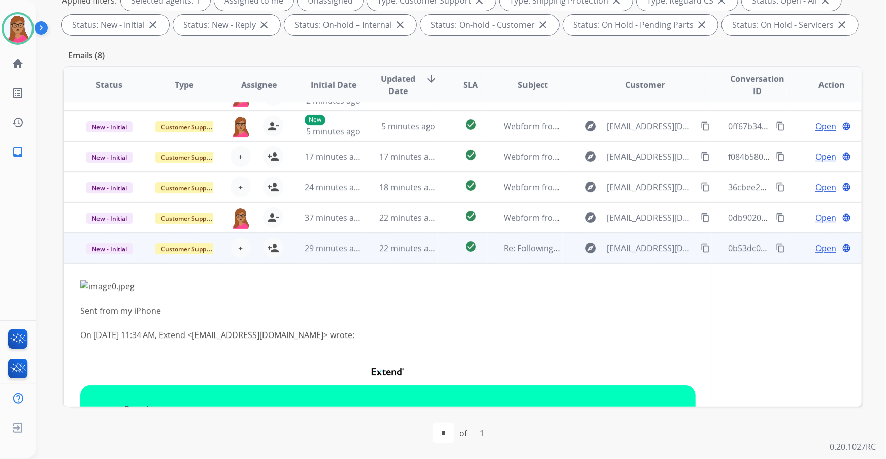
scroll to position [14, 0]
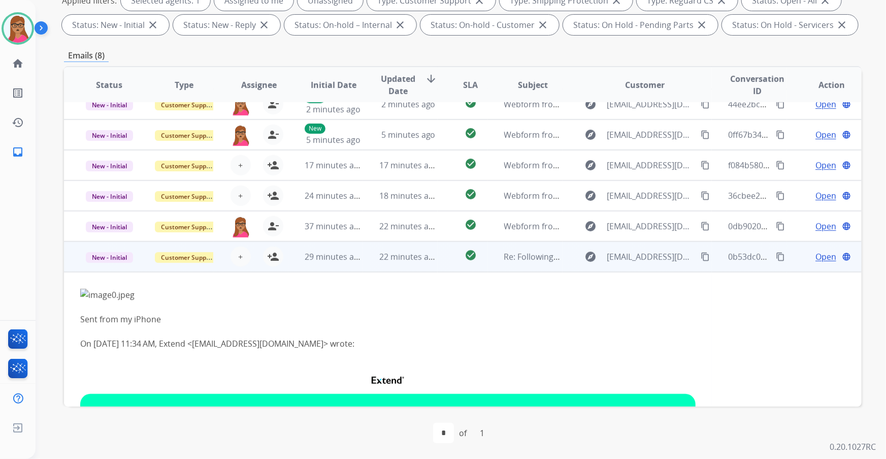
click at [114, 265] on td "New - Initial" at bounding box center [101, 256] width 75 height 30
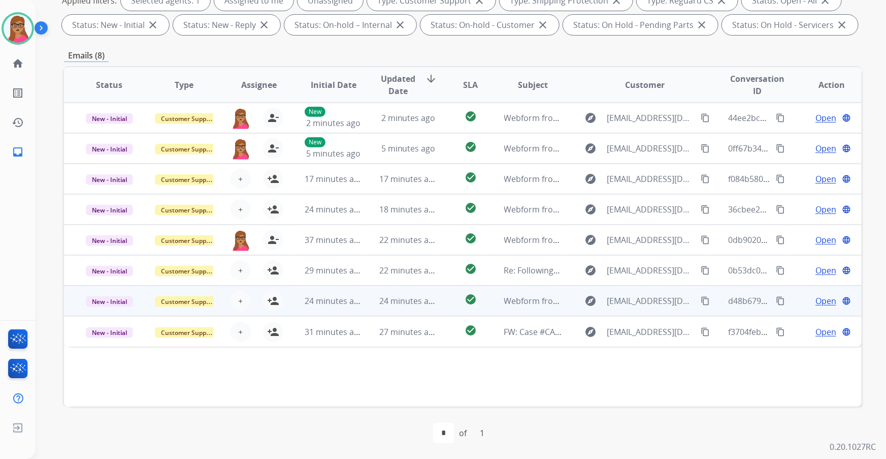
click at [99, 311] on td "New - Initial" at bounding box center [101, 300] width 75 height 30
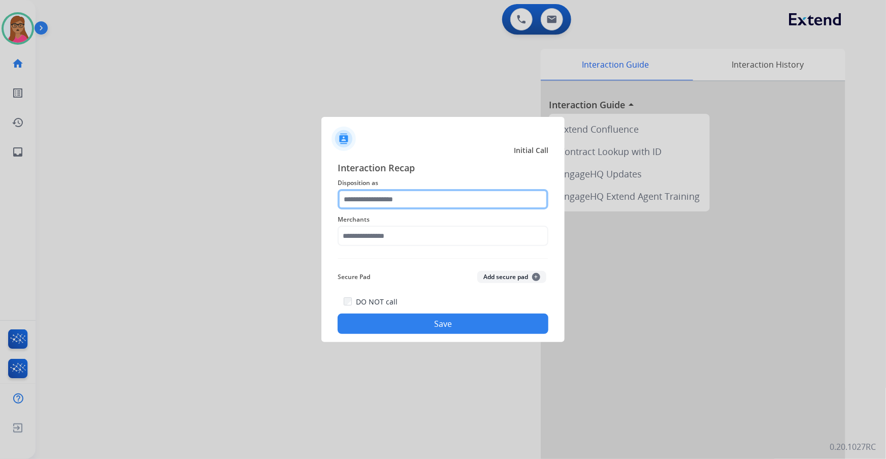
click at [401, 197] on input "text" at bounding box center [443, 199] width 211 height 20
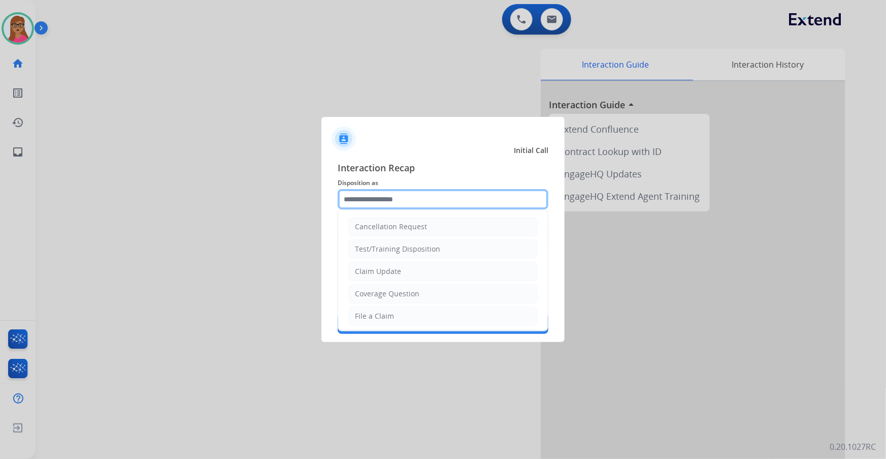
scroll to position [157, 0]
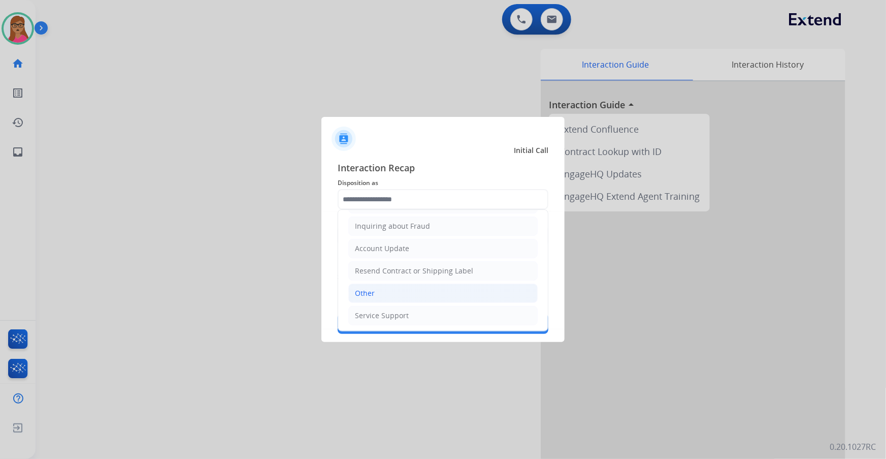
click at [372, 289] on div "Other" at bounding box center [365, 293] width 20 height 10
type input "*****"
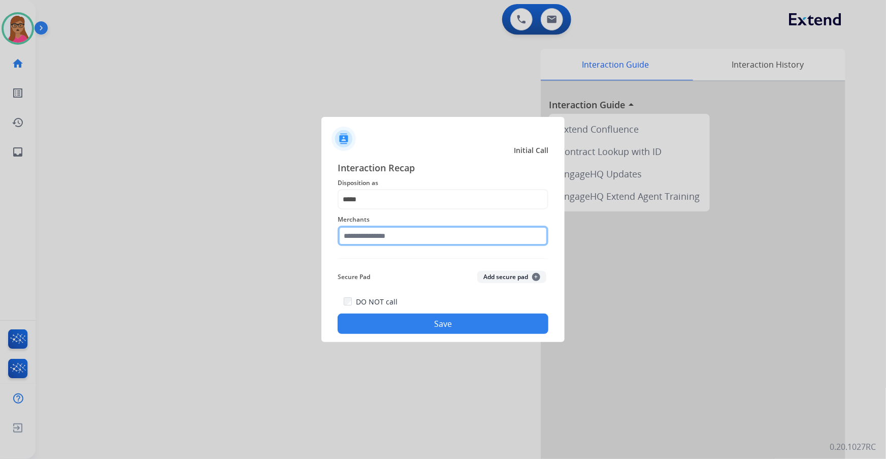
click at [380, 225] on input "text" at bounding box center [443, 235] width 211 height 20
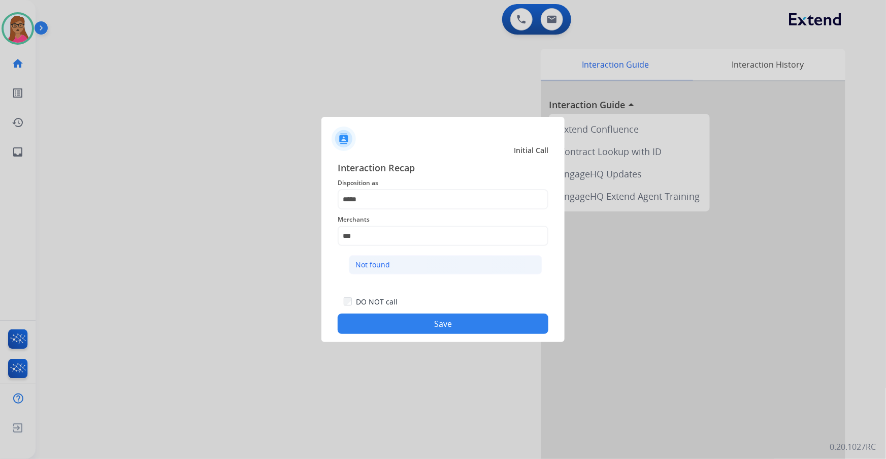
click at [365, 264] on div "Not found" at bounding box center [372, 264] width 35 height 10
type input "*********"
click at [424, 322] on button "Save" at bounding box center [443, 323] width 211 height 20
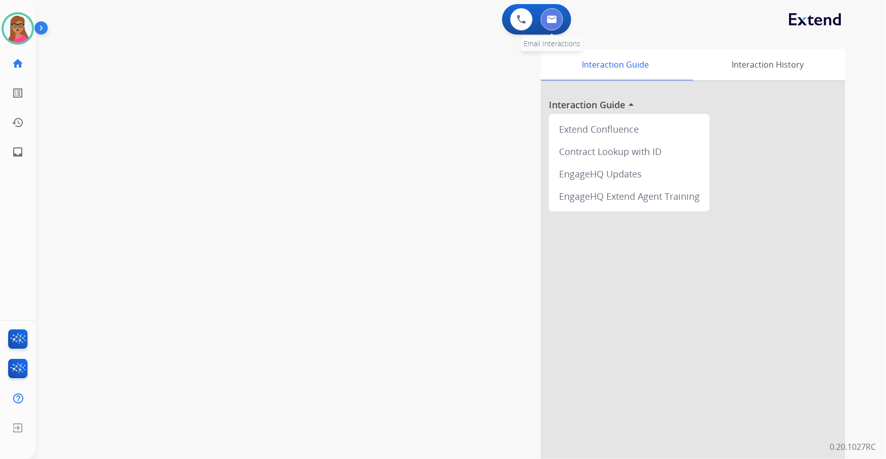
click at [543, 20] on button at bounding box center [552, 19] width 22 height 22
select select "**********"
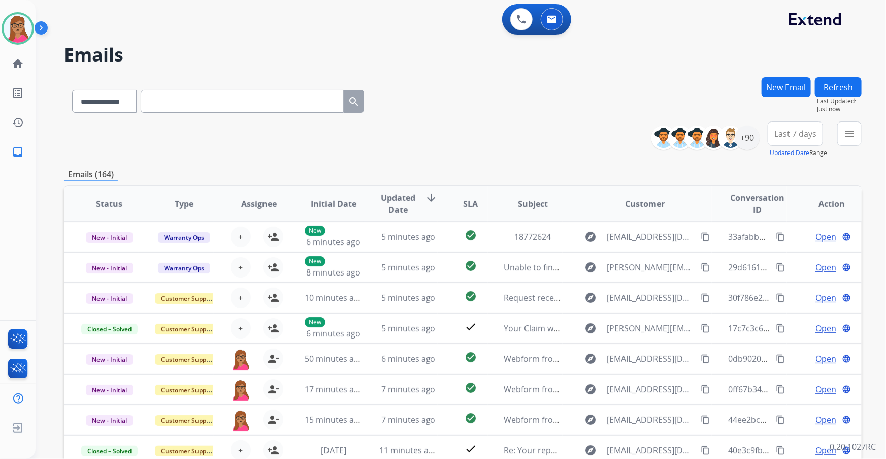
click at [793, 132] on span "Last 7 days" at bounding box center [795, 134] width 42 height 4
click at [784, 262] on div "Last 90 days" at bounding box center [792, 256] width 56 height 15
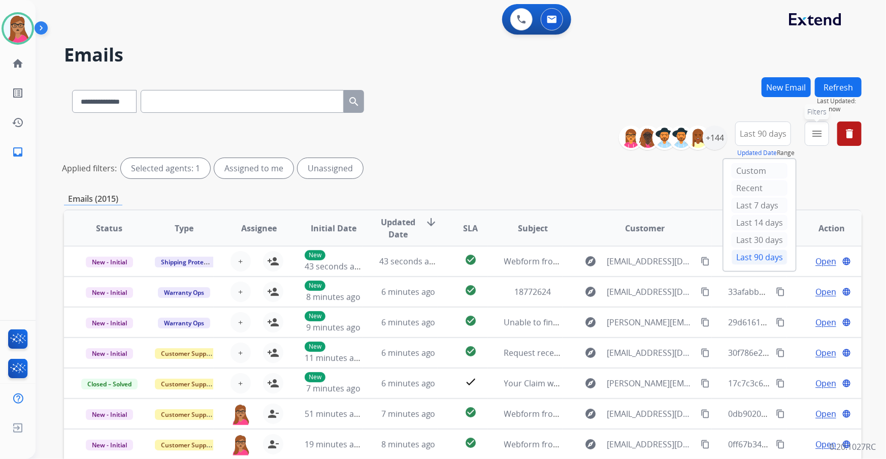
click at [816, 132] on mat-icon "menu" at bounding box center [817, 133] width 12 height 12
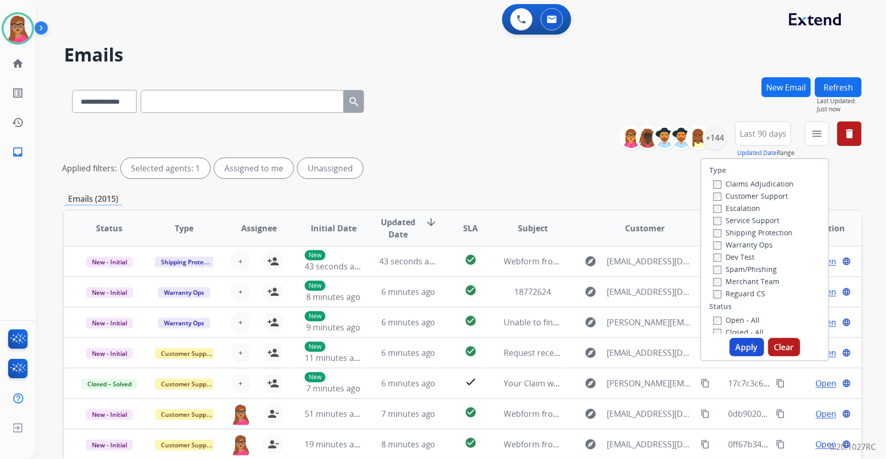
click at [772, 196] on label "Customer Support" at bounding box center [750, 196] width 75 height 10
click at [746, 231] on label "Shipping Protection" at bounding box center [752, 232] width 79 height 10
click at [746, 345] on button "Apply" at bounding box center [747, 347] width 35 height 18
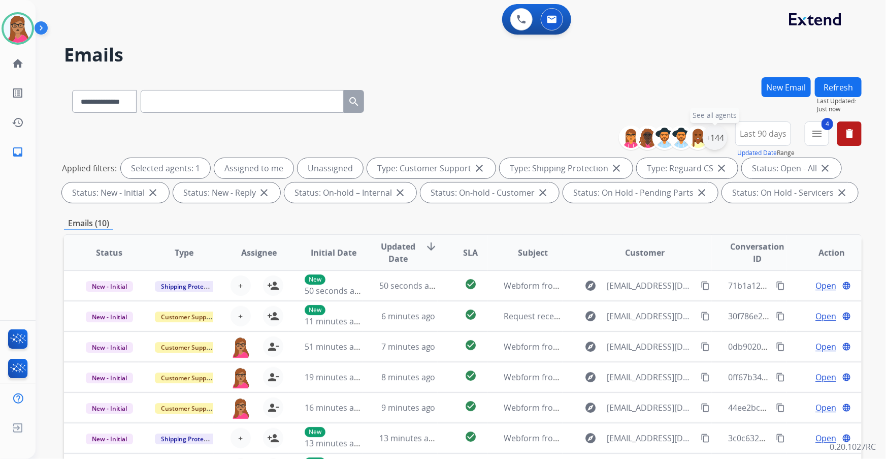
click at [715, 136] on div "+144" at bounding box center [715, 137] width 24 height 24
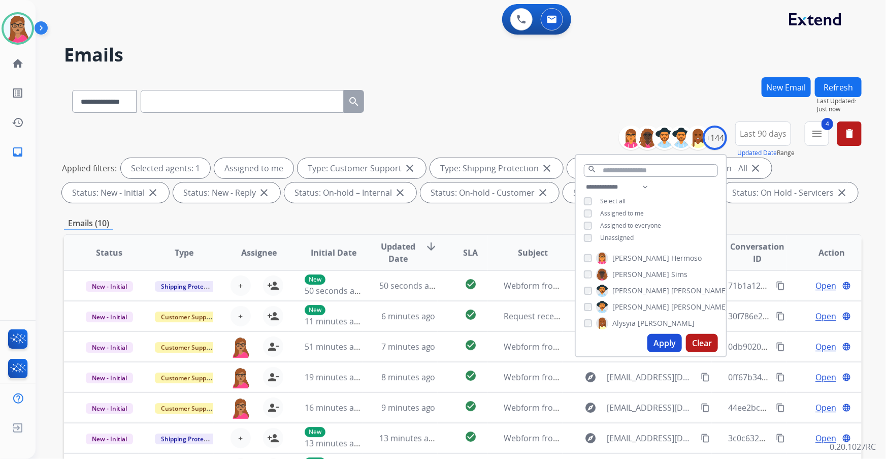
click at [660, 346] on button "Apply" at bounding box center [664, 343] width 35 height 18
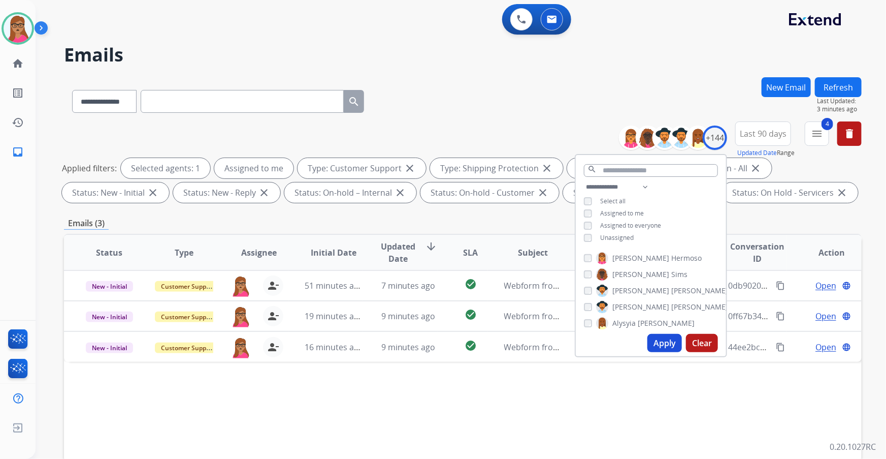
click at [511, 419] on div "Status Type Assignee Initial Date Updated Date arrow_downward SLA Subject Custo…" at bounding box center [463, 404] width 798 height 340
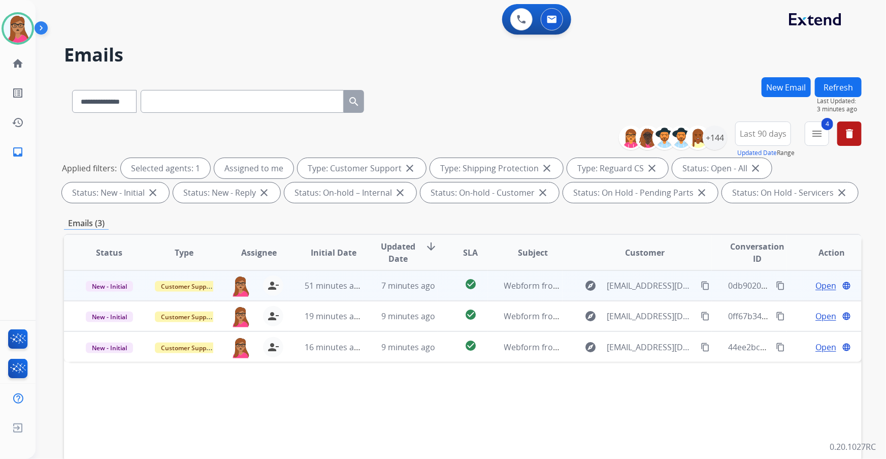
click at [815, 283] on span "Open" at bounding box center [825, 285] width 21 height 12
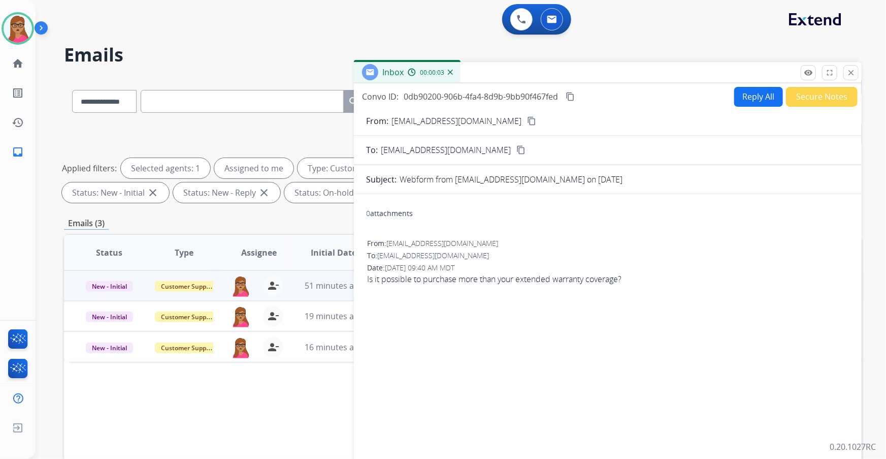
click at [527, 119] on mat-icon "content_copy" at bounding box center [531, 120] width 9 height 9
click at [744, 102] on button "Reply All" at bounding box center [758, 97] width 49 height 20
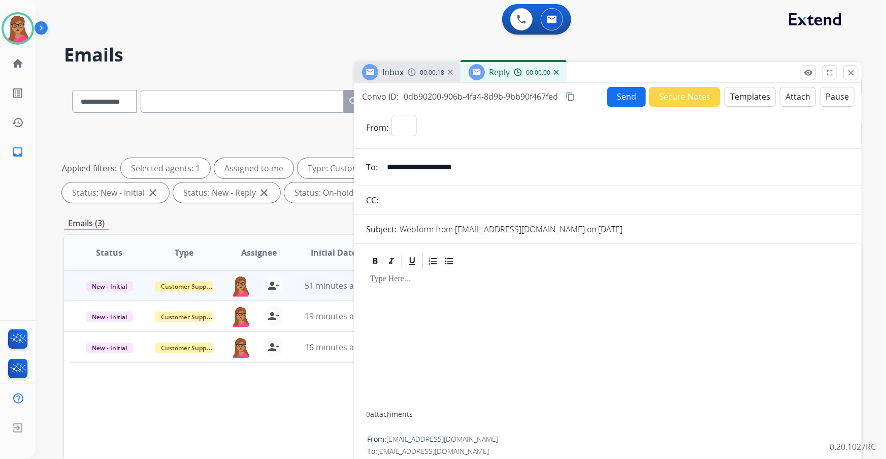
select select "**********"
click at [755, 97] on button "Templates" at bounding box center [750, 97] width 51 height 20
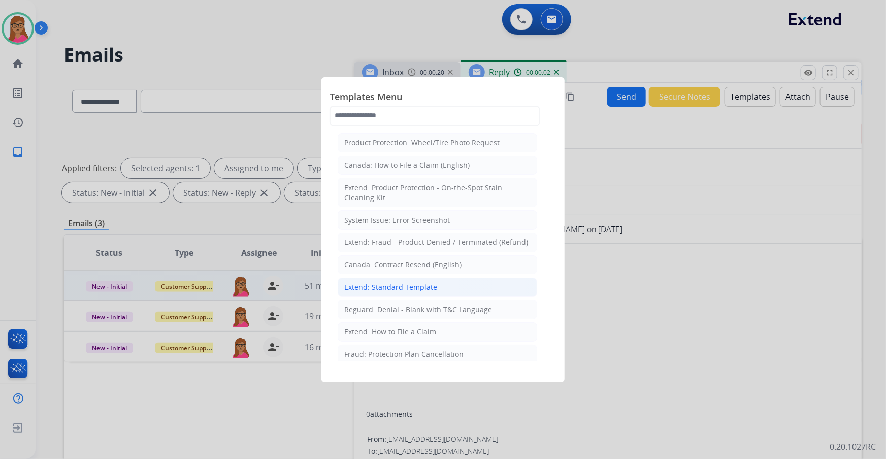
click at [418, 286] on div "Extend: Standard Template" at bounding box center [390, 287] width 93 height 10
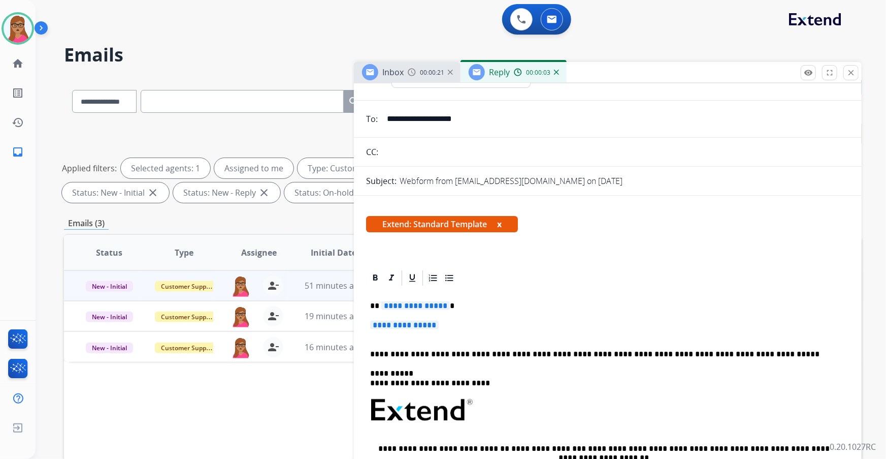
scroll to position [92, 0]
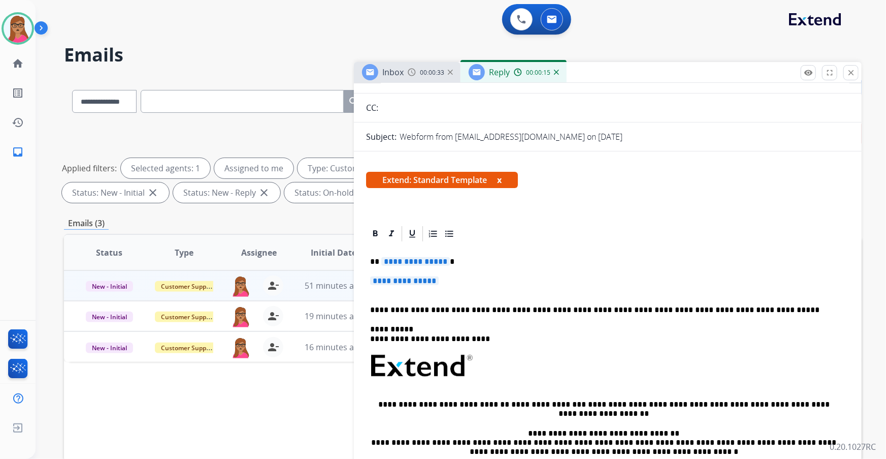
click at [415, 260] on span "**********" at bounding box center [415, 261] width 69 height 9
click at [404, 276] on span "**********" at bounding box center [404, 280] width 69 height 9
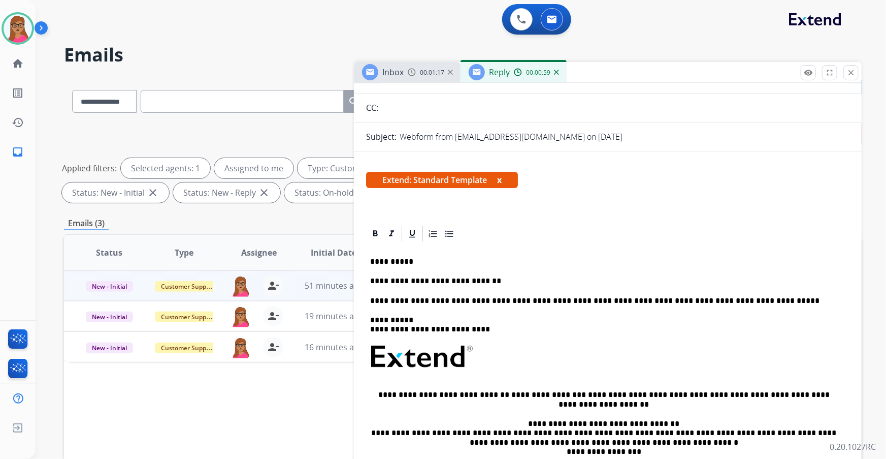
click at [391, 67] on span "Inbox" at bounding box center [392, 72] width 21 height 11
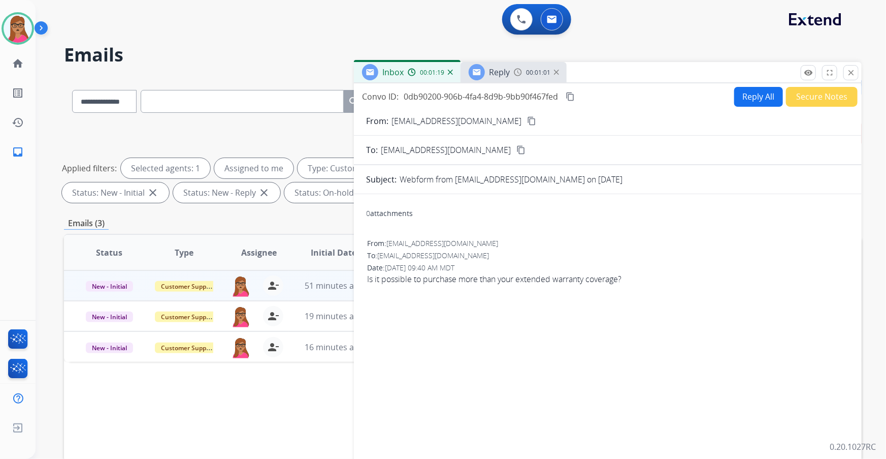
click at [515, 72] on img at bounding box center [518, 72] width 8 height 8
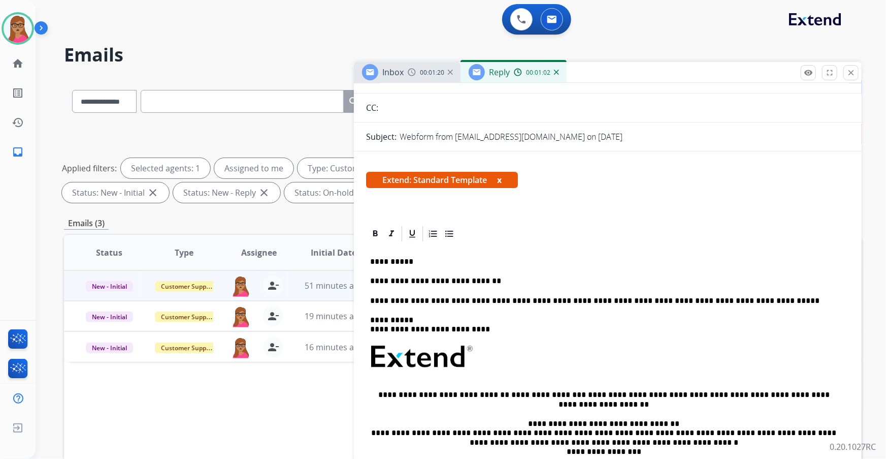
click at [395, 74] on span "Inbox" at bounding box center [392, 72] width 21 height 11
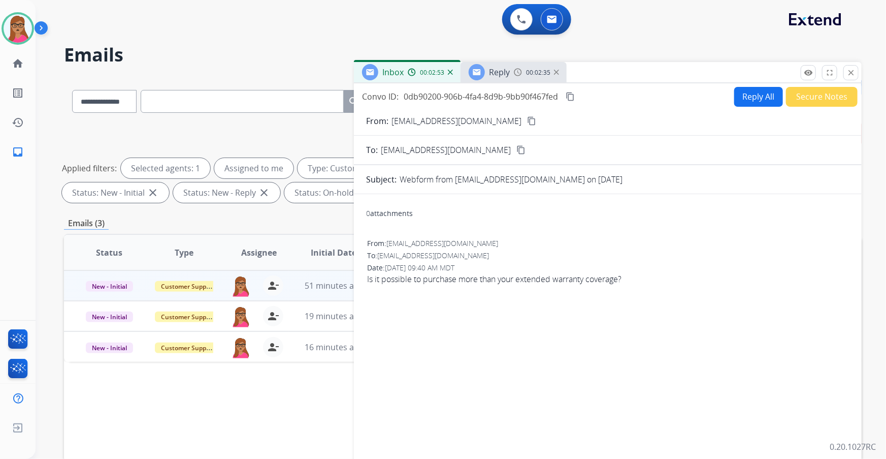
click at [513, 72] on div "Reply 00:02:35" at bounding box center [514, 72] width 106 height 20
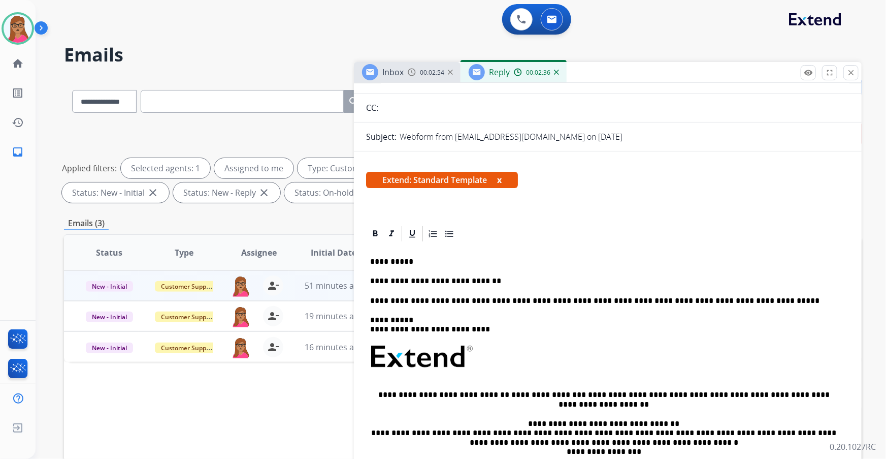
click at [505, 277] on p "**********" at bounding box center [604, 280] width 468 height 9
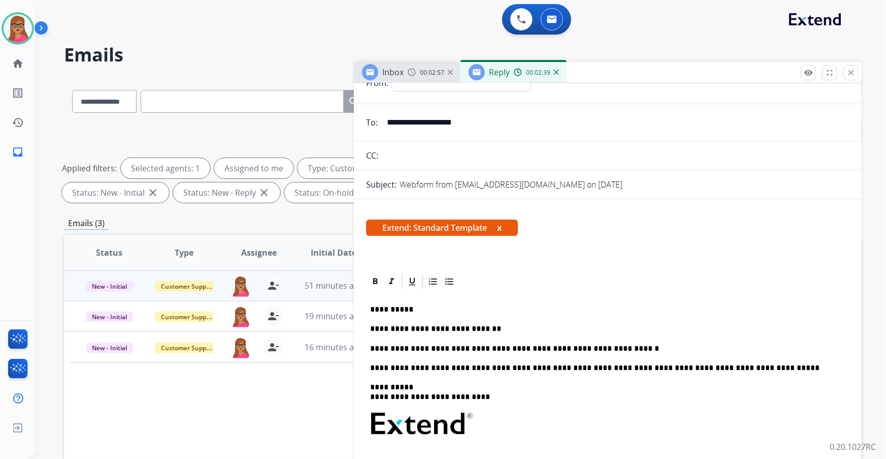
scroll to position [0, 0]
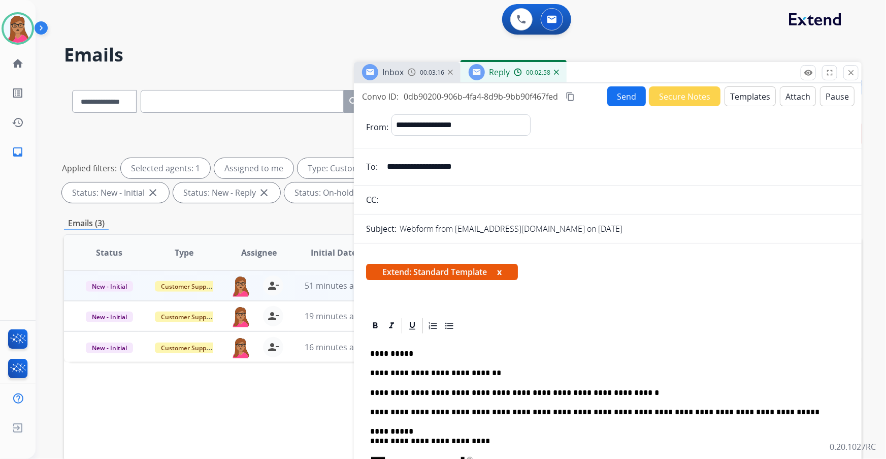
click at [571, 96] on mat-icon "content_copy" at bounding box center [570, 96] width 9 height 9
click at [624, 102] on button "Send" at bounding box center [626, 96] width 39 height 20
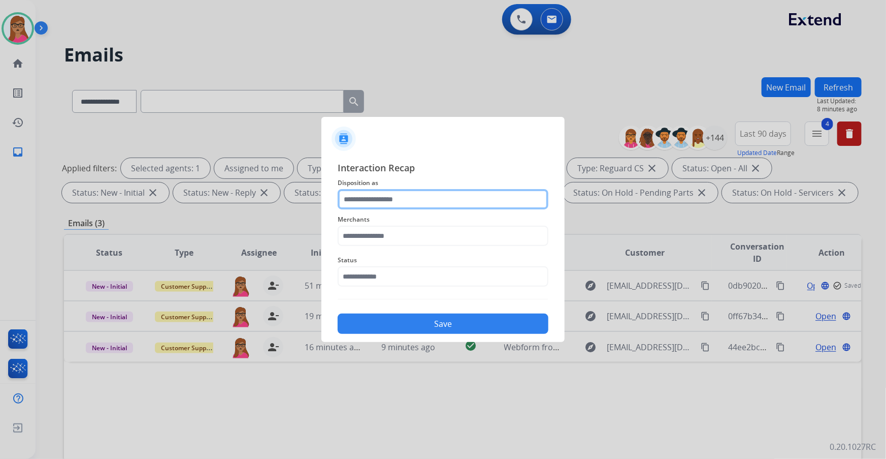
click at [368, 196] on input "text" at bounding box center [443, 199] width 211 height 20
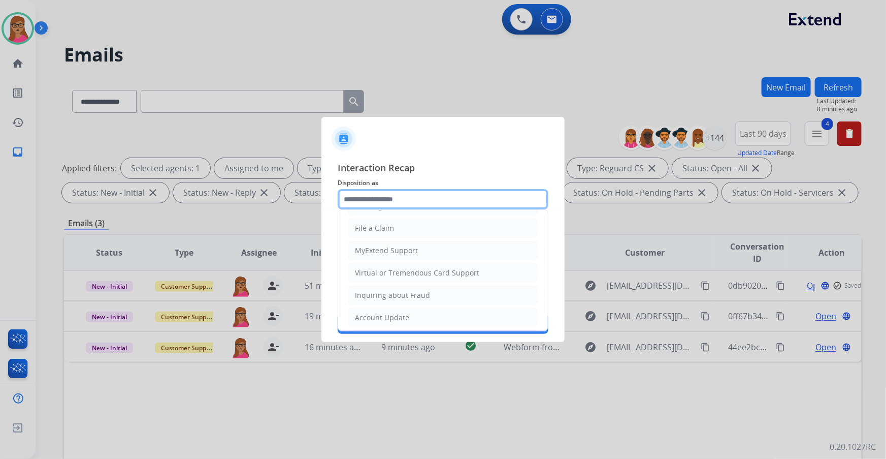
scroll to position [138, 0]
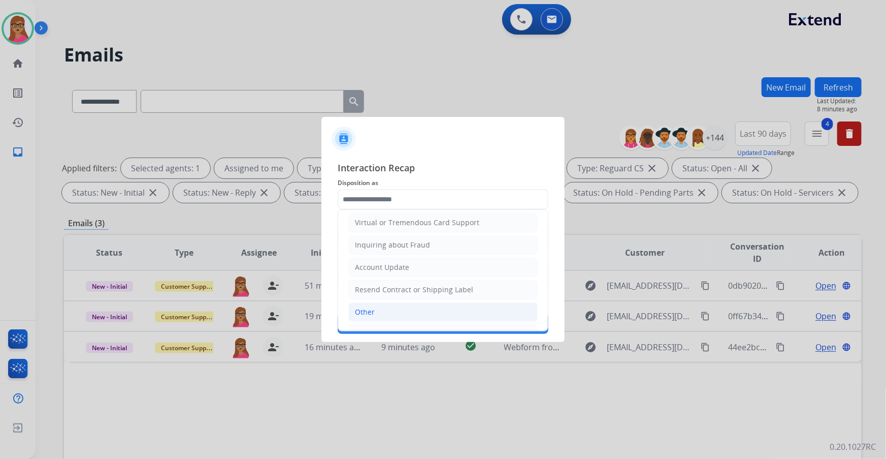
click at [374, 306] on li "Other" at bounding box center [442, 311] width 189 height 19
type input "*****"
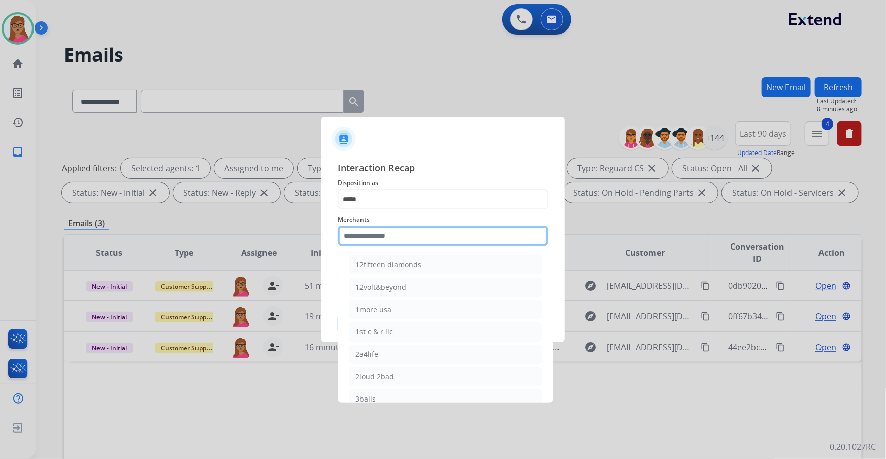
click at [396, 241] on input "text" at bounding box center [443, 235] width 211 height 20
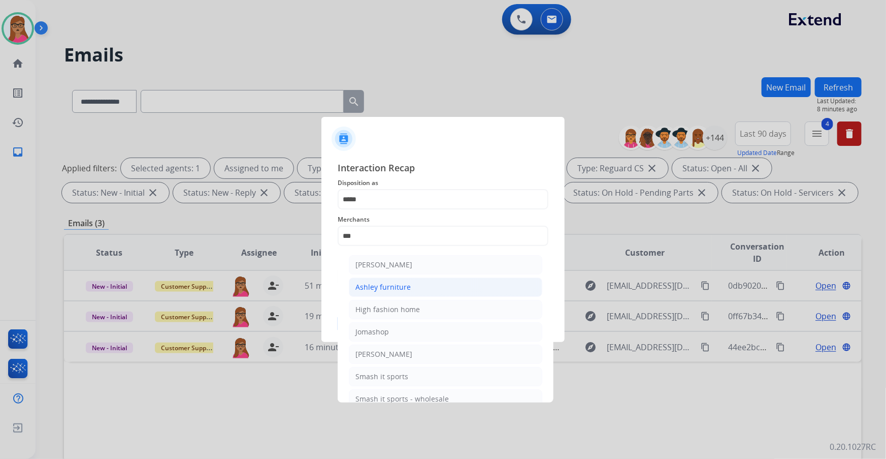
click at [392, 289] on div "Ashley furniture" at bounding box center [382, 287] width 55 height 10
type input "**********"
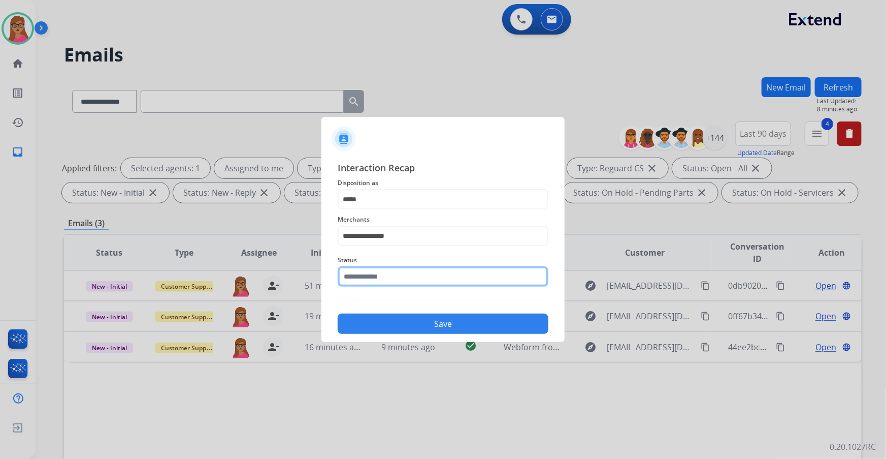
click at [416, 272] on input "text" at bounding box center [443, 276] width 211 height 20
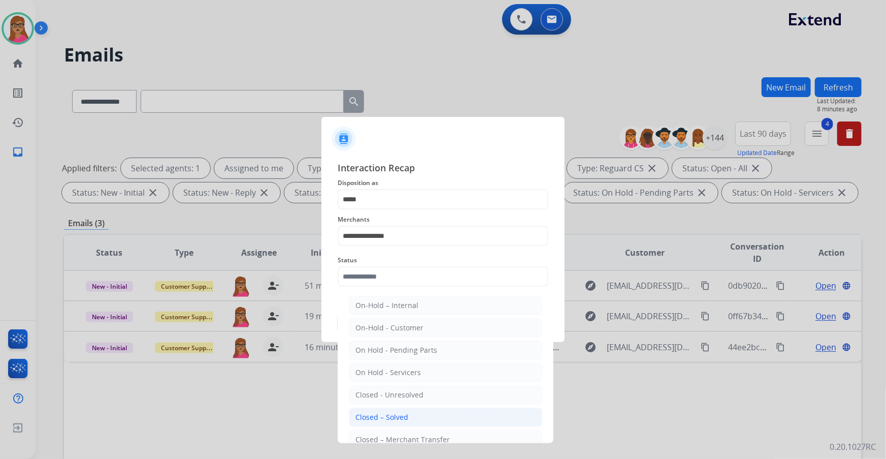
click at [401, 414] on div "Closed – Solved" at bounding box center [381, 417] width 53 height 10
type input "**********"
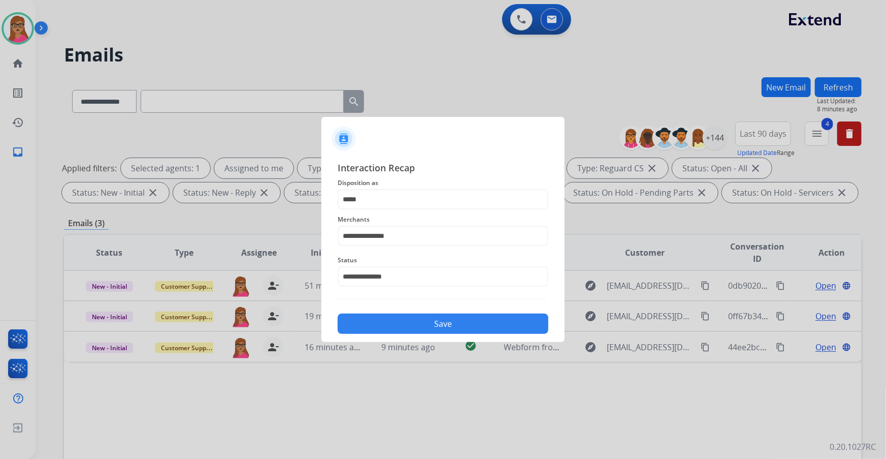
click at [427, 331] on button "Save" at bounding box center [443, 323] width 211 height 20
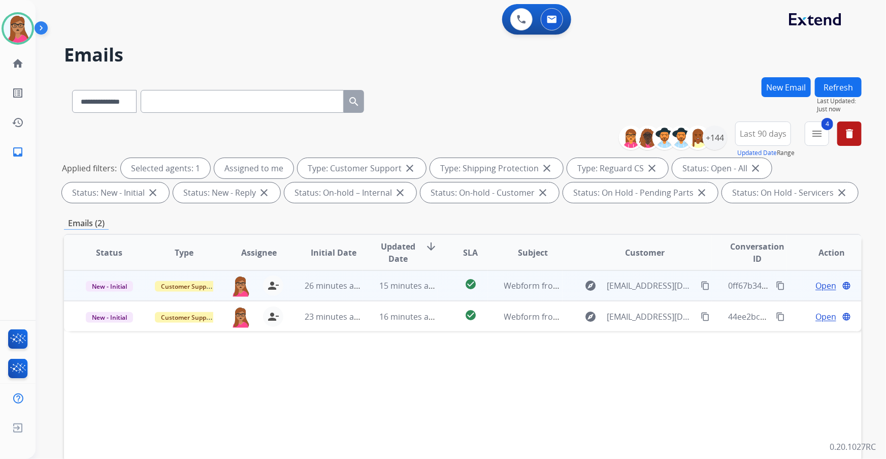
click at [821, 282] on span "Open" at bounding box center [825, 285] width 21 height 12
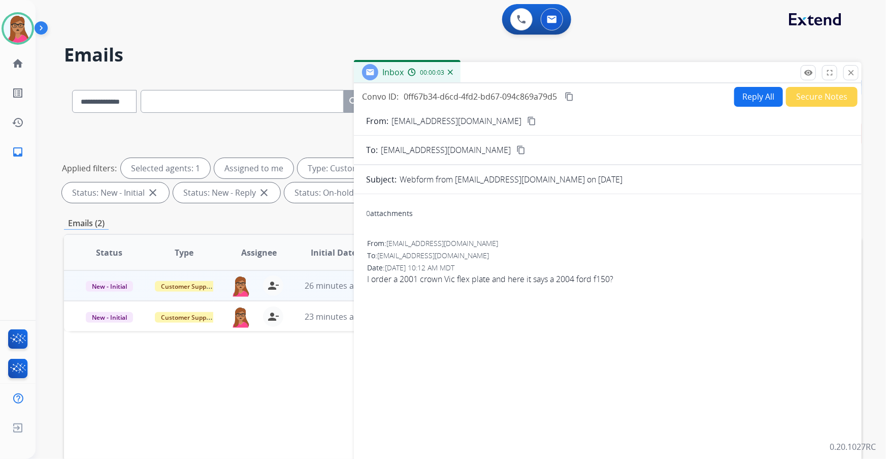
click at [526, 126] on button "content_copy" at bounding box center [532, 121] width 12 height 12
click at [755, 95] on button "Reply All" at bounding box center [758, 97] width 49 height 20
select select "**********"
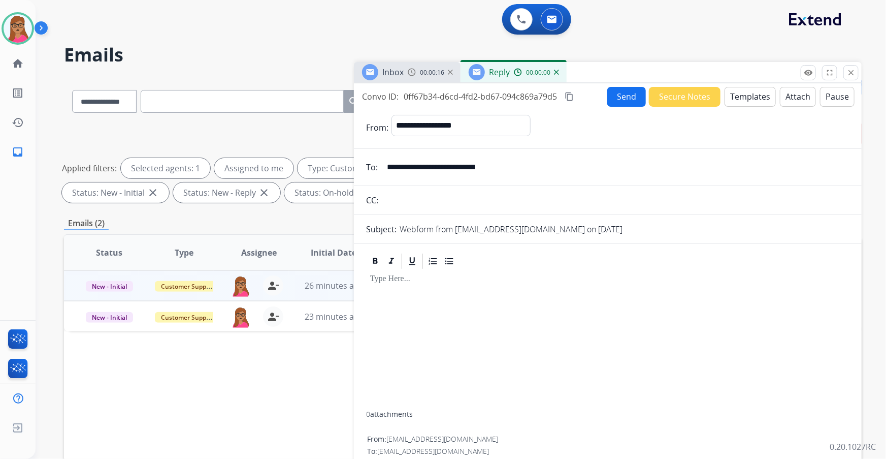
click at [738, 97] on button "Templates" at bounding box center [750, 97] width 51 height 20
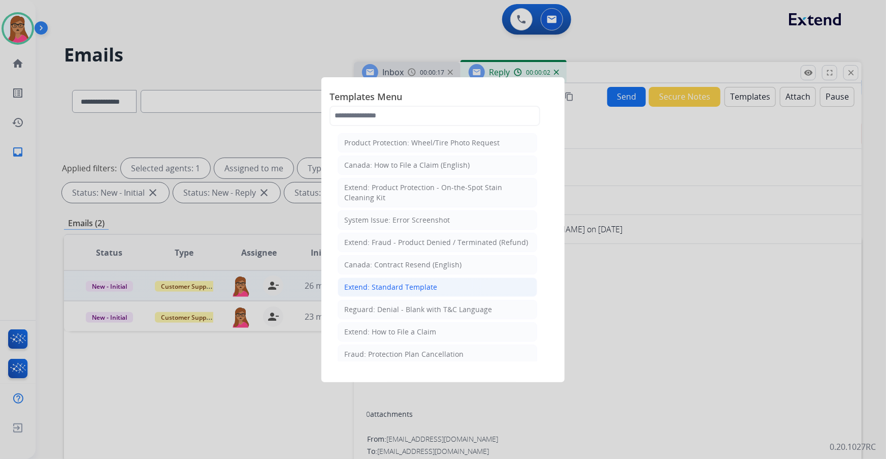
click at [408, 285] on div "Extend: Standard Template" at bounding box center [390, 287] width 93 height 10
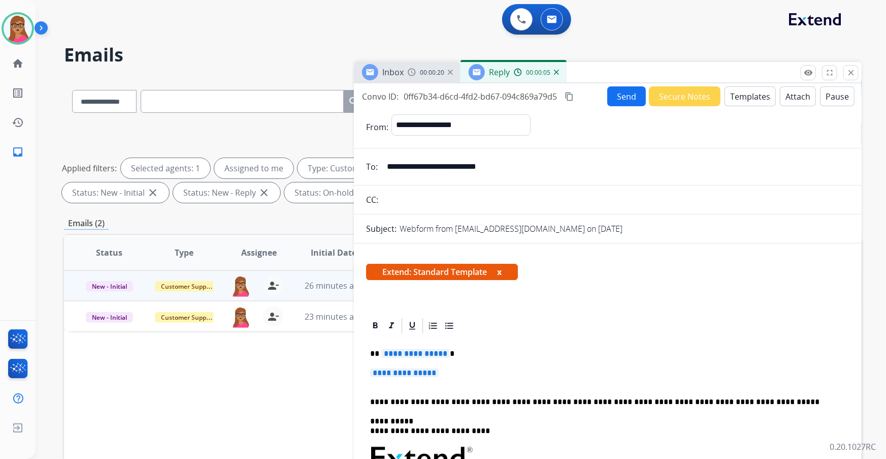
click at [422, 350] on span "**********" at bounding box center [415, 353] width 69 height 9
click at [418, 371] on span "**********" at bounding box center [404, 372] width 69 height 9
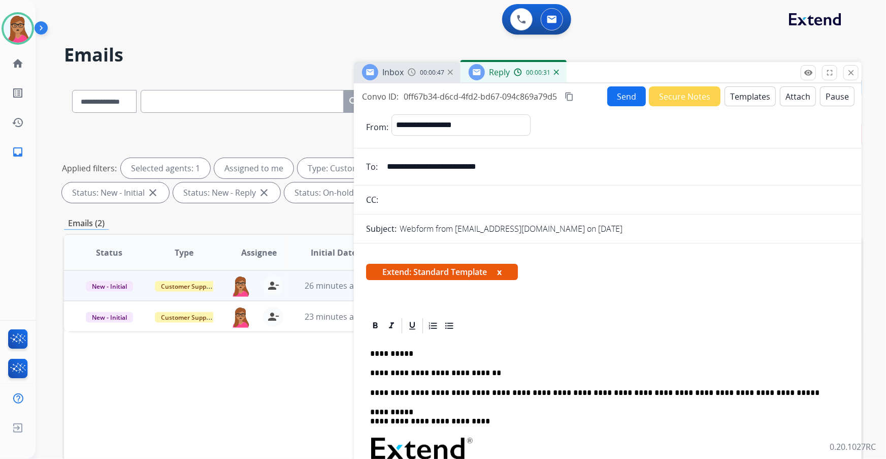
click at [396, 66] on div "Inbox" at bounding box center [392, 72] width 21 height 12
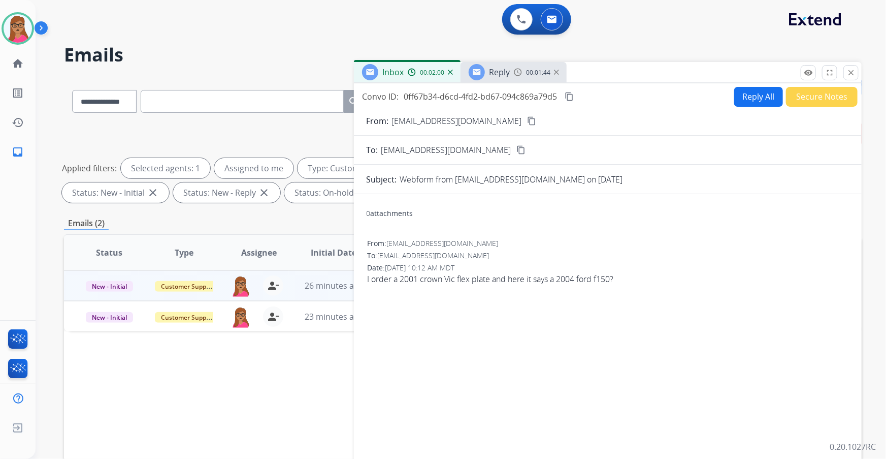
click at [492, 76] on span "Reply" at bounding box center [499, 72] width 21 height 11
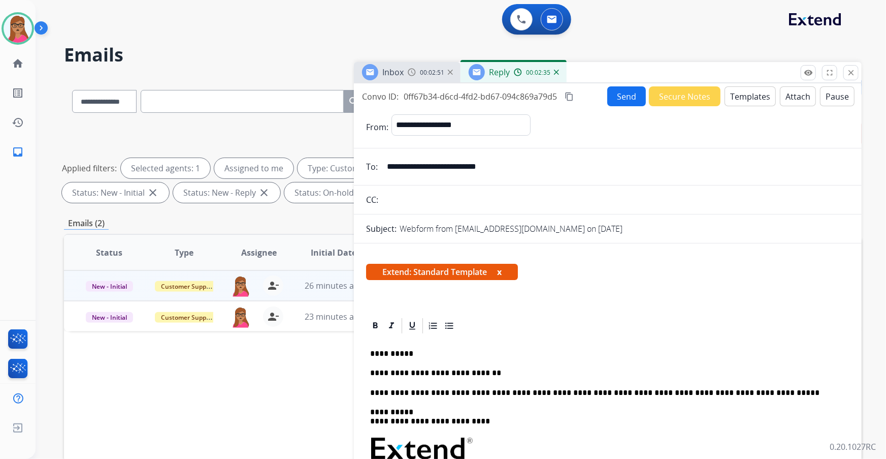
click at [569, 94] on mat-icon "content_copy" at bounding box center [569, 96] width 9 height 9
click at [506, 374] on p "**********" at bounding box center [604, 372] width 468 height 9
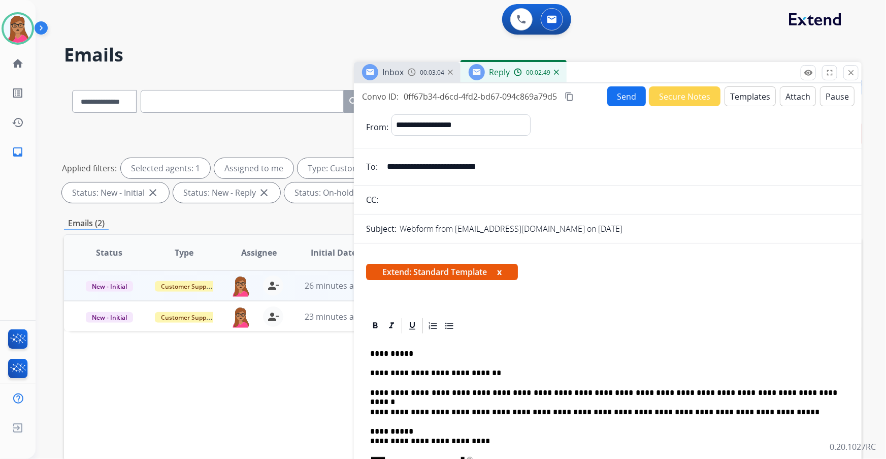
click at [624, 88] on button "Send" at bounding box center [626, 96] width 39 height 20
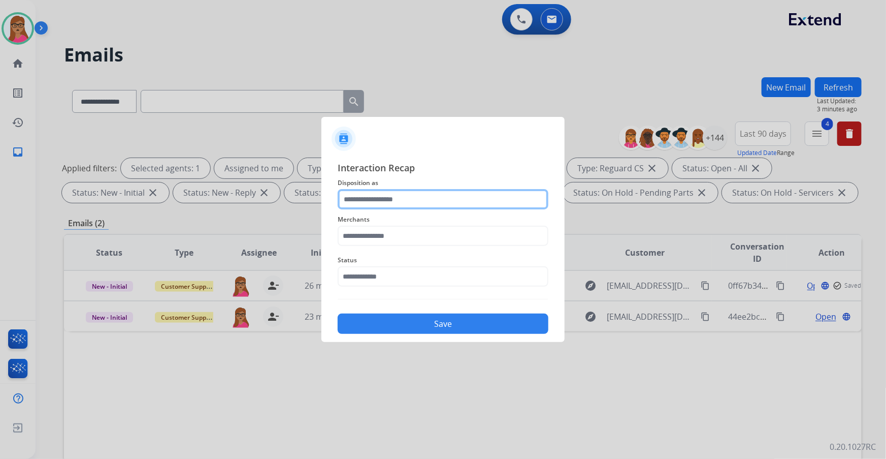
click at [427, 197] on input "text" at bounding box center [443, 199] width 211 height 20
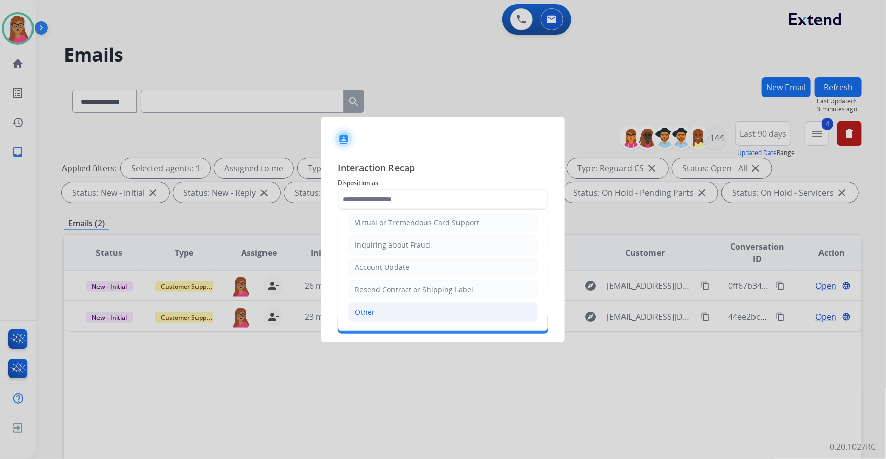
click at [378, 314] on li "Other" at bounding box center [442, 311] width 189 height 19
type input "*****"
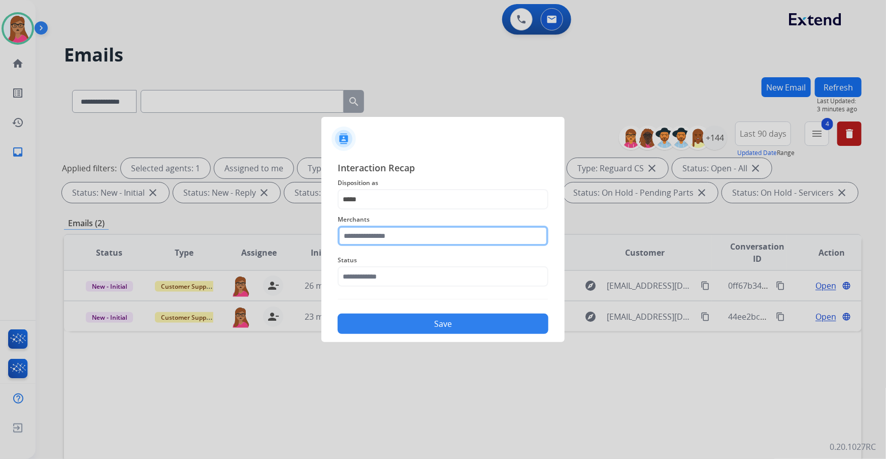
click at [410, 236] on input "text" at bounding box center [443, 235] width 211 height 20
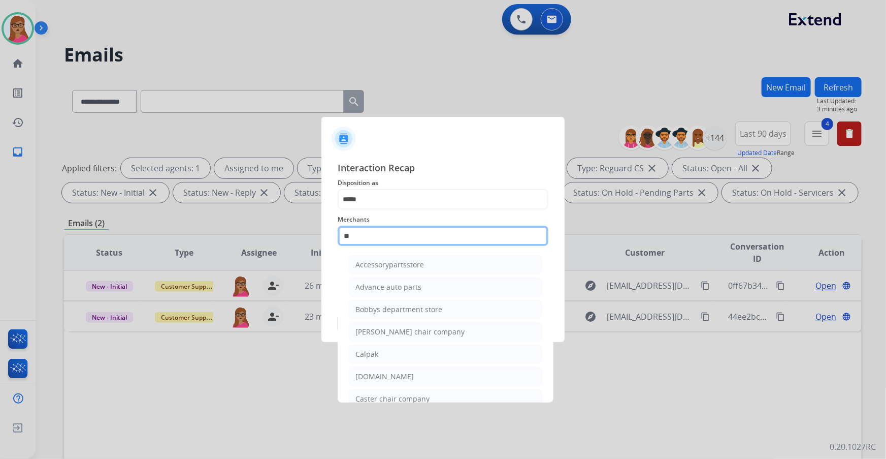
type input "*"
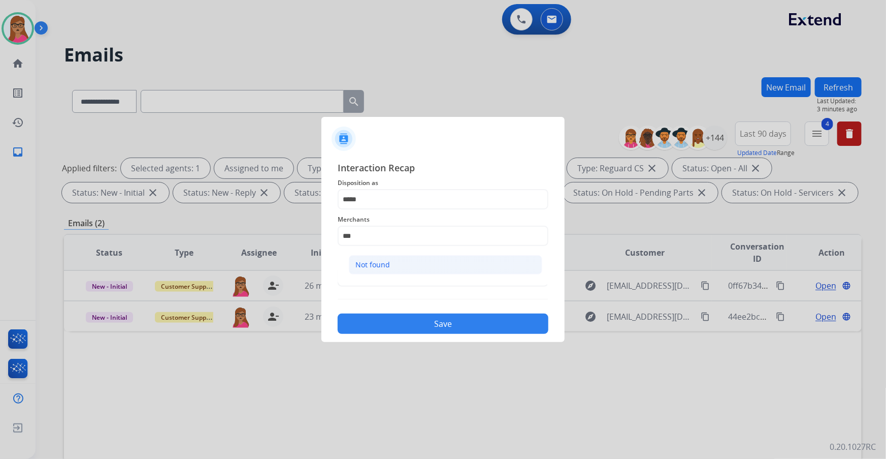
click at [374, 264] on div "Not found" at bounding box center [372, 264] width 35 height 10
type input "*********"
click at [376, 276] on input "text" at bounding box center [443, 276] width 211 height 20
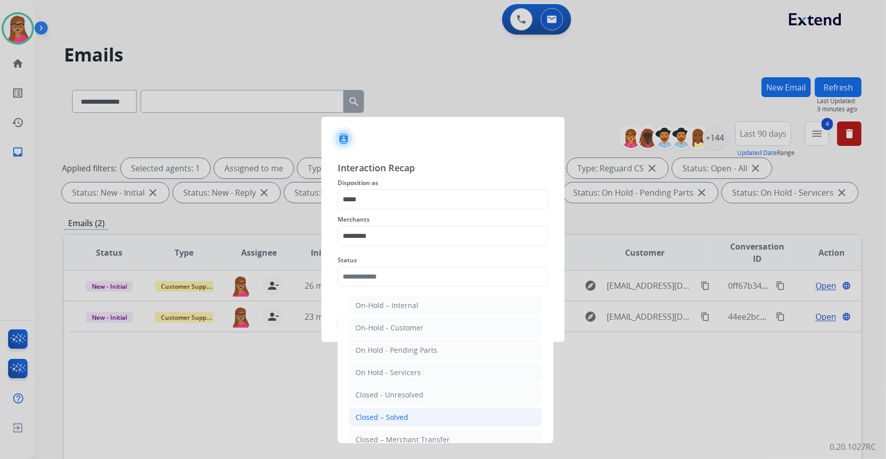
click at [393, 417] on div "Closed – Solved" at bounding box center [381, 417] width 53 height 10
type input "**********"
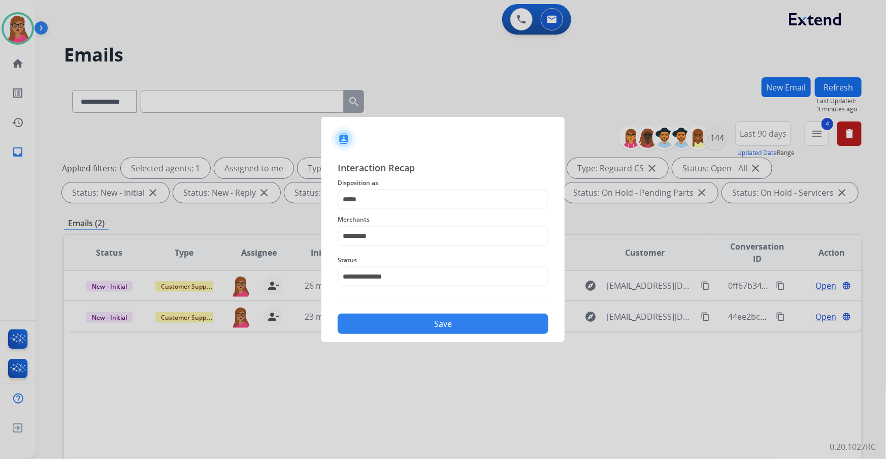
click at [445, 318] on button "Save" at bounding box center [443, 323] width 211 height 20
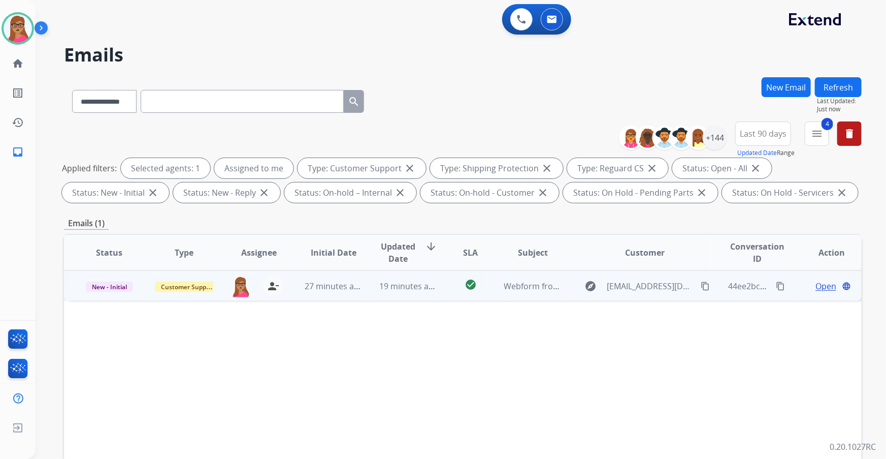
click at [815, 283] on span "Open" at bounding box center [825, 286] width 21 height 12
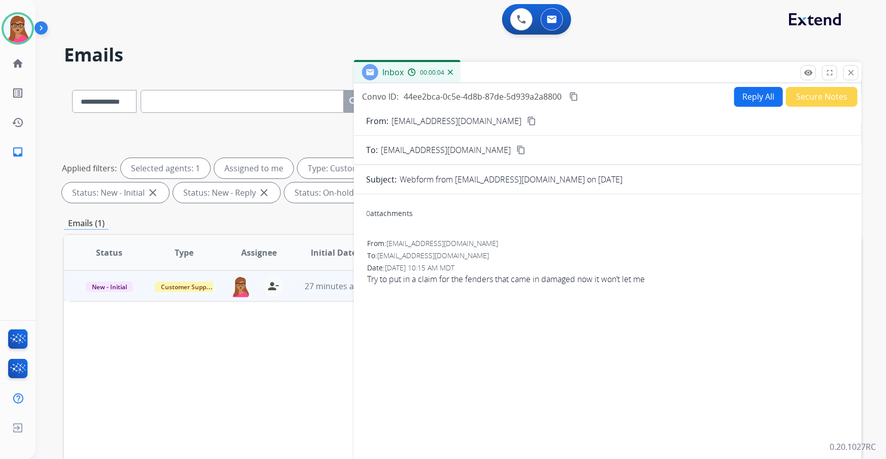
click at [527, 120] on mat-icon "content_copy" at bounding box center [531, 120] width 9 height 9
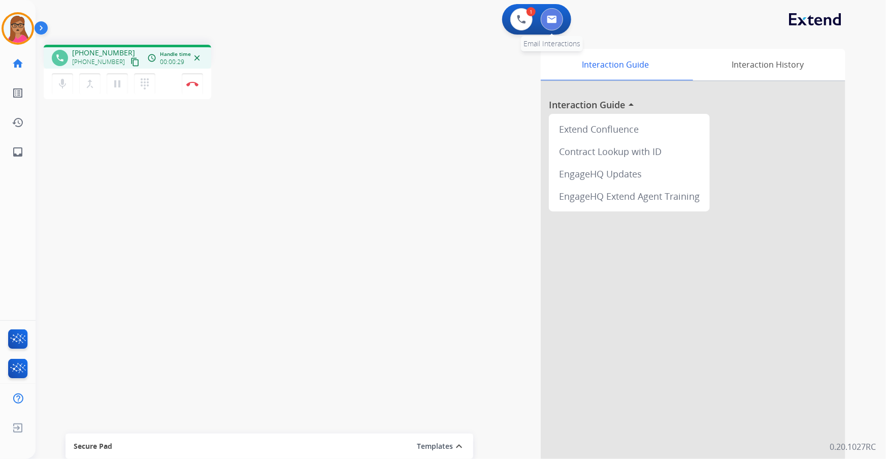
click at [547, 14] on button at bounding box center [552, 19] width 22 height 22
select select "**********"
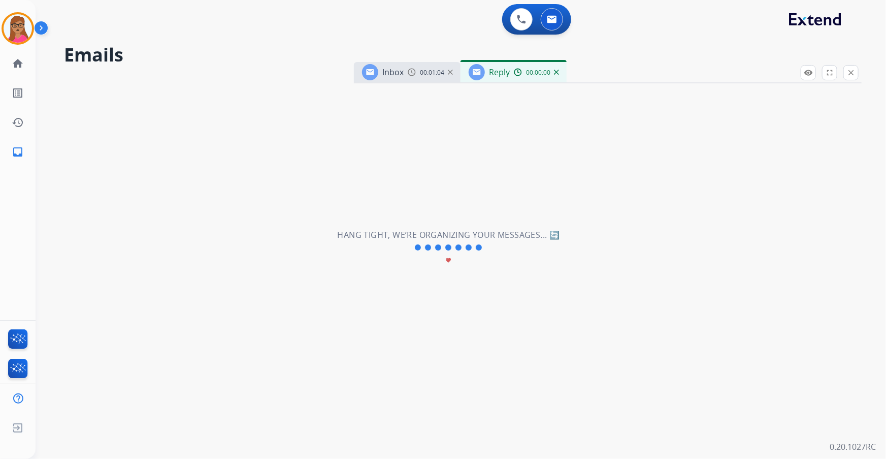
select select "**********"
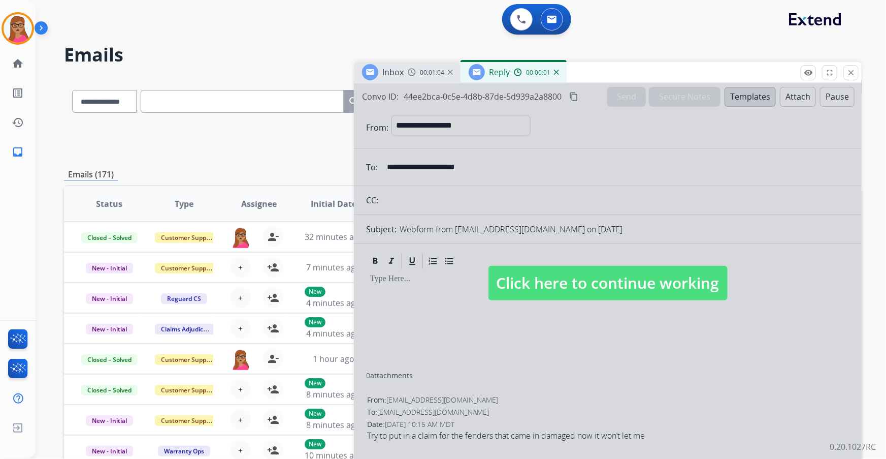
click at [548, 296] on span "Click here to continue working" at bounding box center [607, 283] width 239 height 35
select select
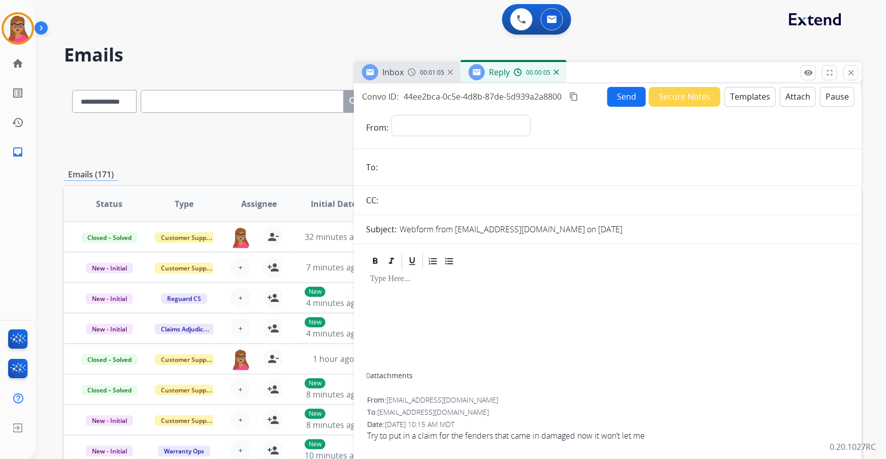
click at [404, 67] on span "Inbox" at bounding box center [392, 72] width 21 height 11
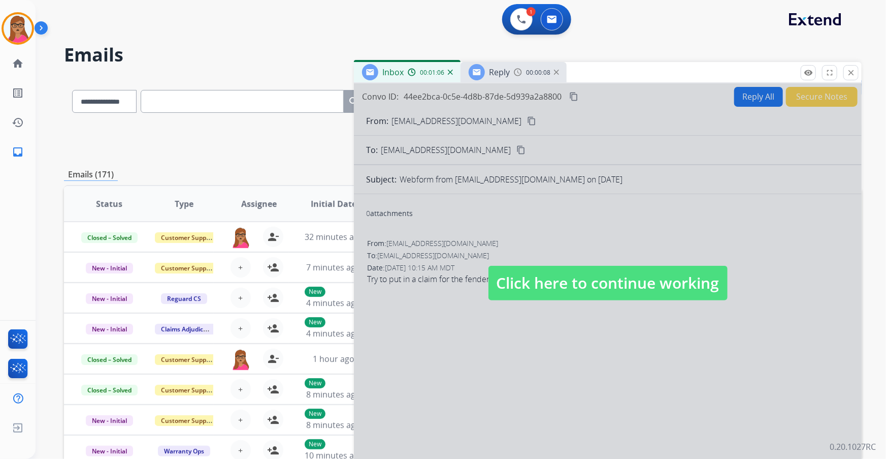
click at [549, 274] on span "Click here to continue working" at bounding box center [607, 283] width 239 height 35
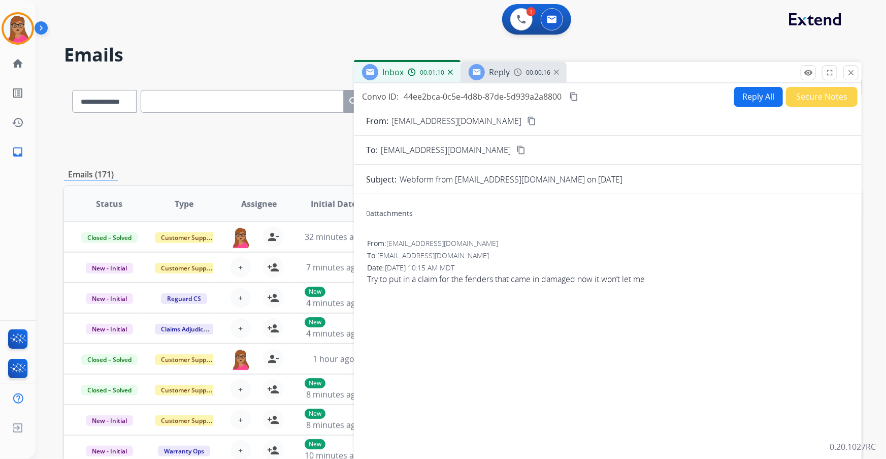
click at [504, 68] on span "Reply" at bounding box center [499, 72] width 21 height 11
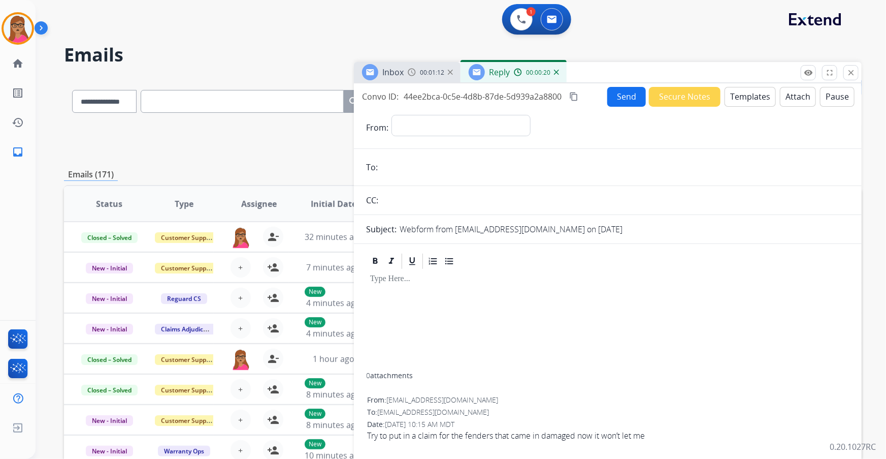
click at [748, 88] on button "Templates" at bounding box center [750, 97] width 51 height 20
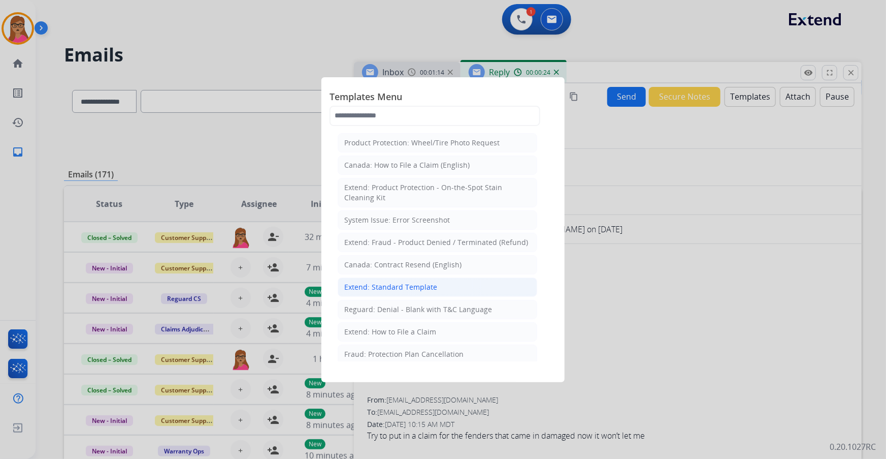
click at [405, 289] on div "Extend: Standard Template" at bounding box center [390, 287] width 93 height 10
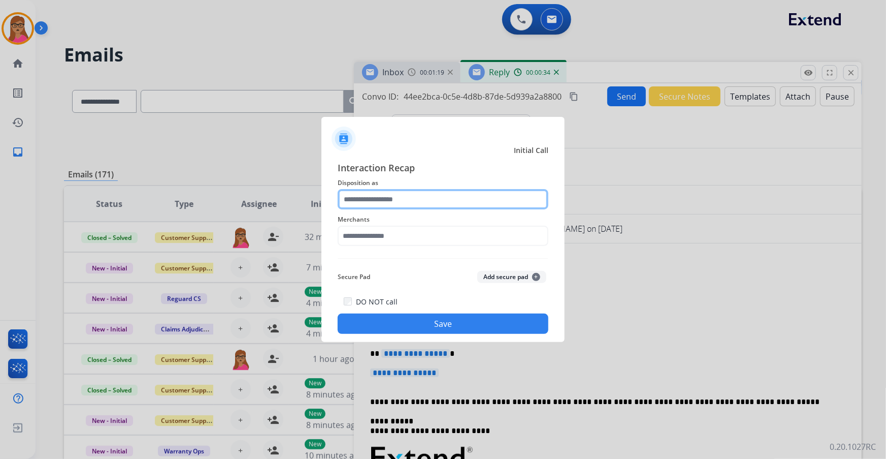
click at [416, 196] on input "text" at bounding box center [443, 199] width 211 height 20
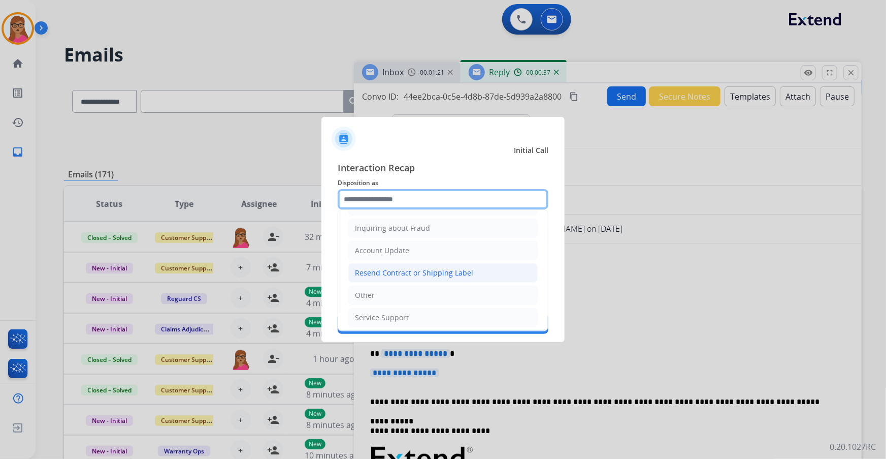
scroll to position [157, 0]
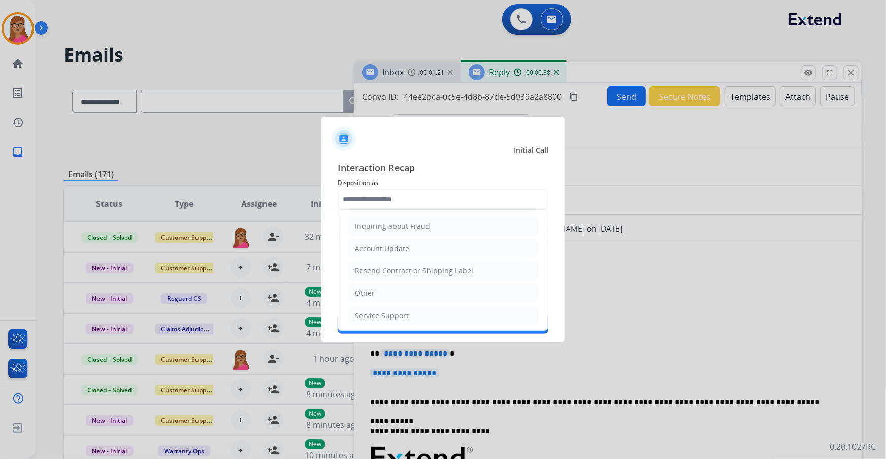
drag, startPoint x: 369, startPoint y: 285, endPoint x: 380, endPoint y: 255, distance: 32.0
click at [368, 285] on li "Other" at bounding box center [442, 292] width 189 height 19
type input "*****"
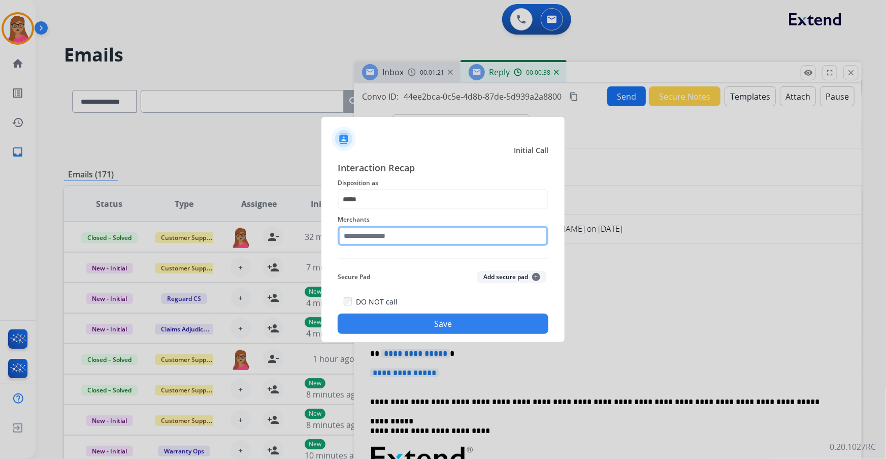
click at [396, 227] on input "text" at bounding box center [443, 235] width 211 height 20
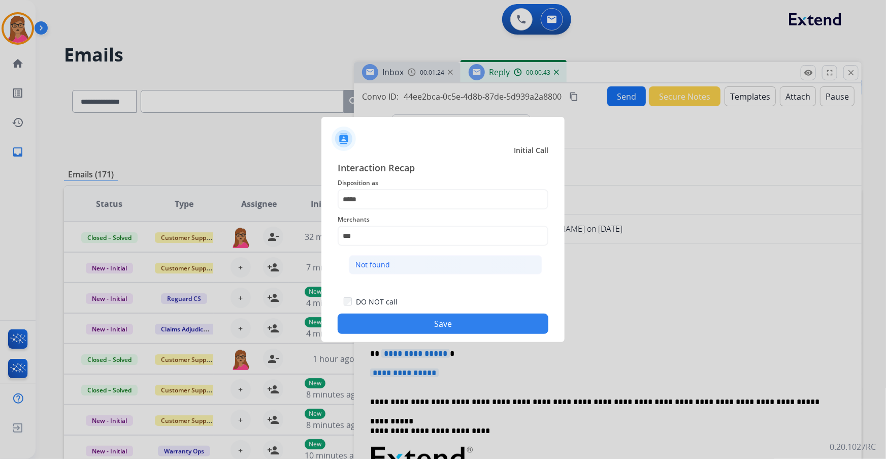
click at [382, 264] on div "Not found" at bounding box center [372, 264] width 35 height 10
type input "*********"
click at [421, 315] on button "Save" at bounding box center [443, 323] width 211 height 20
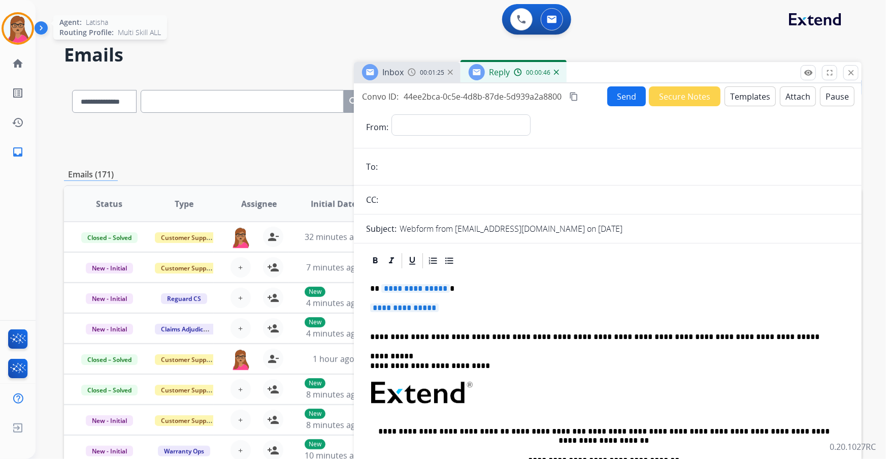
click at [9, 23] on img at bounding box center [18, 28] width 28 height 28
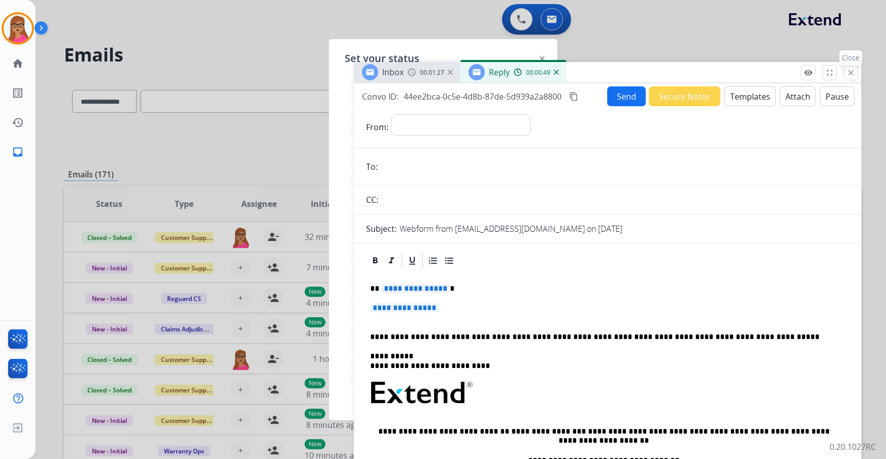
click at [851, 70] on mat-icon "close" at bounding box center [850, 72] width 9 height 9
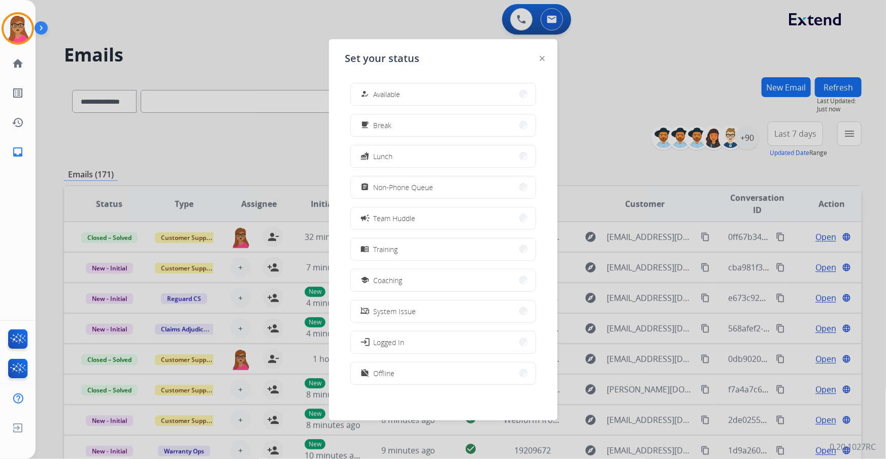
click at [402, 191] on span "Non-Phone Queue" at bounding box center [404, 187] width 60 height 11
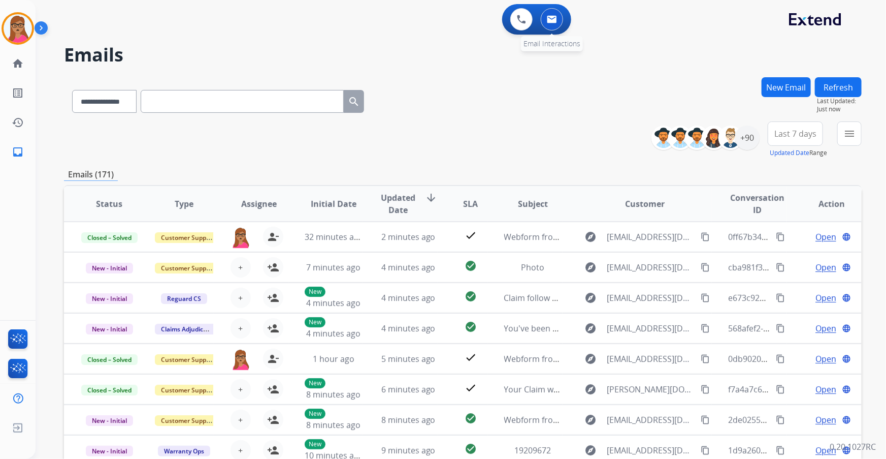
click at [548, 20] on img at bounding box center [552, 19] width 10 height 8
click at [807, 136] on span "Last 7 days" at bounding box center [795, 134] width 42 height 4
drag, startPoint x: 210, startPoint y: 105, endPoint x: 106, endPoint y: 109, distance: 104.2
click at [106, 109] on select "**********" at bounding box center [103, 101] width 63 height 23
select select "**********"
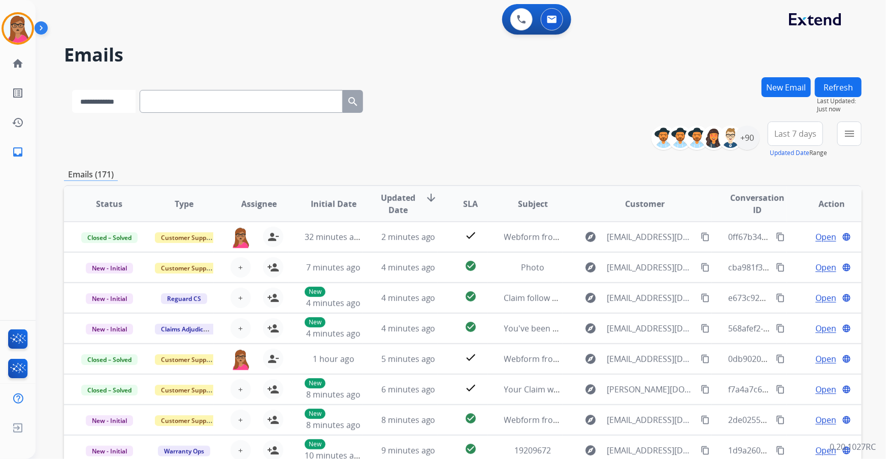
click at [72, 90] on select "**********" at bounding box center [103, 101] width 63 height 23
drag, startPoint x: 231, startPoint y: 87, endPoint x: 217, endPoint y: 98, distance: 17.0
paste input "**********"
type input "**********"
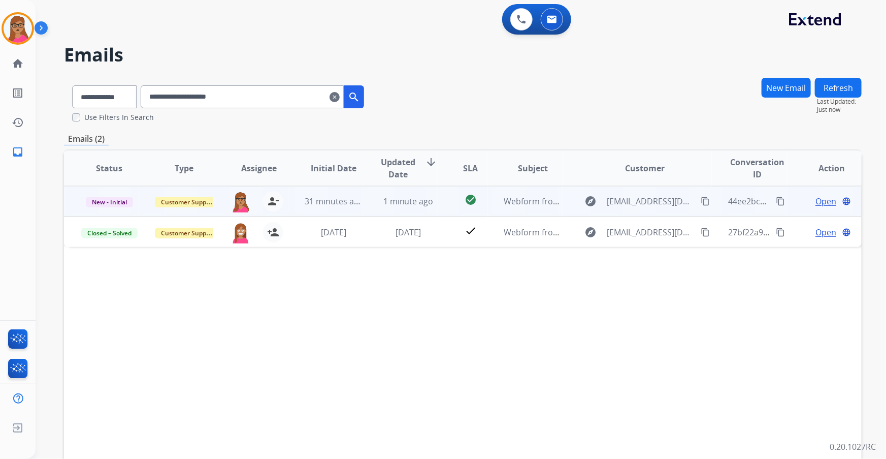
click at [820, 200] on span "Open" at bounding box center [825, 201] width 21 height 12
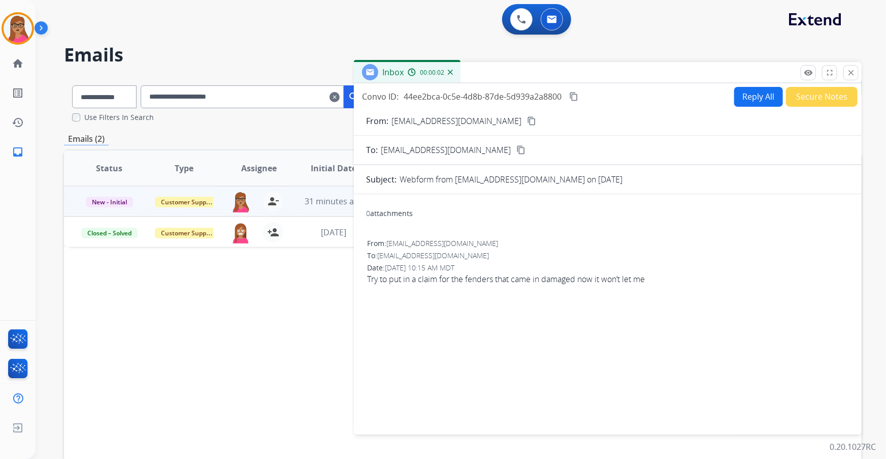
click at [751, 95] on button "Reply All" at bounding box center [758, 97] width 49 height 20
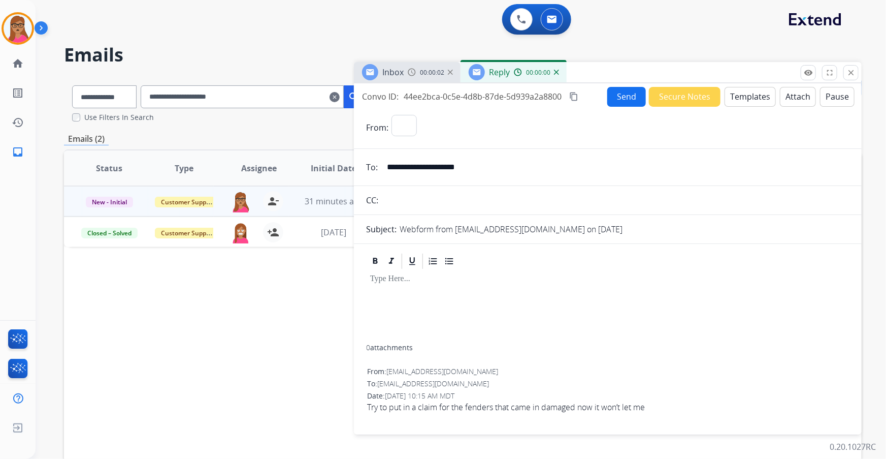
select select "**********"
click at [747, 96] on button "Templates" at bounding box center [750, 97] width 51 height 20
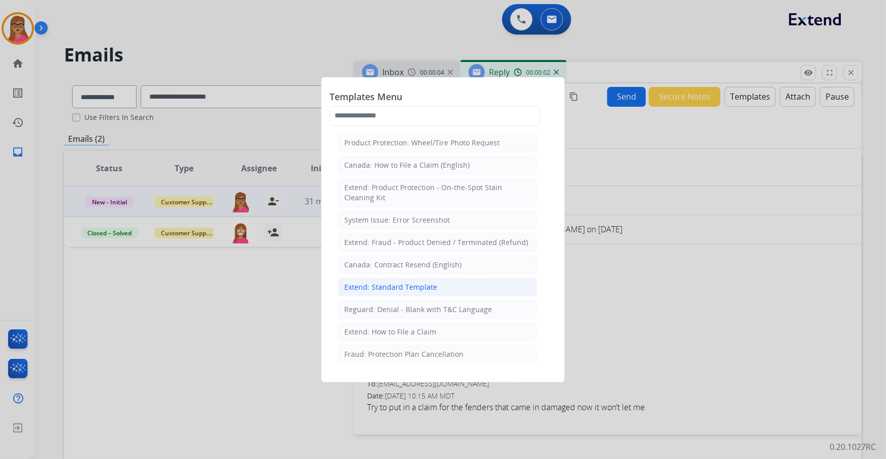
click at [417, 284] on div "Extend: Standard Template" at bounding box center [390, 287] width 93 height 10
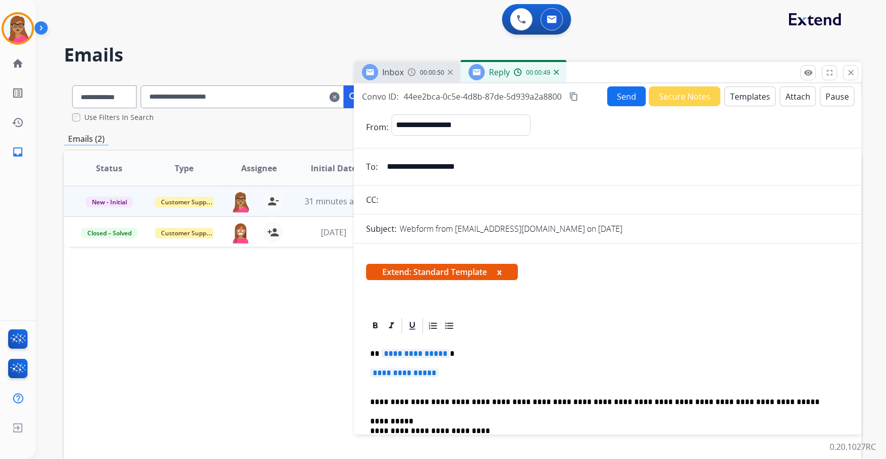
click at [411, 350] on span "**********" at bounding box center [415, 353] width 69 height 9
click at [418, 372] on span "**********" at bounding box center [404, 372] width 69 height 9
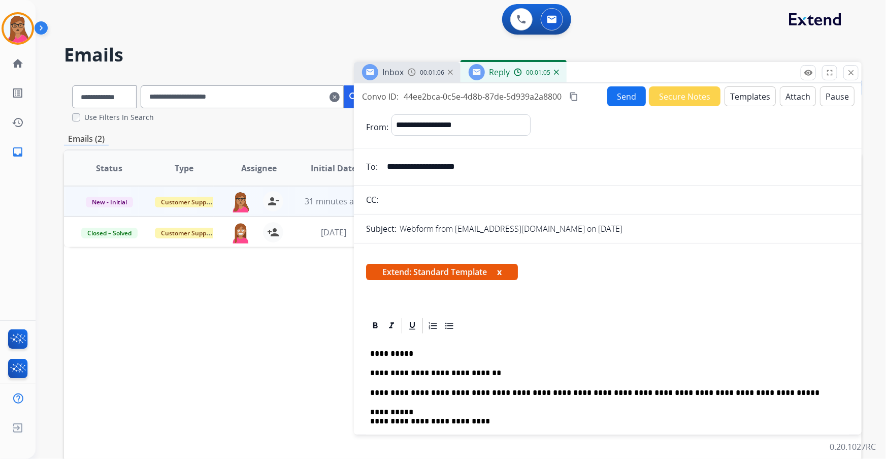
click at [743, 105] on button "Templates" at bounding box center [750, 96] width 51 height 20
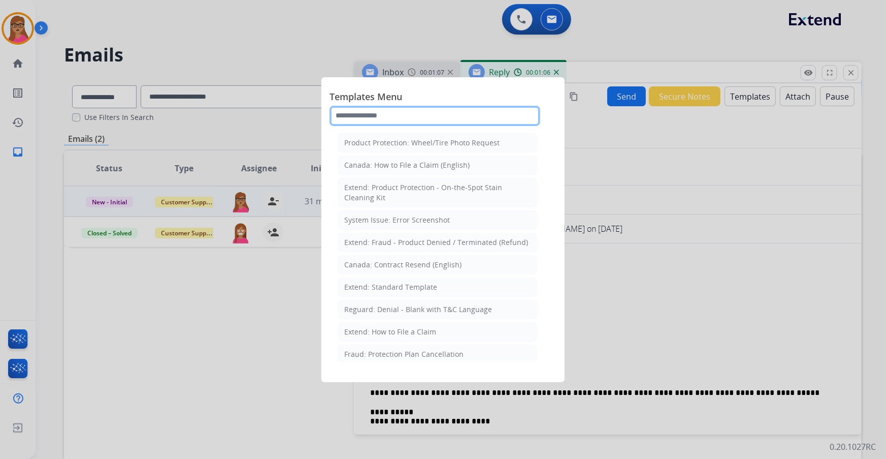
click at [418, 112] on input "text" at bounding box center [435, 116] width 211 height 20
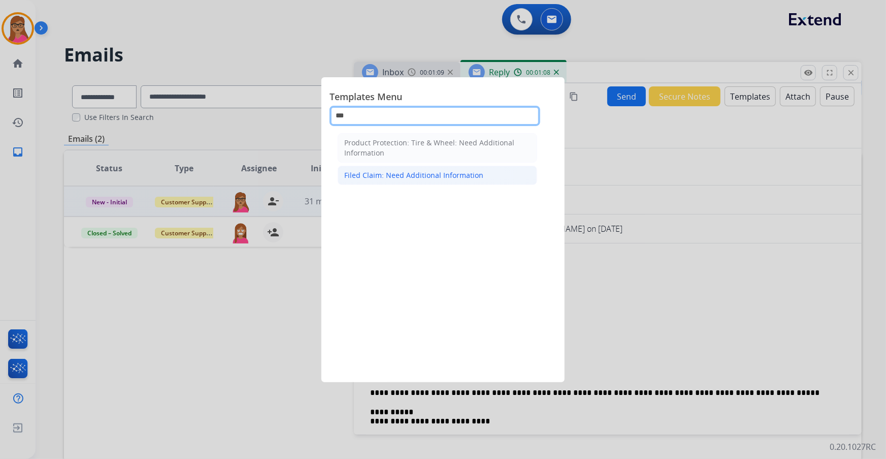
type input "***"
click at [408, 171] on div "Filed Claim: Need Additional Information" at bounding box center [413, 175] width 139 height 10
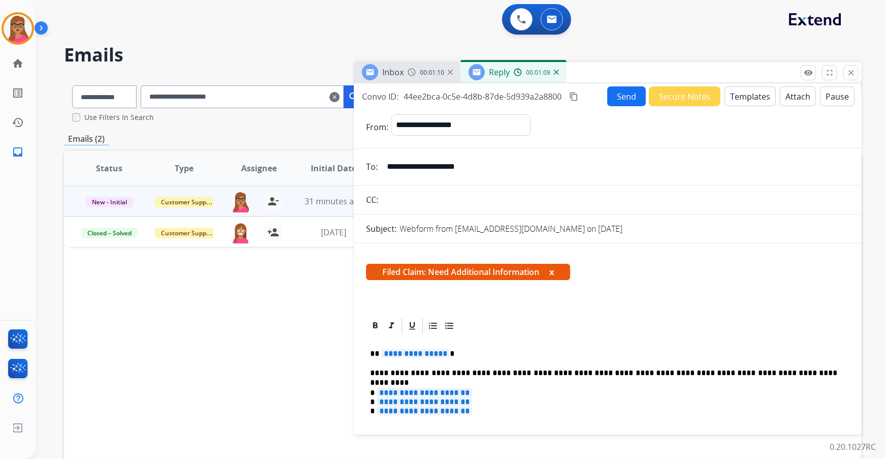
scroll to position [46, 0]
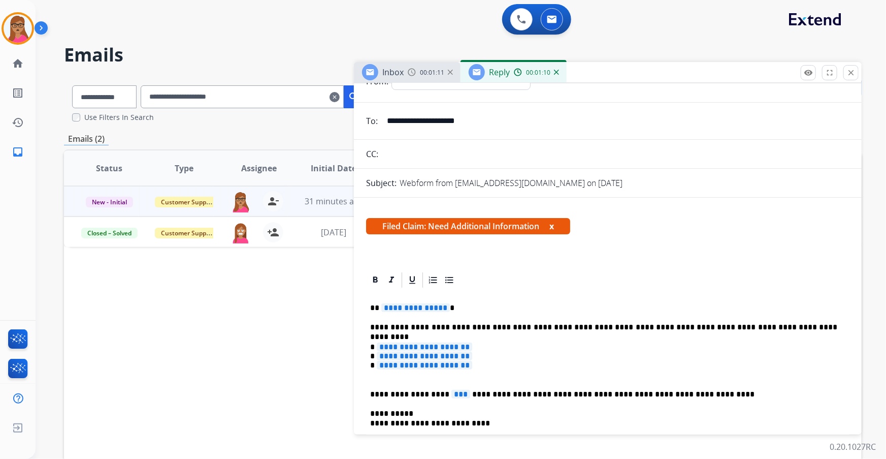
click at [402, 306] on span "**********" at bounding box center [415, 307] width 69 height 9
click at [437, 343] on span "**********" at bounding box center [424, 346] width 95 height 9
click at [489, 355] on p "**********" at bounding box center [604, 361] width 468 height 38
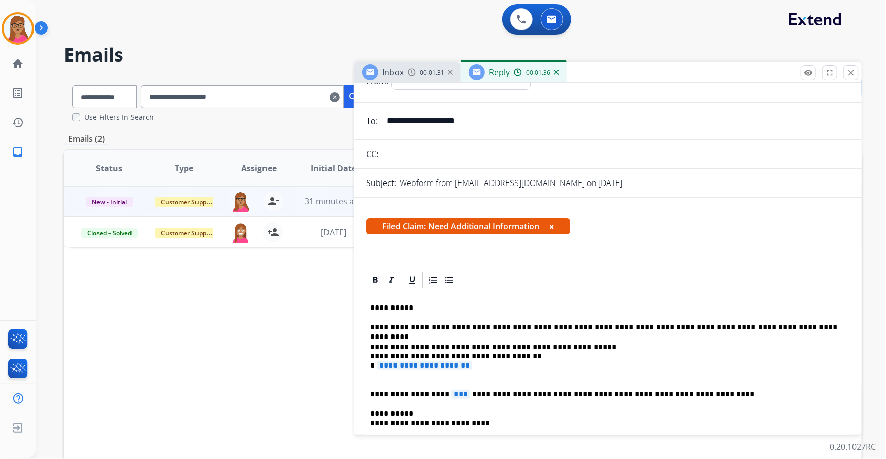
click at [462, 363] on span "**********" at bounding box center [424, 365] width 95 height 9
click at [451, 395] on span "***" at bounding box center [460, 393] width 19 height 9
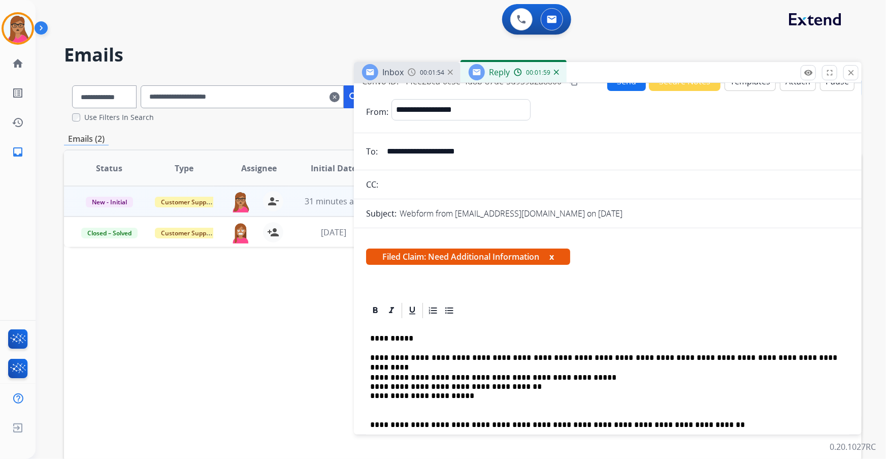
scroll to position [0, 0]
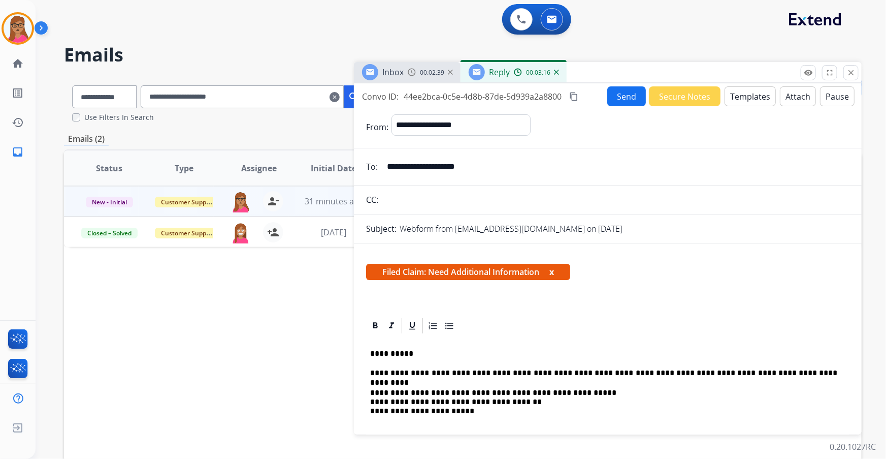
click at [573, 94] on mat-icon "content_copy" at bounding box center [573, 96] width 9 height 9
click at [619, 93] on button "Send" at bounding box center [626, 96] width 39 height 20
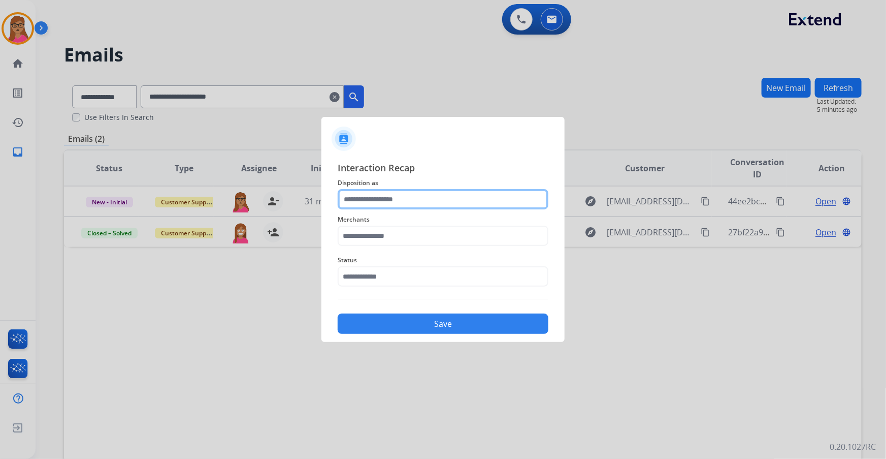
click at [411, 207] on input "text" at bounding box center [443, 199] width 211 height 20
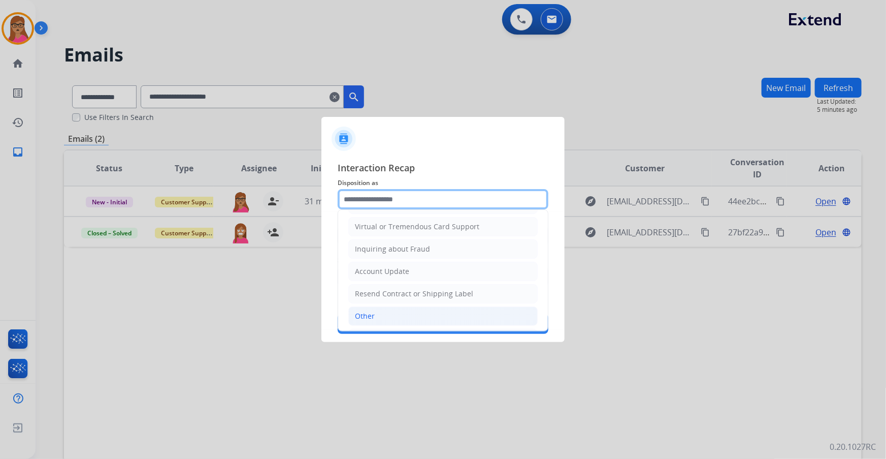
scroll to position [138, 0]
click at [373, 302] on li "Other" at bounding box center [442, 311] width 189 height 19
type input "*****"
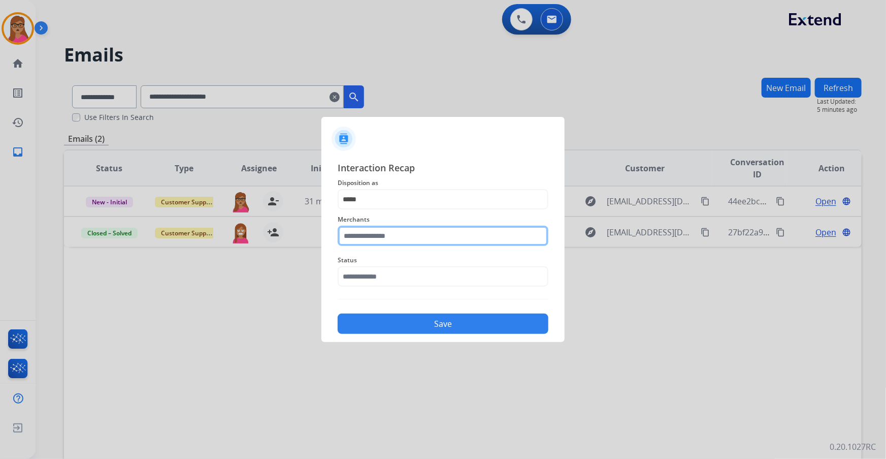
click at [399, 241] on input "text" at bounding box center [443, 235] width 211 height 20
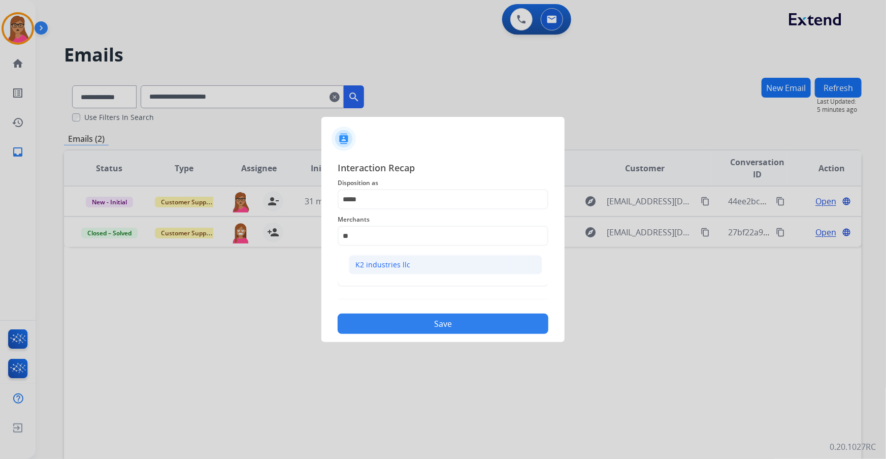
click at [395, 258] on li "K2 industries llc" at bounding box center [445, 264] width 193 height 19
type input "**********"
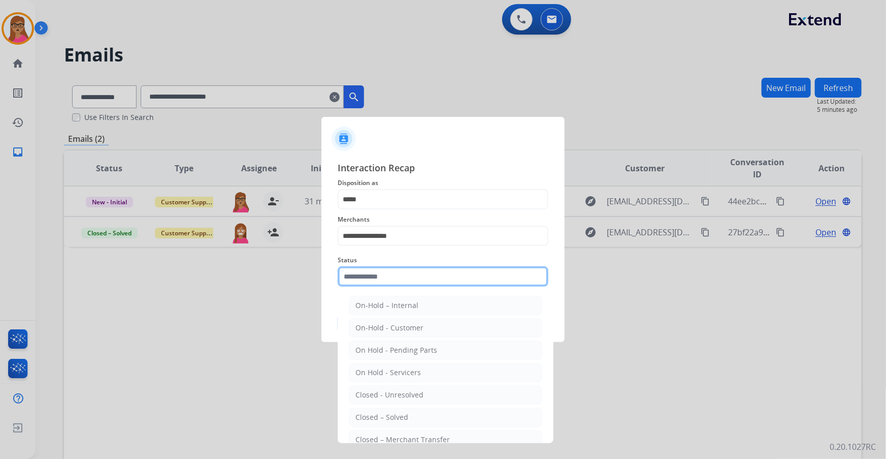
click at [374, 276] on input "text" at bounding box center [443, 276] width 211 height 20
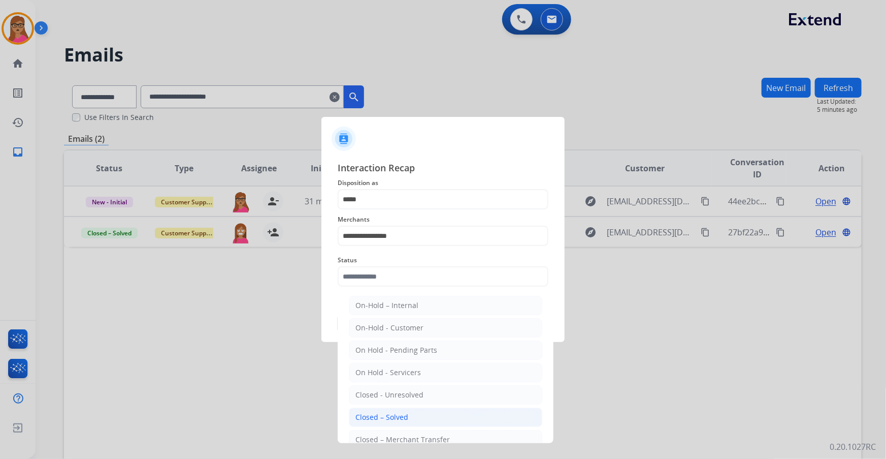
click at [395, 414] on div "Closed – Solved" at bounding box center [381, 417] width 53 height 10
type input "**********"
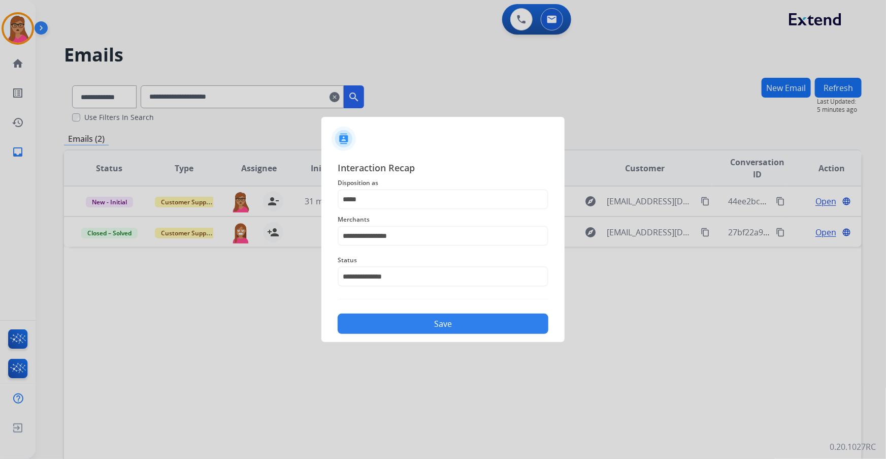
click at [410, 315] on button "Save" at bounding box center [443, 323] width 211 height 20
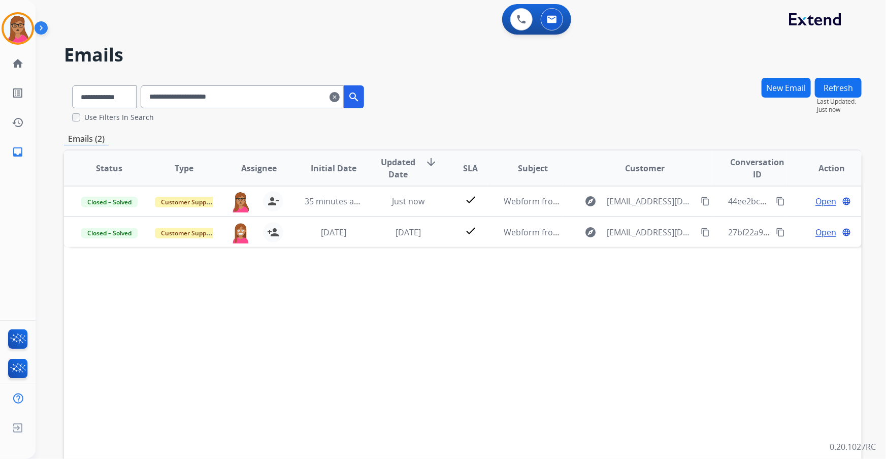
click at [340, 94] on mat-icon "clear" at bounding box center [335, 97] width 10 height 12
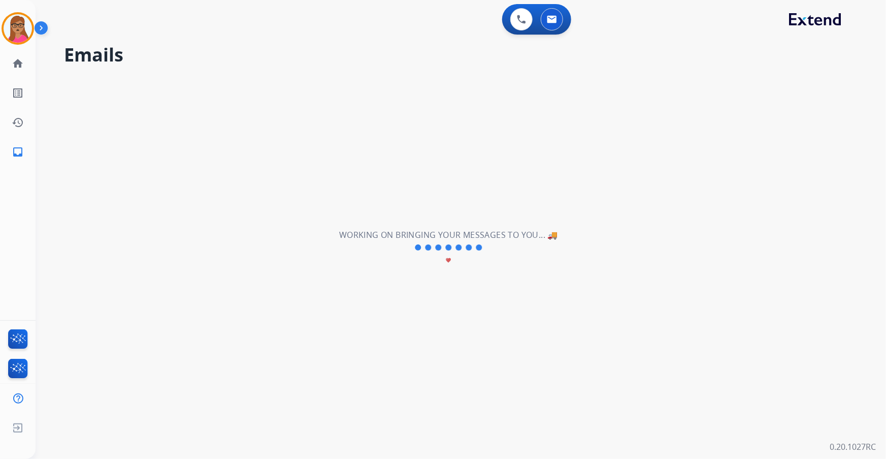
select select "**********"
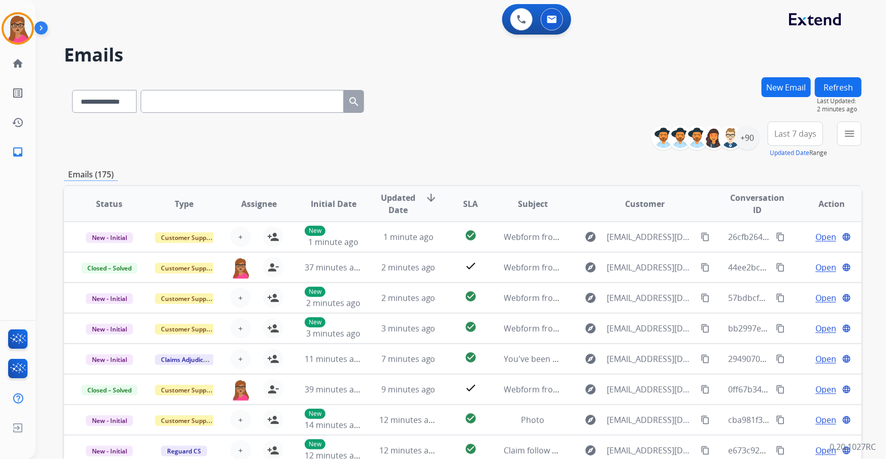
click at [804, 132] on span "Last 7 days" at bounding box center [795, 134] width 42 height 4
click at [778, 249] on div "Last 90 days" at bounding box center [792, 256] width 56 height 15
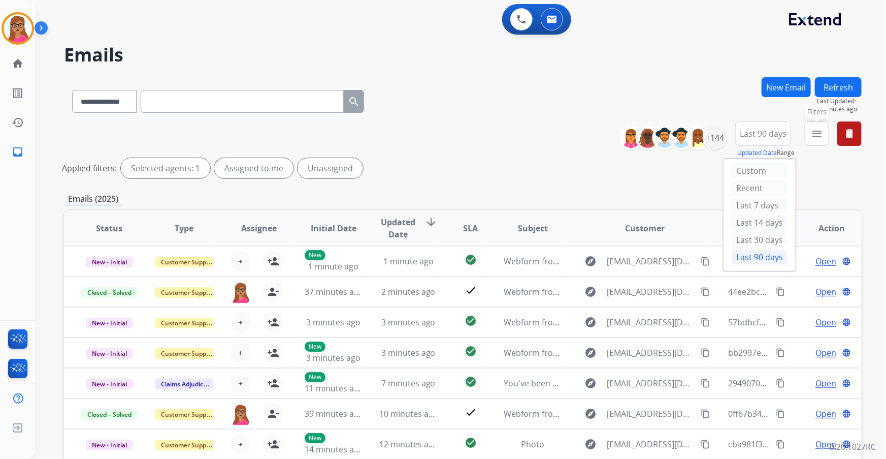
click at [822, 130] on mat-icon "menu" at bounding box center [817, 133] width 12 height 12
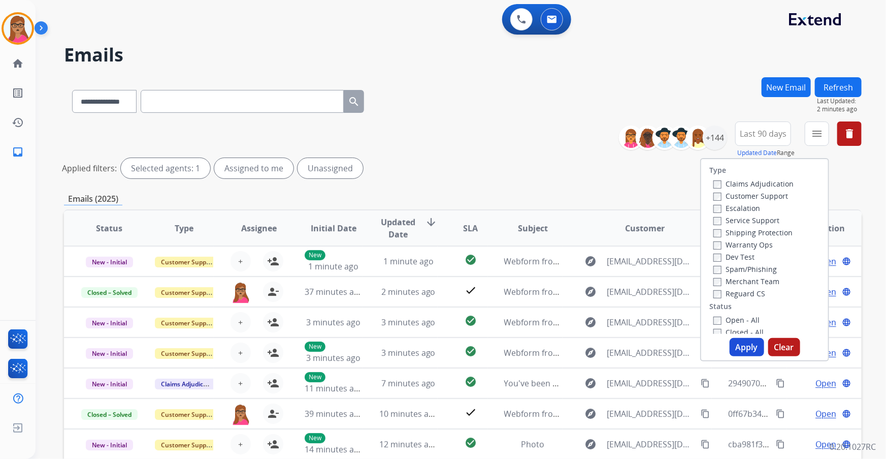
click at [768, 193] on label "Customer Support" at bounding box center [750, 196] width 75 height 10
click at [782, 233] on label "Shipping Protection" at bounding box center [752, 232] width 79 height 10
click at [746, 291] on label "Reguard CS" at bounding box center [739, 293] width 52 height 10
click at [736, 317] on label "Open - All" at bounding box center [736, 320] width 46 height 10
click at [746, 345] on button "Apply" at bounding box center [747, 347] width 35 height 18
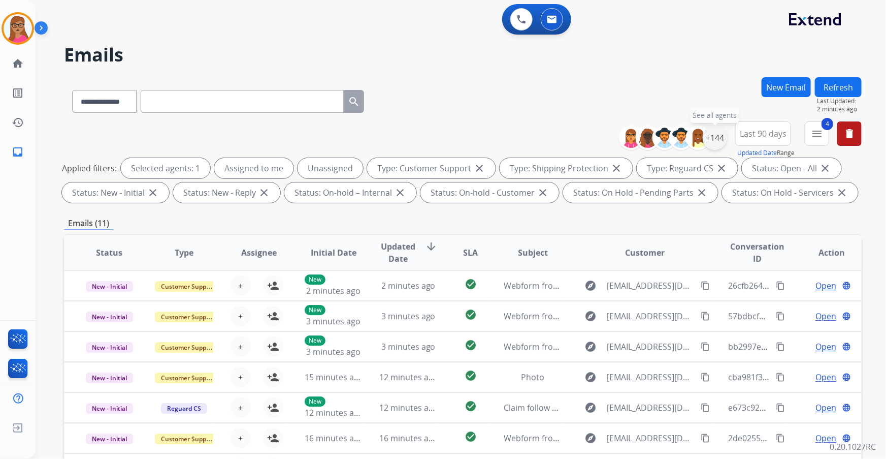
click at [712, 133] on div "+144" at bounding box center [715, 137] width 24 height 24
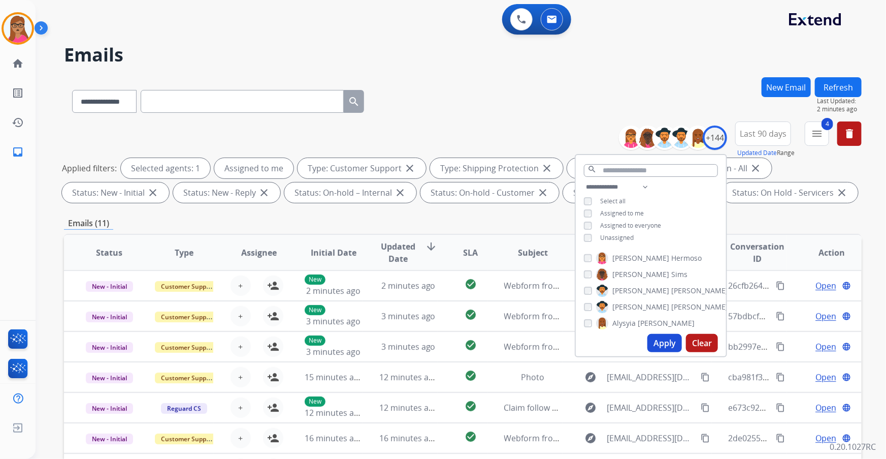
click at [661, 339] on button "Apply" at bounding box center [664, 343] width 35 height 18
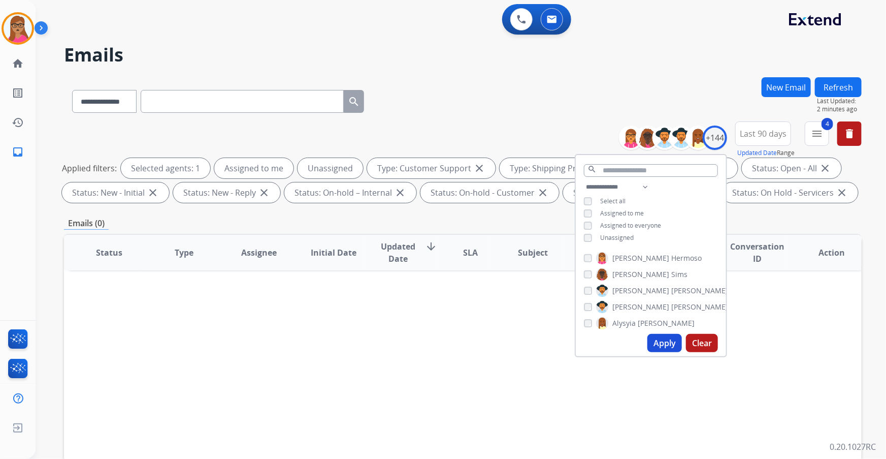
click at [657, 348] on button "Apply" at bounding box center [664, 343] width 35 height 18
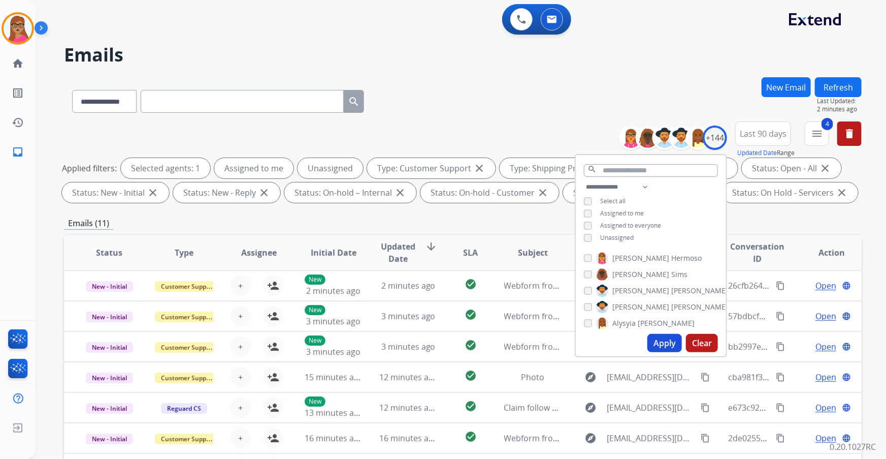
click at [431, 213] on div "**********" at bounding box center [463, 351] width 798 height 549
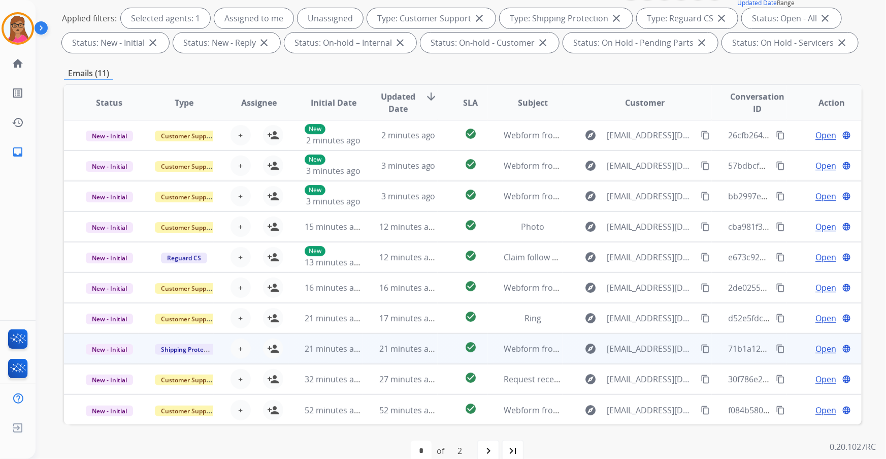
scroll to position [168, 0]
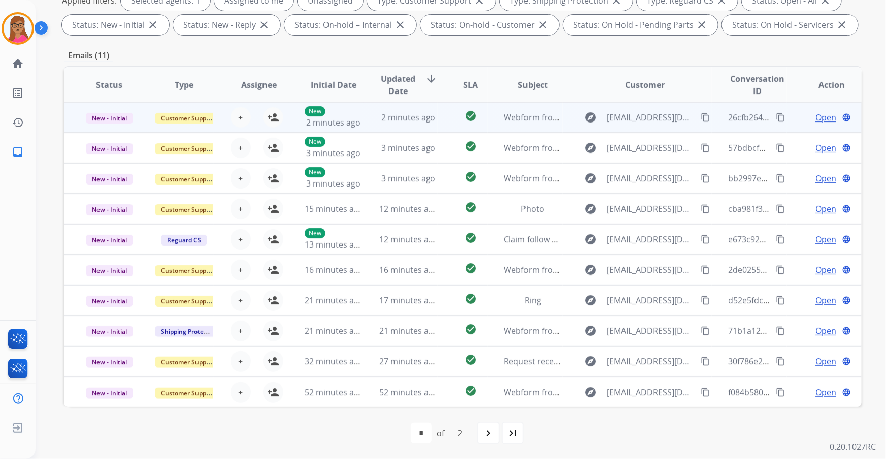
click at [114, 125] on td "New - Initial" at bounding box center [101, 117] width 75 height 30
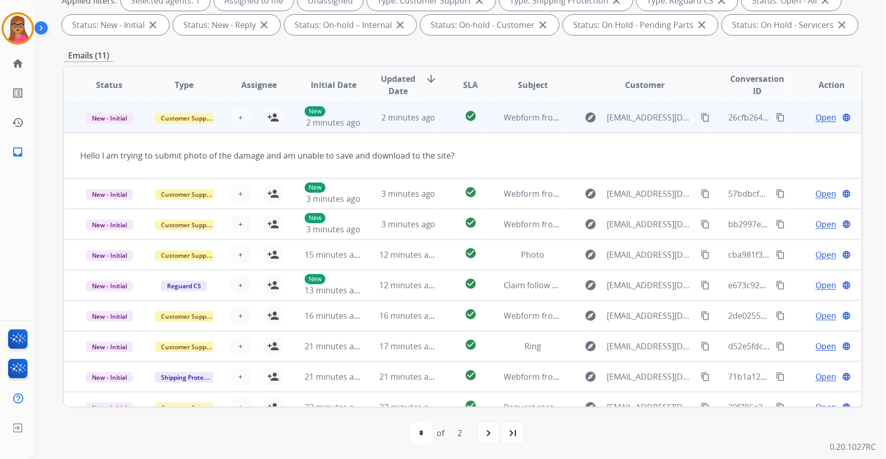
scroll to position [0, 0]
click at [114, 126] on td "New - Initial" at bounding box center [101, 118] width 75 height 30
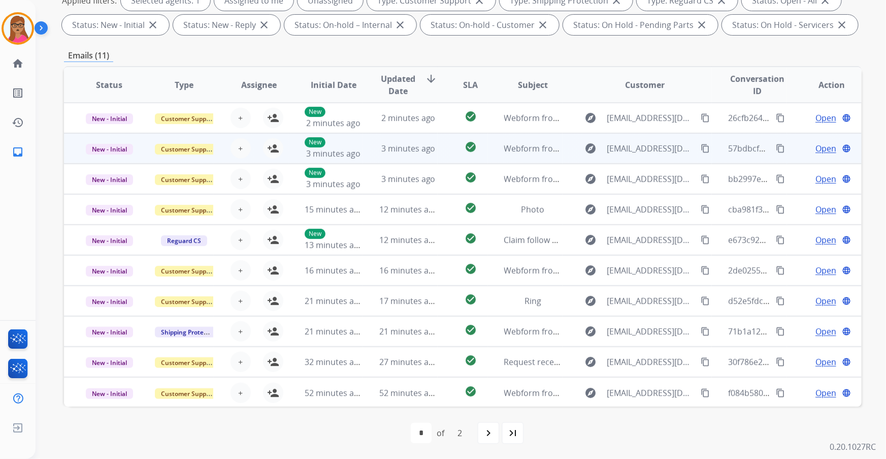
click at [123, 156] on td "New - Initial" at bounding box center [101, 148] width 75 height 30
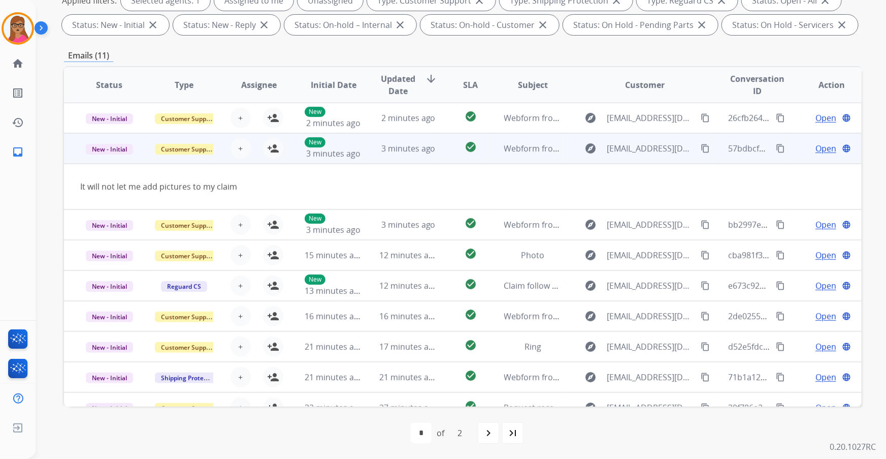
scroll to position [30, 0]
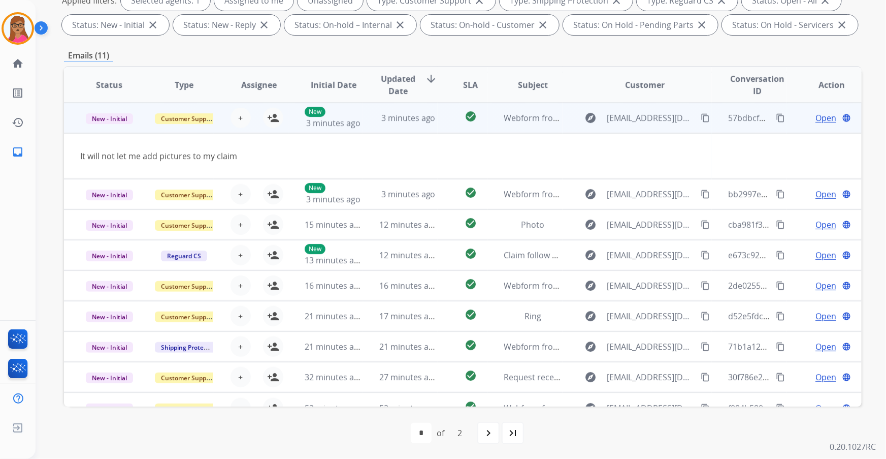
click at [109, 129] on td "New - Initial" at bounding box center [101, 118] width 75 height 30
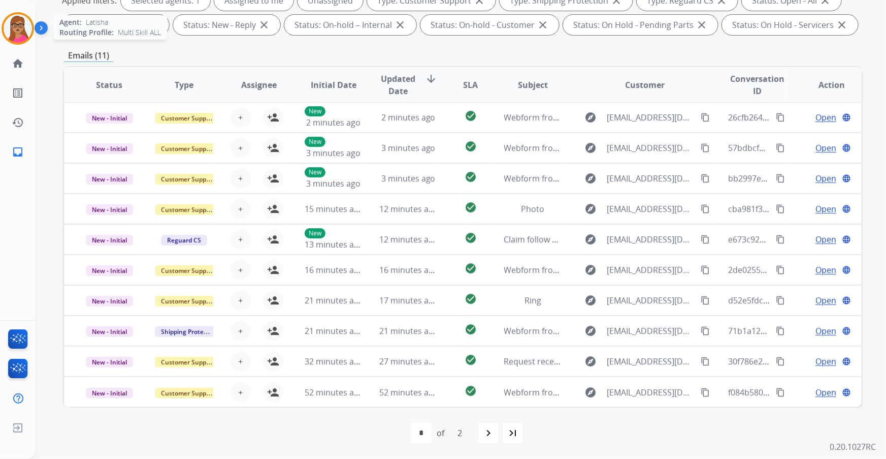
click at [19, 36] on img at bounding box center [18, 28] width 28 height 28
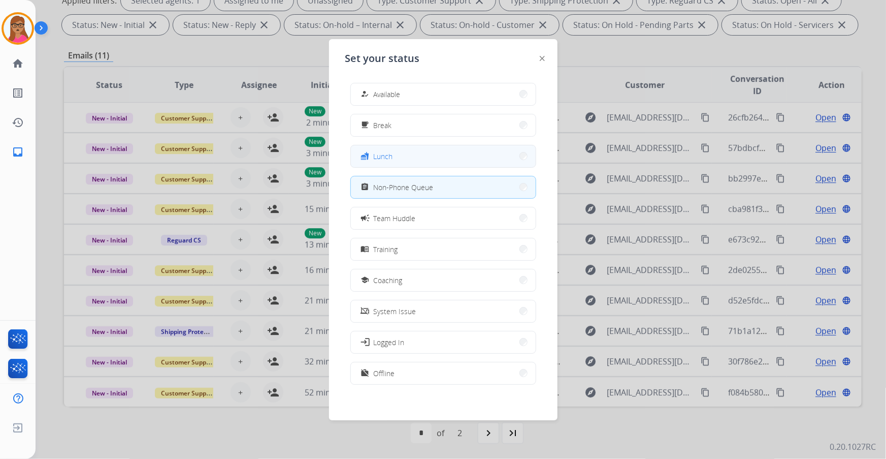
click at [413, 149] on button "fastfood Lunch" at bounding box center [443, 156] width 185 height 22
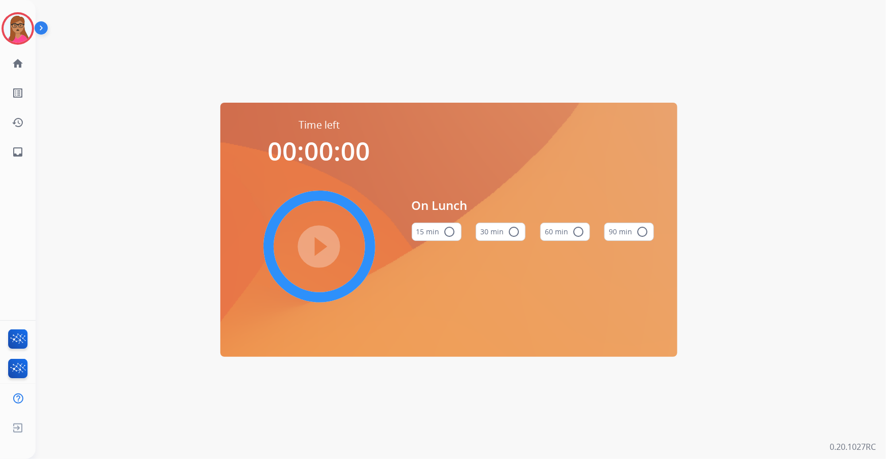
click at [581, 228] on mat-icon "radio_button_unchecked" at bounding box center [578, 231] width 12 height 12
click at [314, 249] on mat-icon "play_circle_filled" at bounding box center [319, 246] width 12 height 12
